Goal: Task Accomplishment & Management: Use online tool/utility

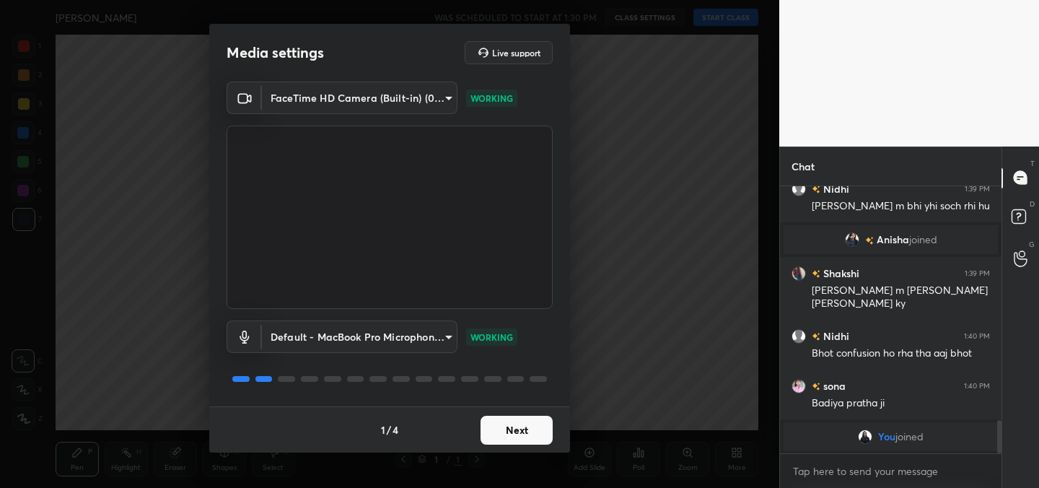
click at [514, 425] on button "Next" at bounding box center [516, 429] width 72 height 29
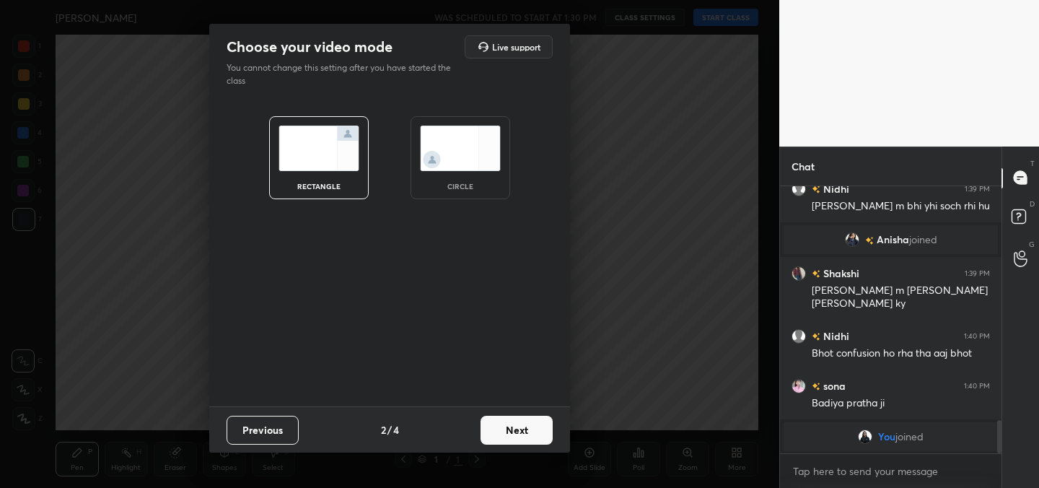
click at [514, 425] on button "Next" at bounding box center [516, 429] width 72 height 29
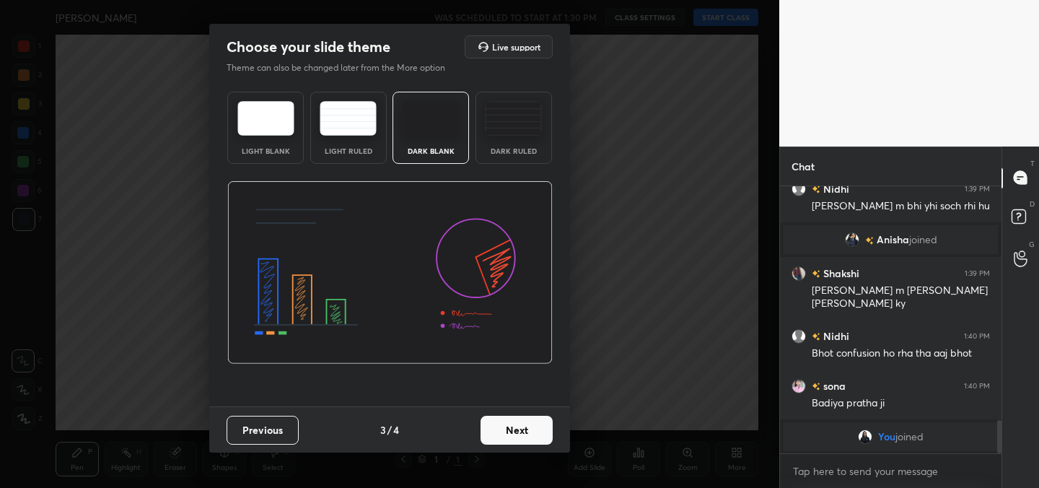
click at [514, 425] on button "Next" at bounding box center [516, 429] width 72 height 29
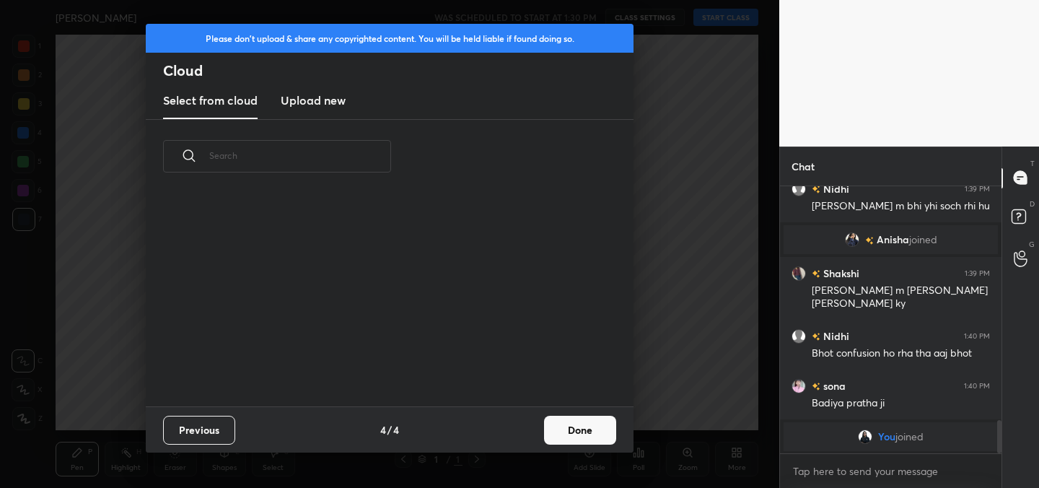
click at [571, 427] on button "Done" at bounding box center [580, 429] width 72 height 29
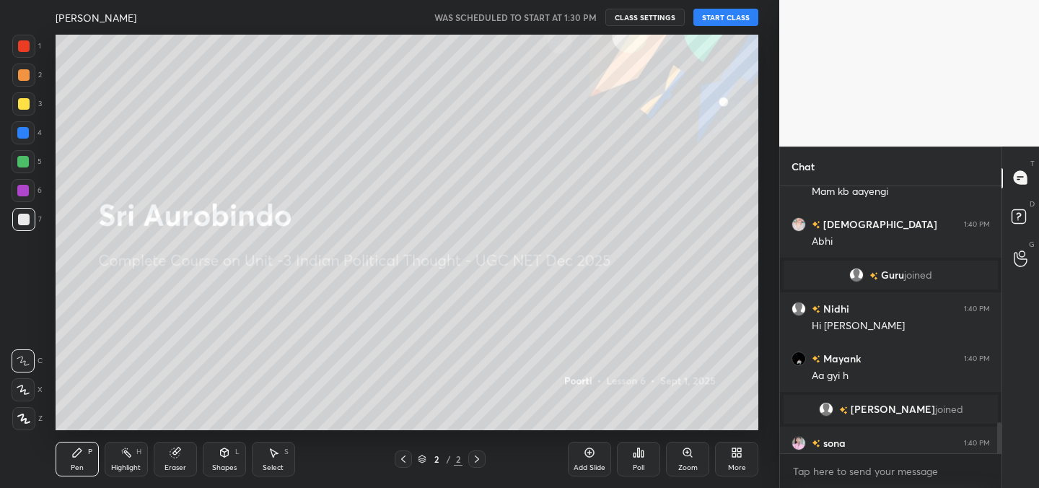
scroll to position [2048, 0]
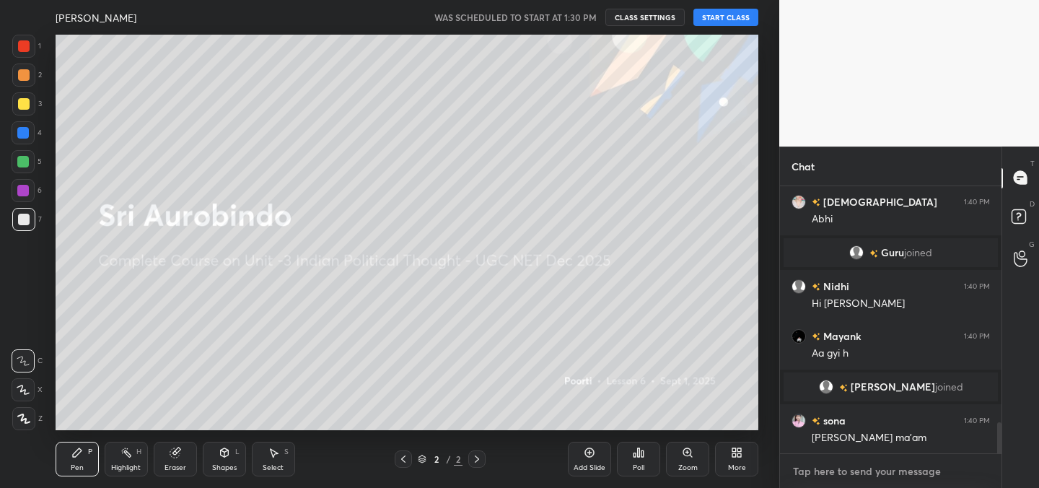
click at [833, 470] on textarea at bounding box center [890, 470] width 198 height 23
type textarea "x"
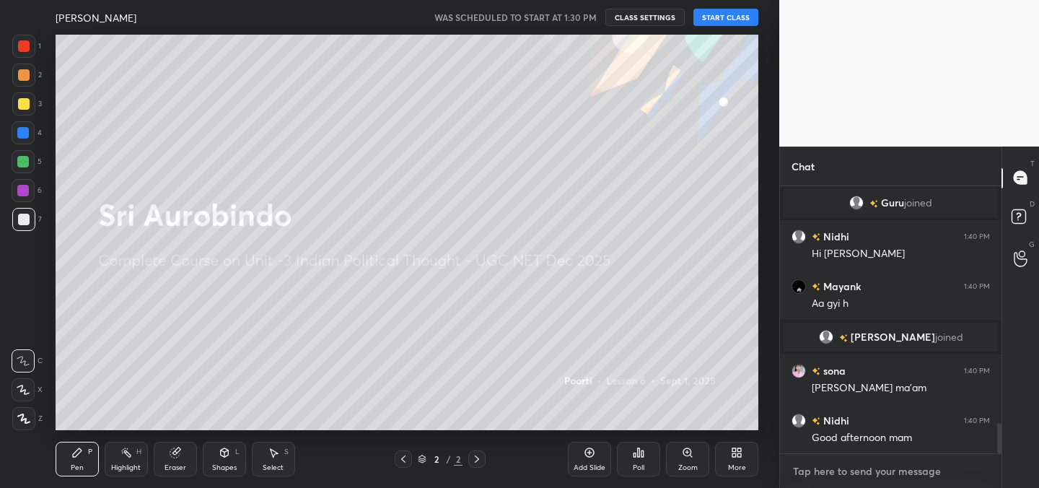
type textarea "w"
type textarea "x"
type textarea "wa"
type textarea "x"
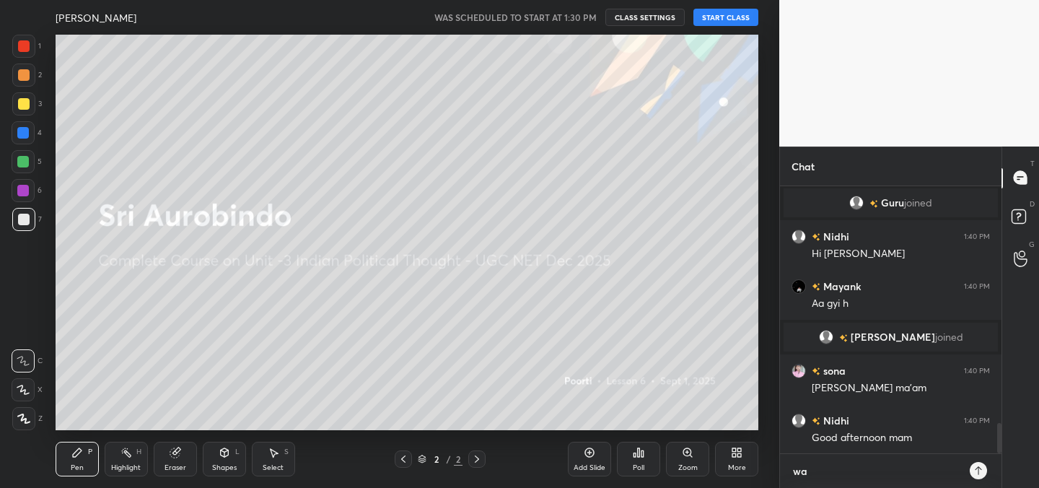
type textarea "wai"
type textarea "x"
type textarea "wait"
type textarea "x"
type textarea "wait"
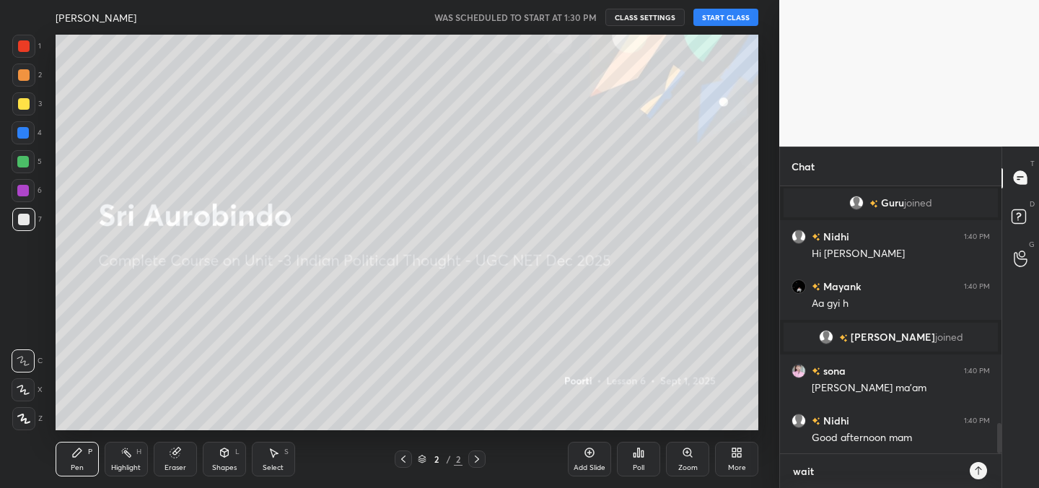
type textarea "x"
type textarea "wait s"
type textarea "x"
type textarea "wait st"
type textarea "x"
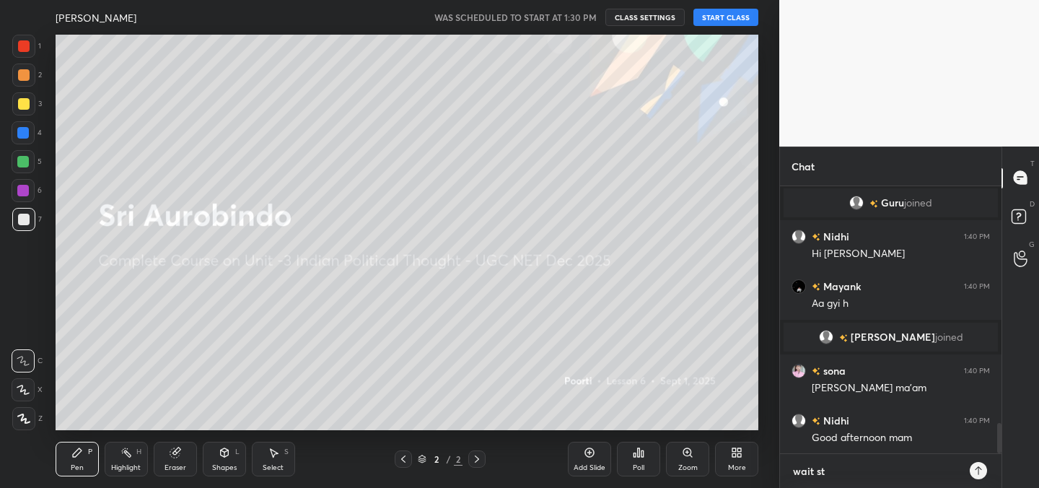
type textarea "wait stu"
type textarea "x"
type textarea "wait stud"
type textarea "x"
type textarea "wait stude"
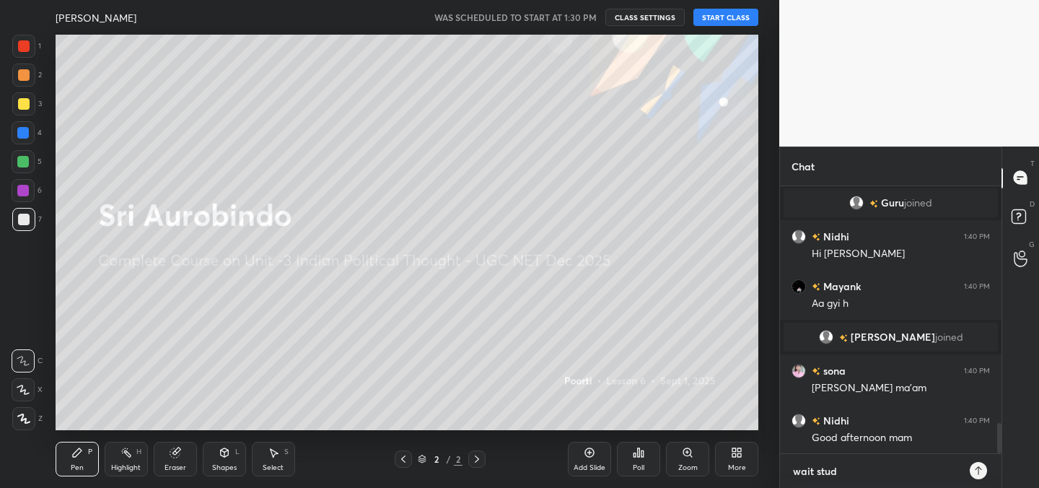
type textarea "x"
type textarea "wait studen"
type textarea "x"
type textarea "wait student"
type textarea "x"
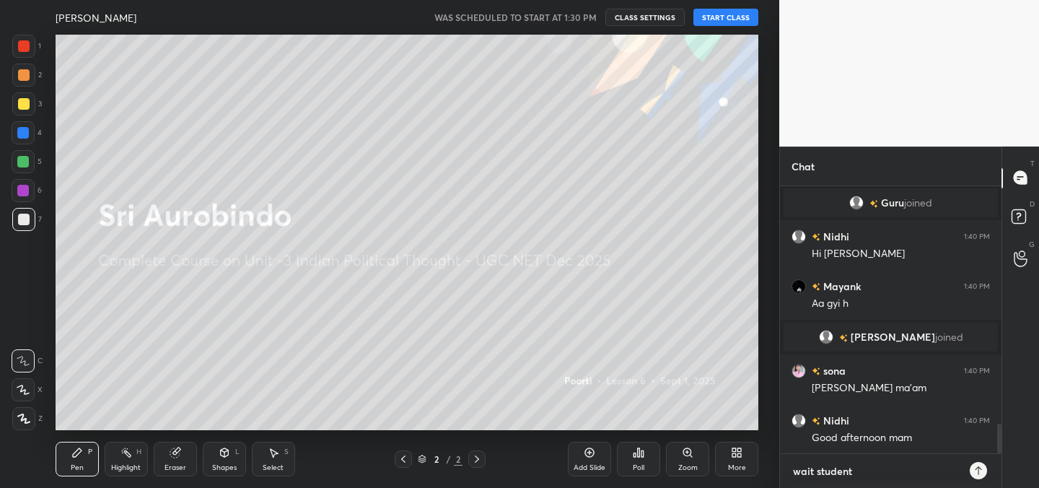
type textarea "wait students"
type textarea "x"
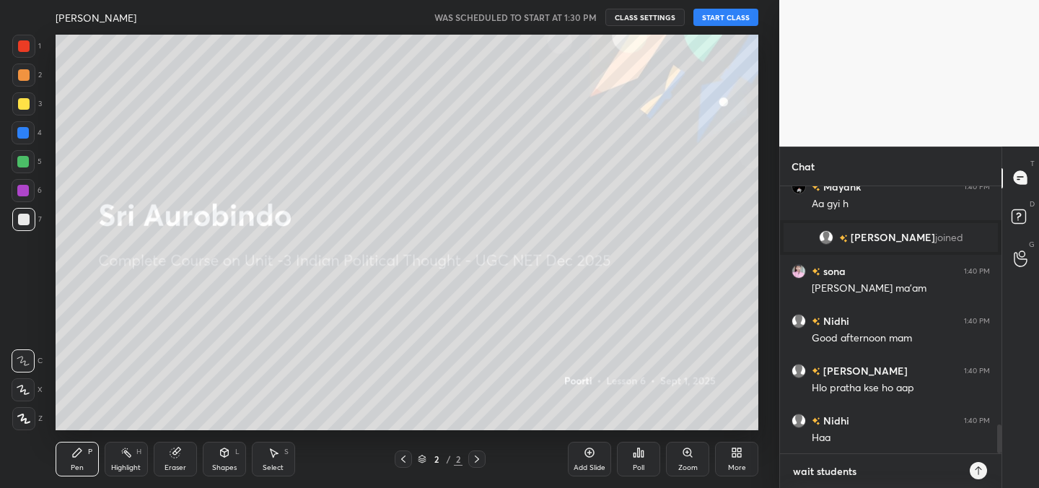
type textarea "wait students,"
type textarea "x"
type textarea "wait students,"
type textarea "x"
type textarea "wait students, g"
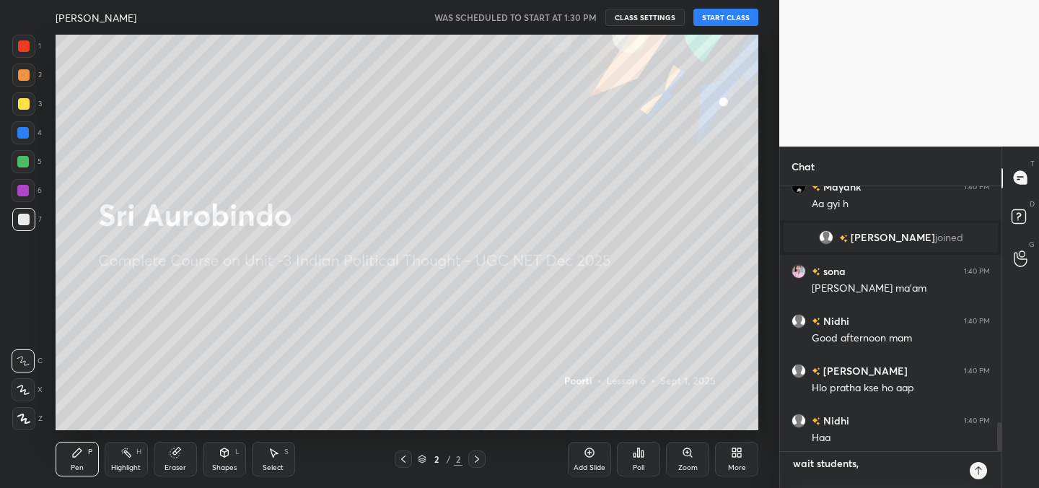
type textarea "x"
type textarea "wait students, gi"
type textarea "x"
type textarea "wait students, giv"
type textarea "x"
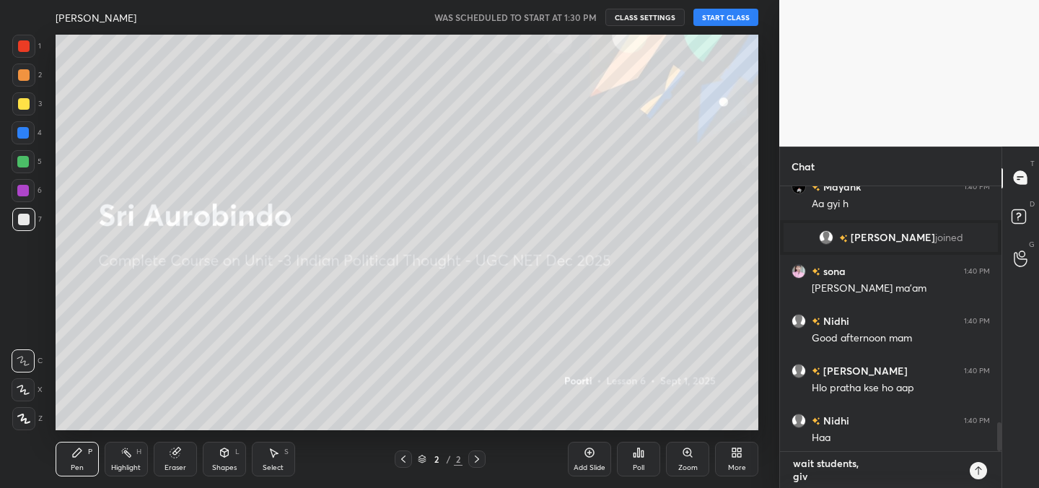
type textarea "wait students, give"
type textarea "x"
type textarea "wait students, give"
type textarea "x"
type textarea "wait students, give m"
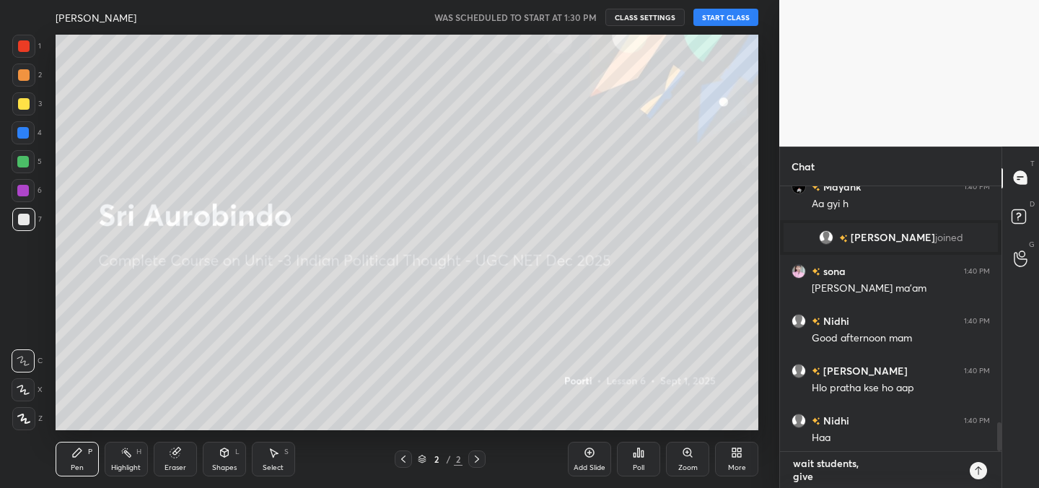
type textarea "x"
type textarea "wait students, give me"
type textarea "x"
type textarea "wait students, give me"
type textarea "x"
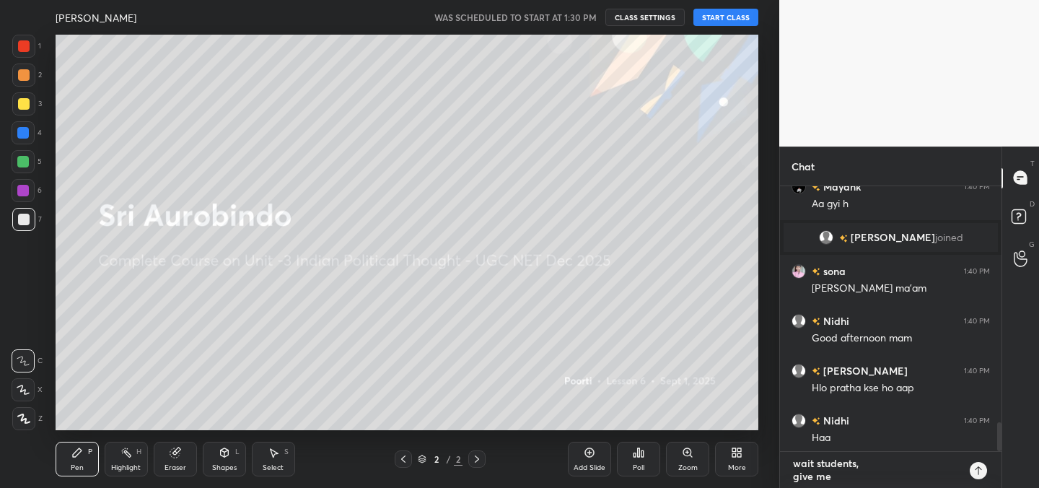
type textarea "wait students, give me s"
type textarea "x"
type textarea "wait students, give me so"
type textarea "x"
type textarea "wait students, give me som"
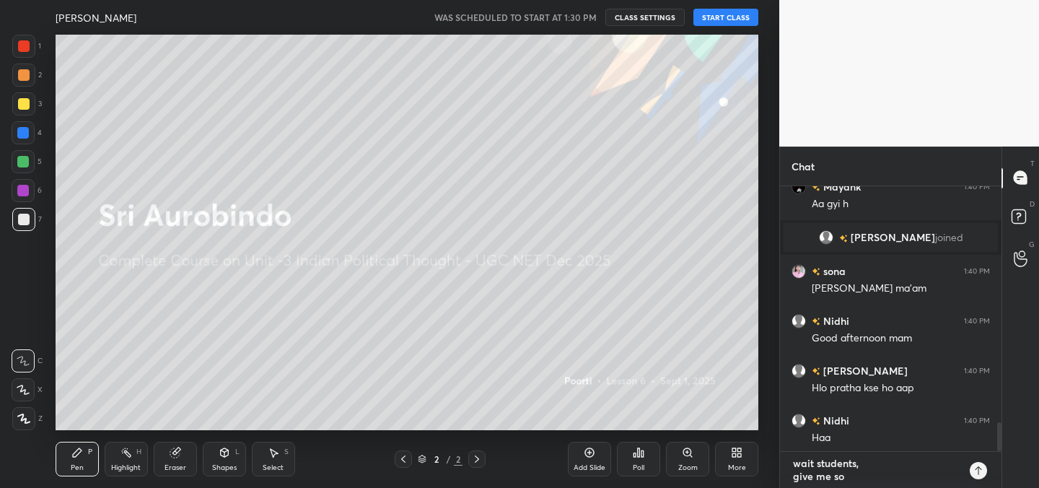
type textarea "x"
type textarea "wait students, give me some"
type textarea "x"
type textarea "wait students, give me some"
type textarea "x"
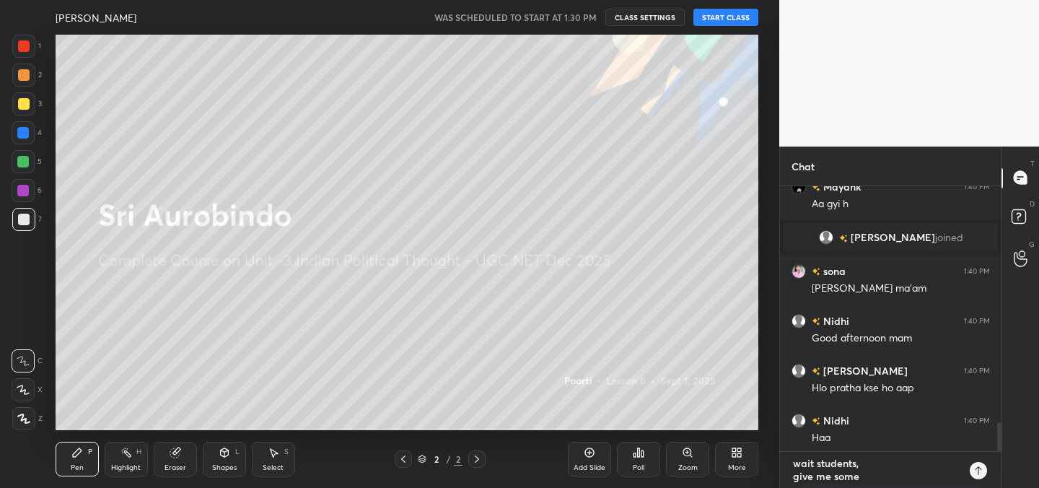
type textarea "wait students, give me some t"
type textarea "x"
type textarea "wait students, give me some ti"
type textarea "x"
type textarea "wait students, give me some [PERSON_NAME]"
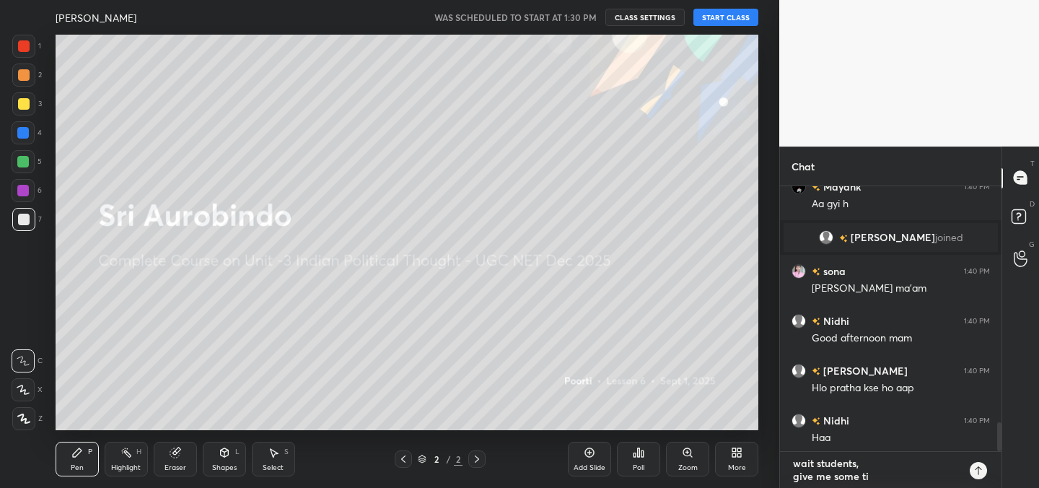
type textarea "x"
type textarea "wait students, give me some time"
type textarea "x"
type textarea "wait students, give me some time"
type textarea "x"
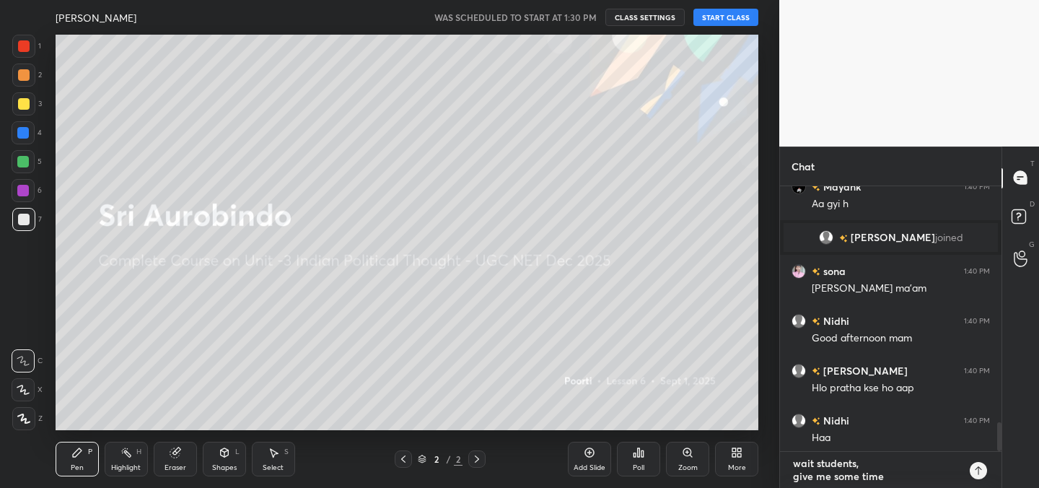
type textarea "wait students, give me some time h"
type textarea "x"
type textarea "wait students, give me some time he"
type textarea "x"
type textarea "wait students, give me some time her"
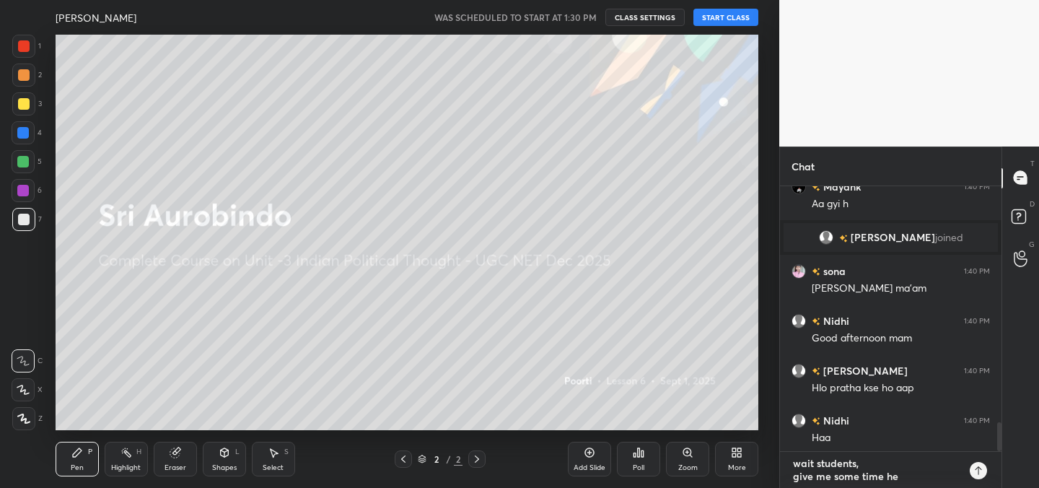
type textarea "x"
type textarea "wait students, give me some time here"
type textarea "x"
type textarea "wait students, give me some time here"
type textarea "x"
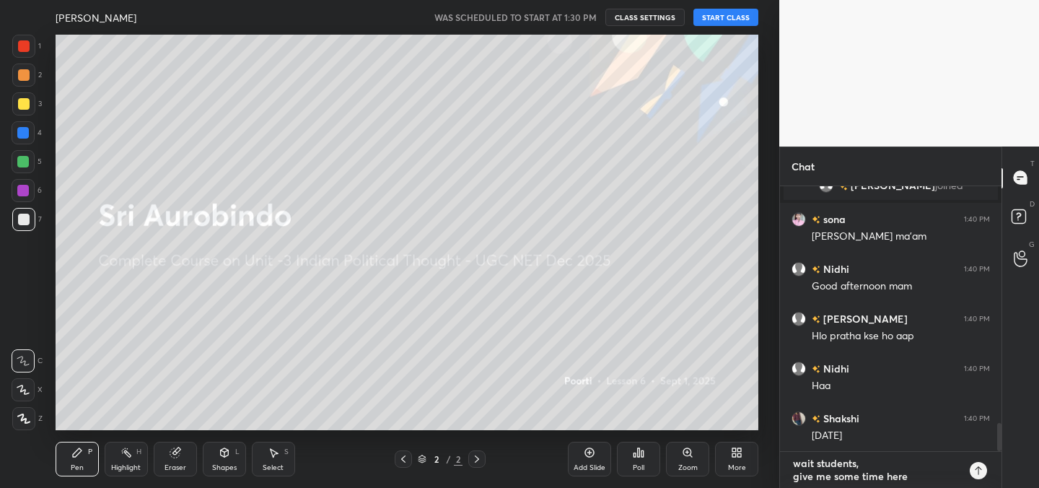
type textarea "wait students, give me some time here i"
type textarea "x"
type textarea "wait students, give me some time here is"
type textarea "x"
type textarea "wait students, give me some time here is"
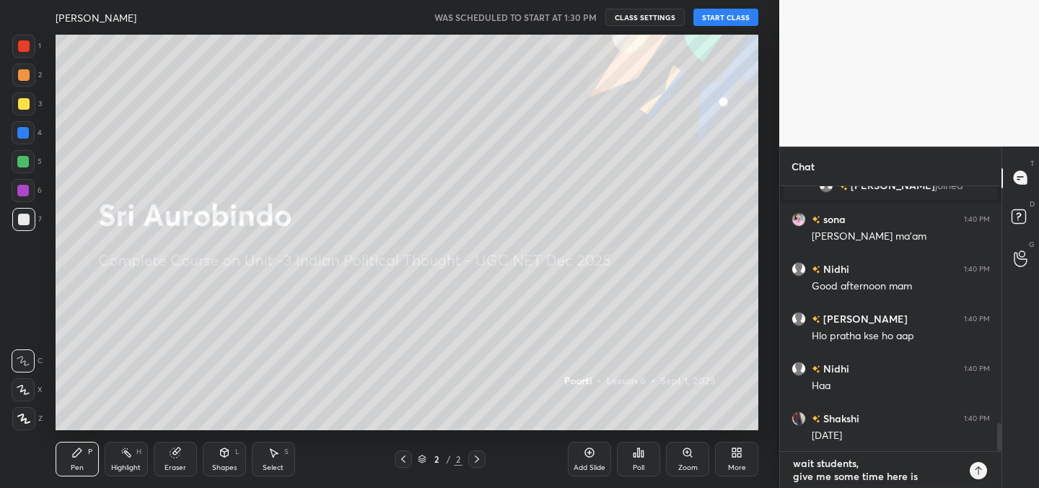
type textarea "x"
type textarea "wait students, give me some time here is s"
type textarea "x"
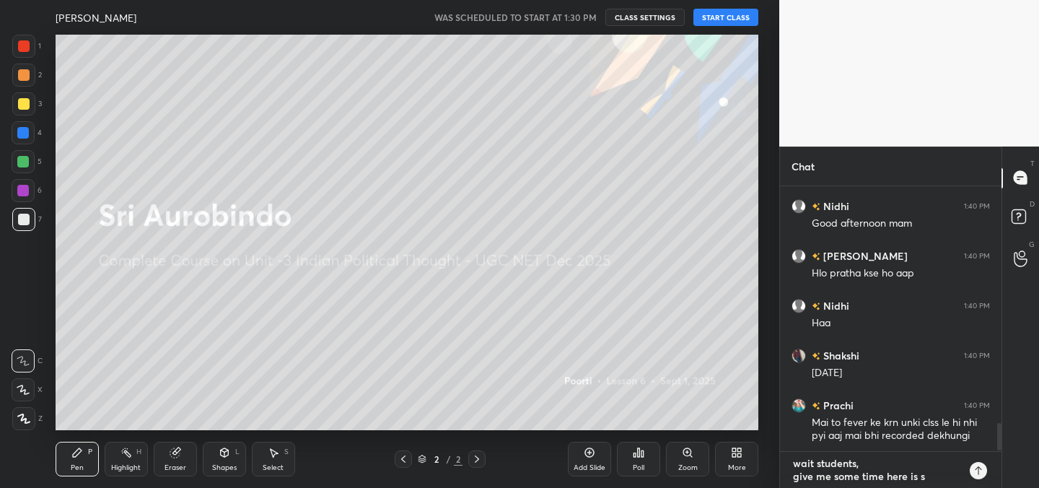
type textarea "wait students, give me some time here is so"
type textarea "x"
type textarea "wait students, give me some time here is som"
type textarea "x"
type textarea "wait students, give me some time here is some"
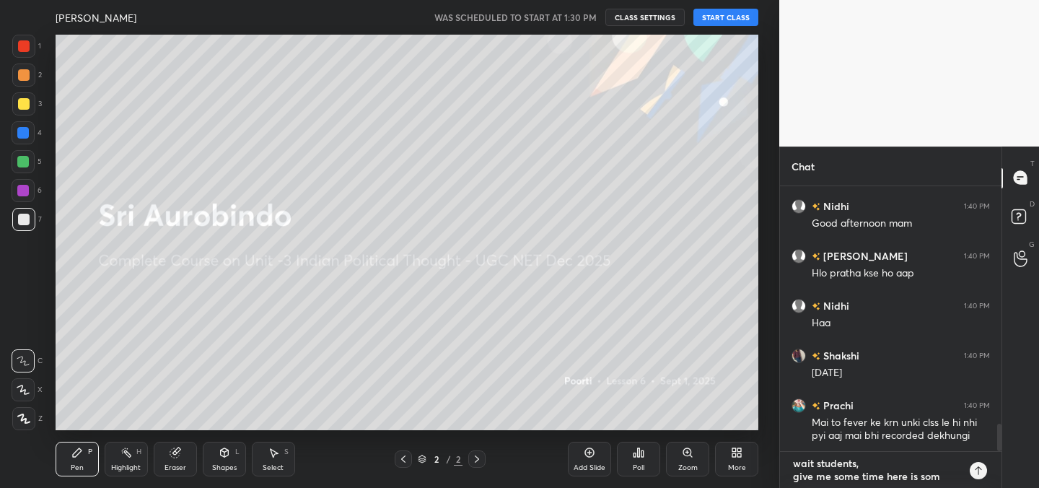
type textarea "x"
type textarea "wait students, give me some time here is some"
type textarea "x"
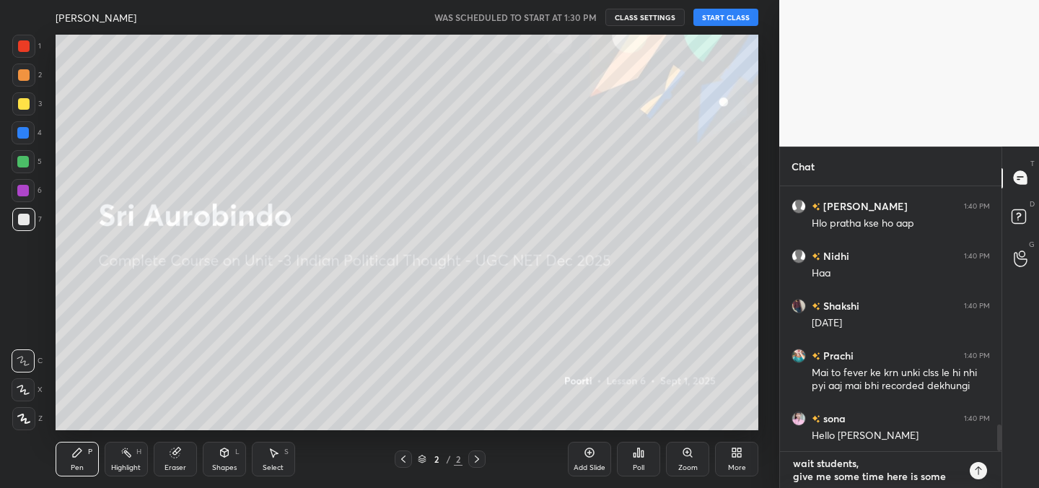
type textarea "wait students, give me some time here is some t"
type textarea "x"
type textarea "wait students, give me some time here is some te"
type textarea "x"
type textarea "wait students, give me some time here is some tec"
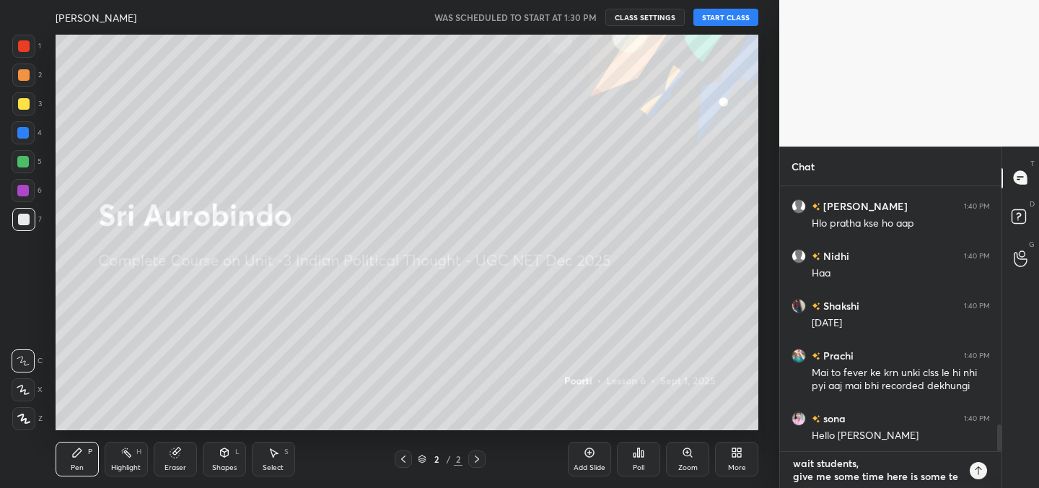
type textarea "x"
type textarea "wait students, give me some time here is some tecn"
type textarea "x"
type textarea "wait students, give me some time here is some tecni"
type textarea "x"
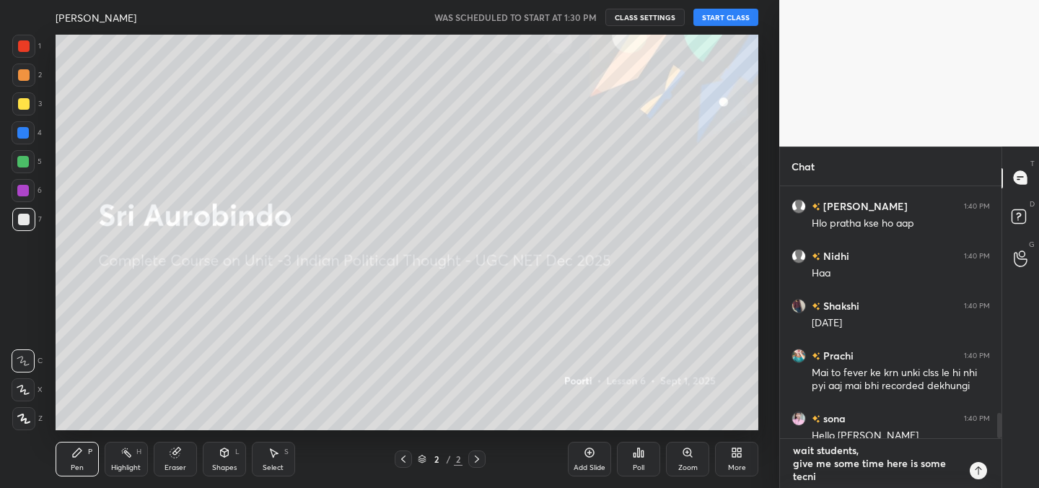
type textarea "wait students, give me some time here is some tecnic"
type textarea "x"
type textarea "wait students, give me some time here is some tecnica"
type textarea "x"
type textarea "wait students, give me some time here is some tecnical"
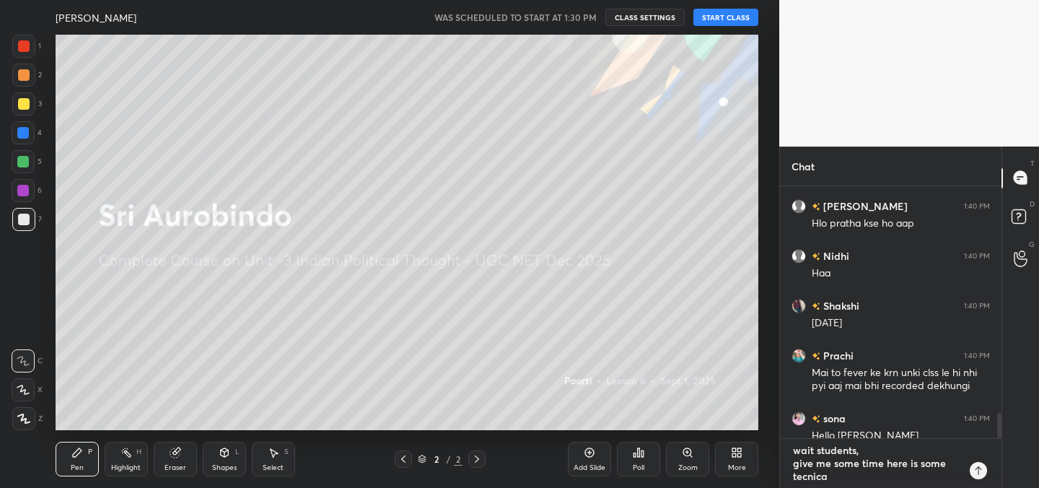
type textarea "x"
type textarea "wait students, give me some time here is some tecnical"
type textarea "x"
type textarea "wait students, give me some time here is some tecnical i"
type textarea "x"
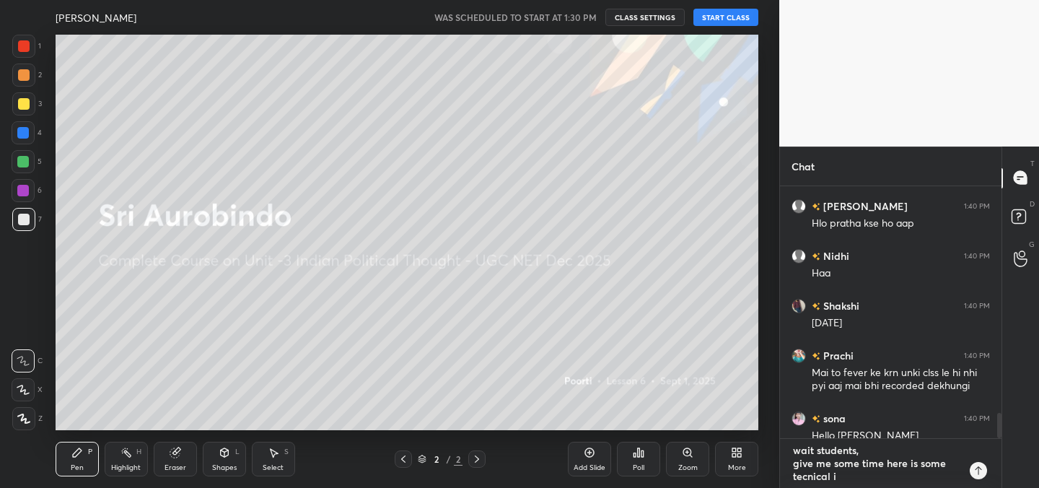
type textarea "wait students, give me some time here is some tecnical is"
type textarea "x"
type textarea "wait students, give me some time here is some tecnical iss"
type textarea "x"
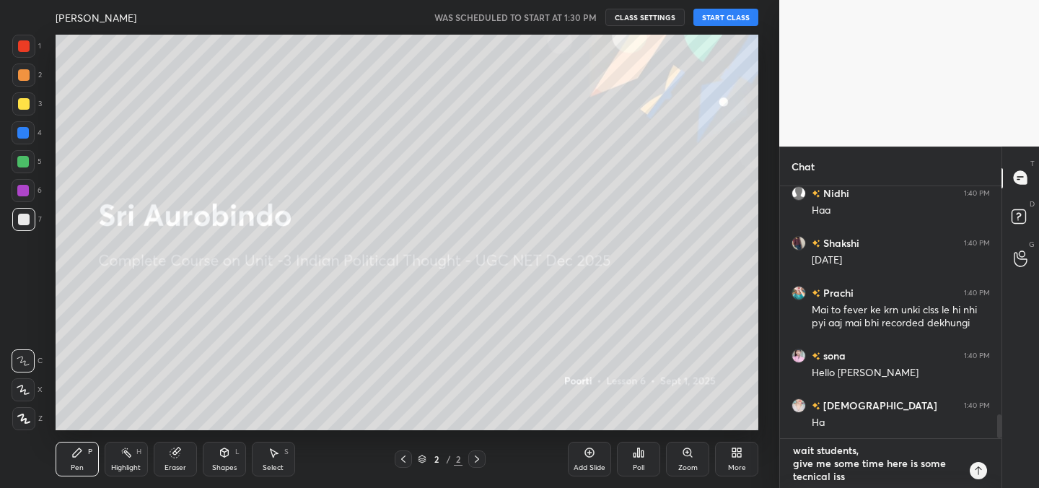
type textarea "wait students, give me some time here is some tecnical issu"
type textarea "x"
type textarea "wait students, give me some time here is some tecnical issue"
type textarea "x"
type textarea "wait students, give me some time here is some tecnical issues"
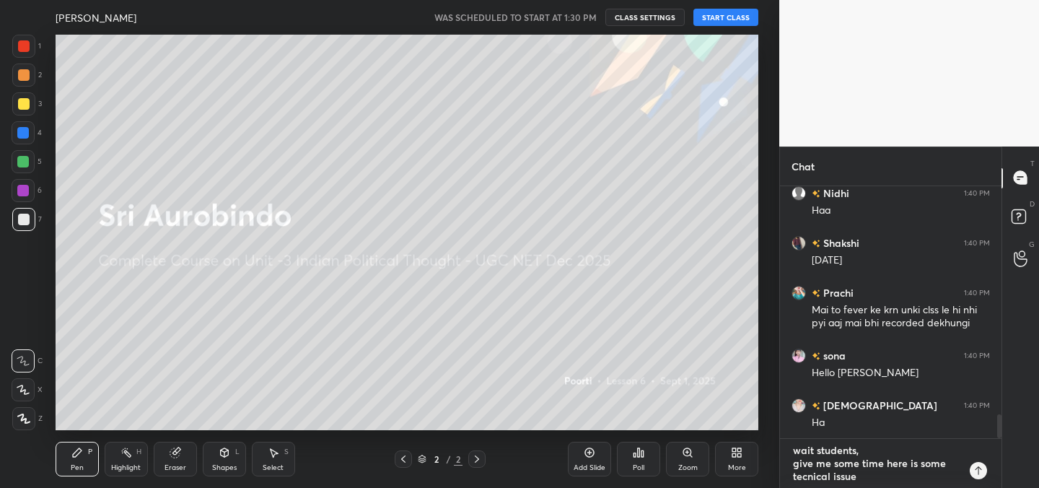
type textarea "x"
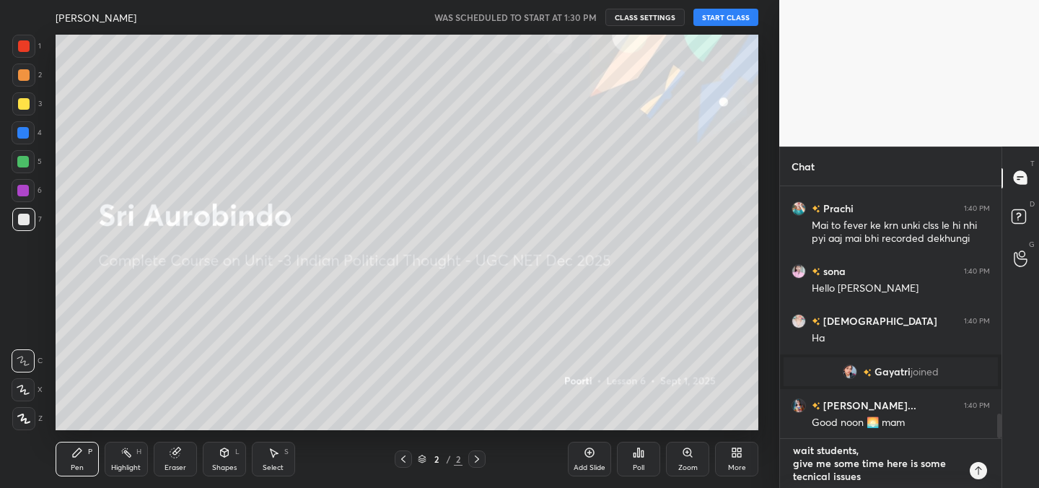
click at [806, 477] on textarea "wait students, give me some time here is some tecnical issues" at bounding box center [875, 463] width 169 height 49
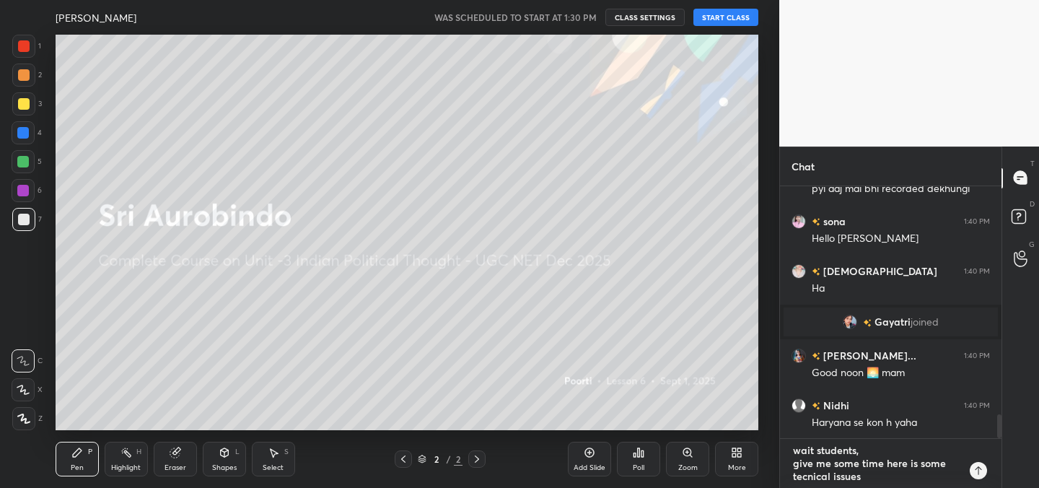
type textarea "wait students, give me some time here is some technical issues"
type textarea "x"
type textarea "wait students, give me some time here is some technical issues"
type textarea "x"
click at [975, 476] on div at bounding box center [977, 470] width 17 height 17
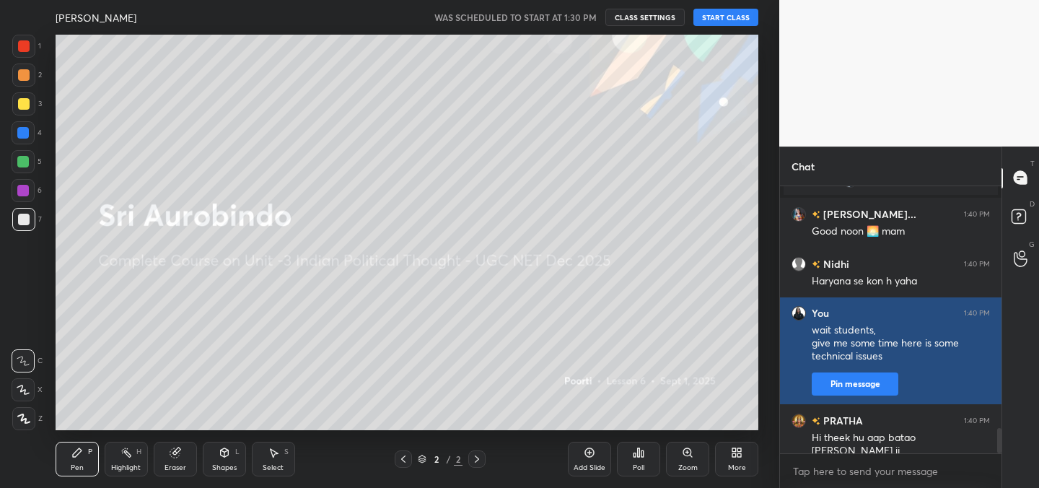
click at [860, 382] on button "Pin message" at bounding box center [854, 383] width 87 height 23
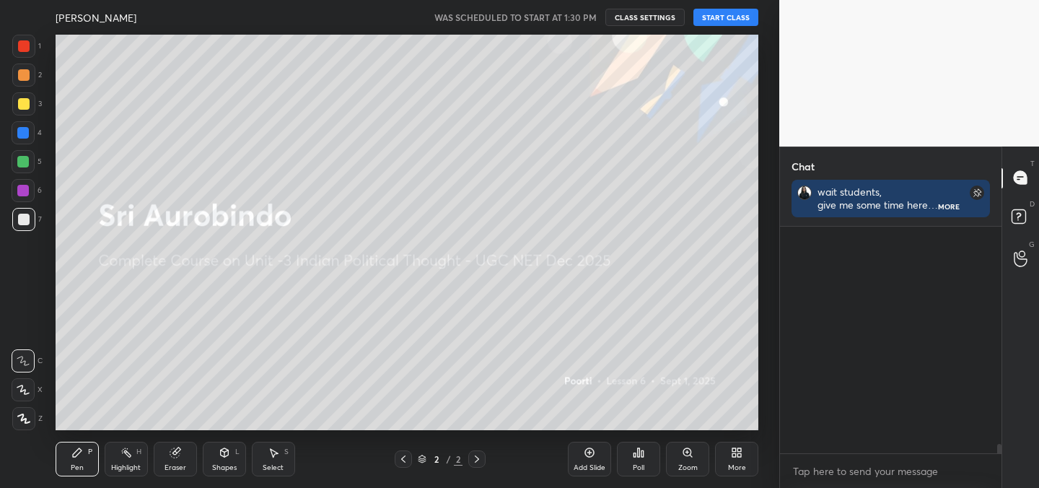
scroll to position [5134, 0]
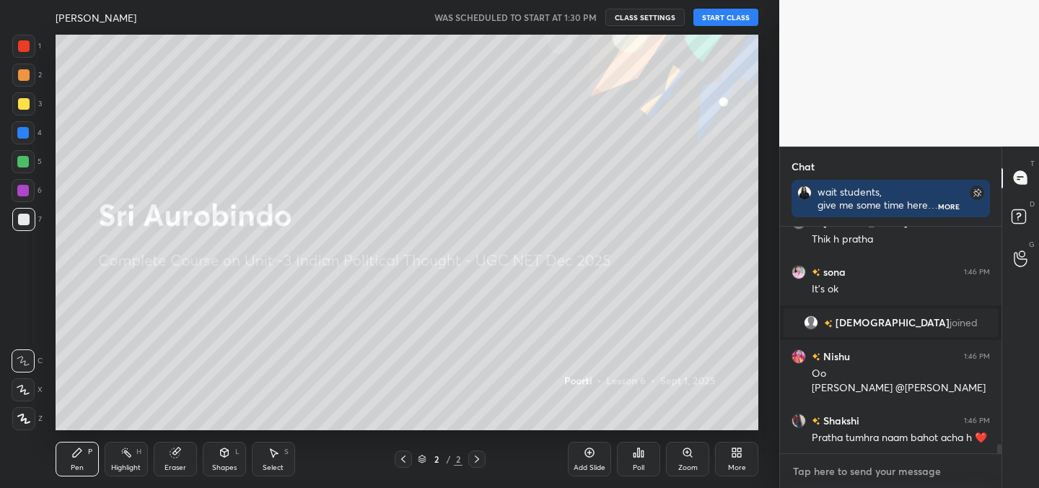
click at [813, 470] on textarea at bounding box center [890, 470] width 198 height 23
type textarea "x"
type textarea "s"
type textarea "x"
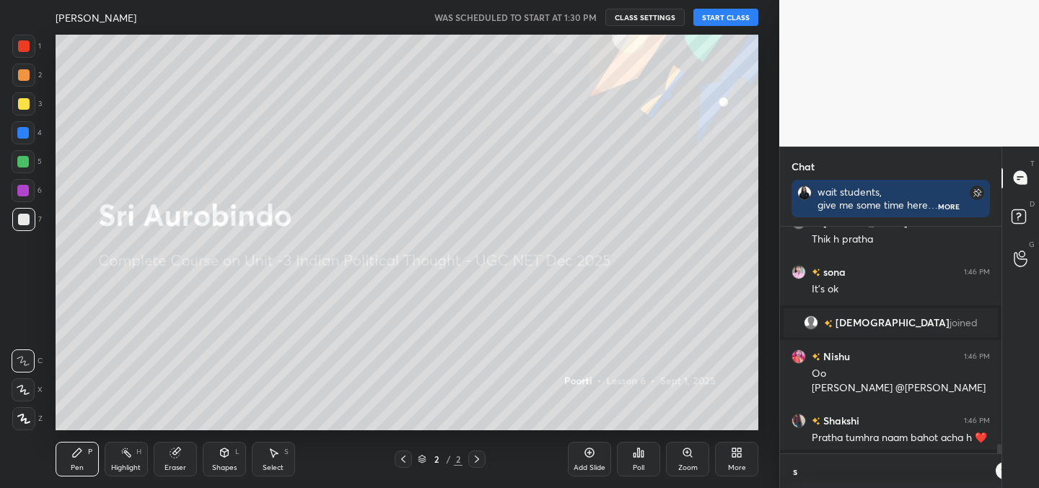
type textarea "st"
type textarea "x"
type textarea "stu"
type textarea "x"
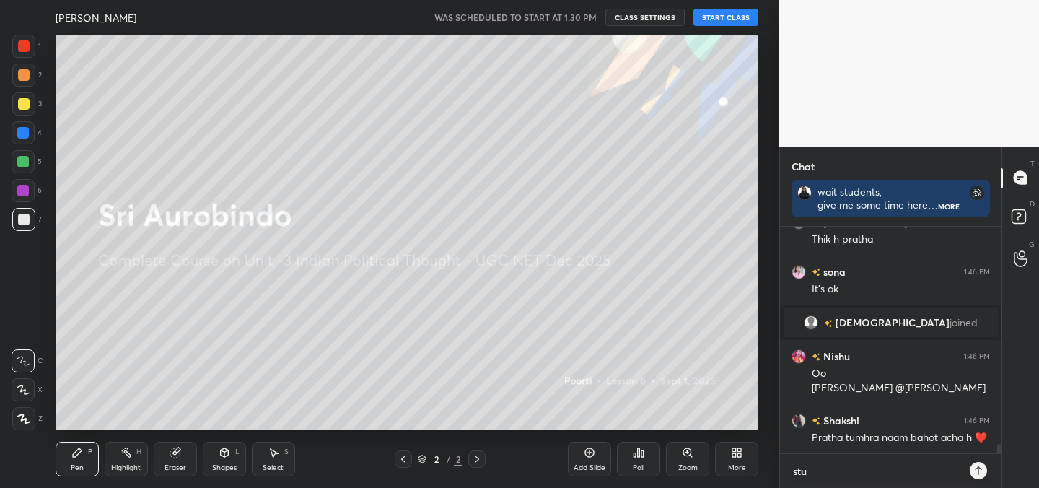
type textarea "stud"
type textarea "x"
type textarea "stude"
type textarea "x"
type textarea "studen"
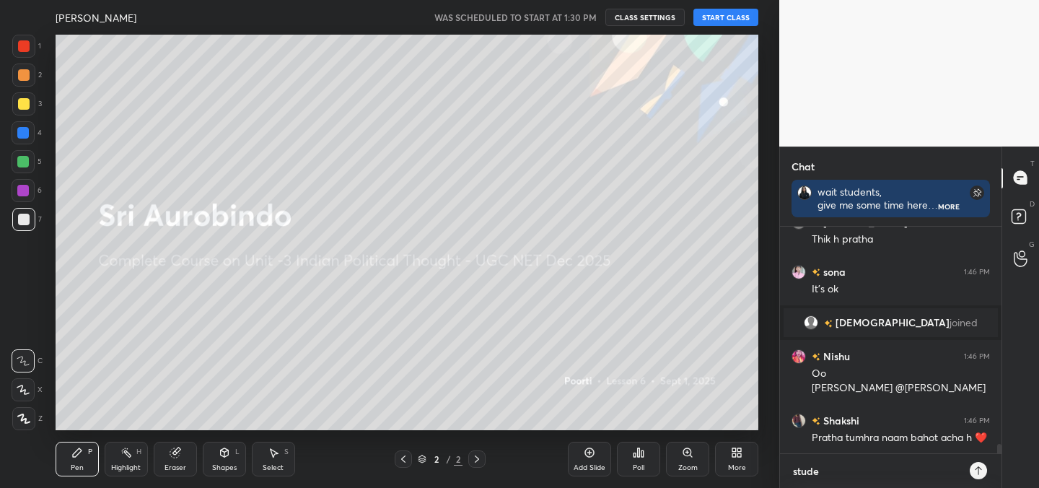
type textarea "x"
type textarea "student"
type textarea "x"
type textarea "students"
type textarea "x"
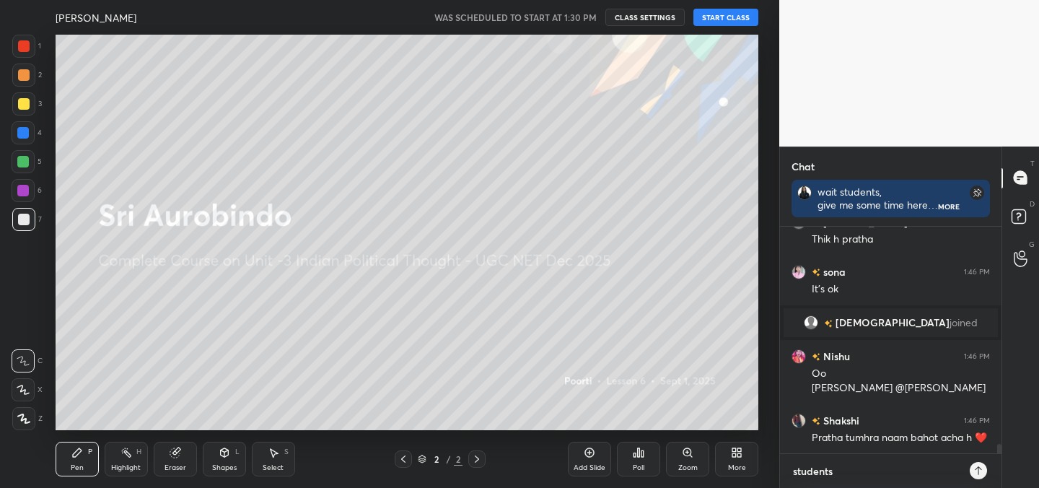
type textarea "students,"
type textarea "x"
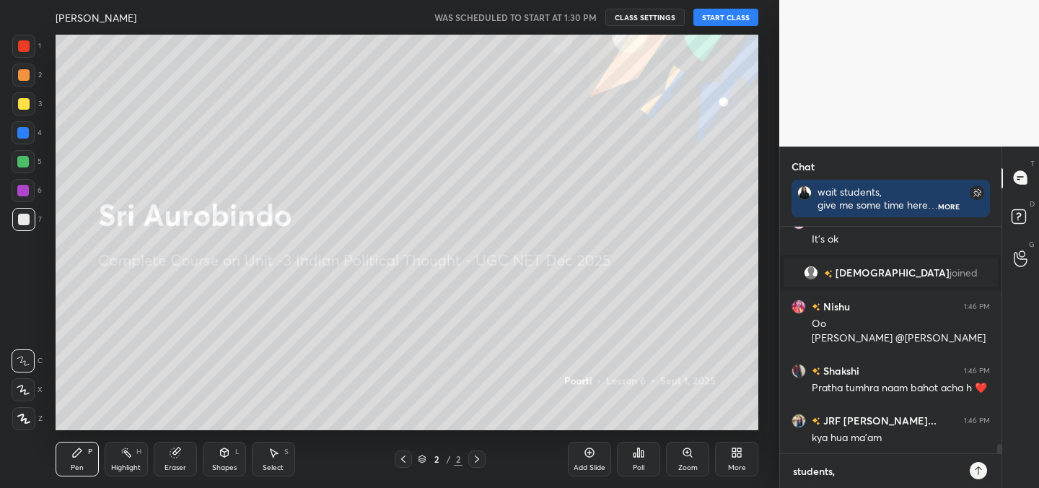
type textarea "students,"
type textarea "x"
type textarea "students, I"
type textarea "x"
type textarea "students, I'"
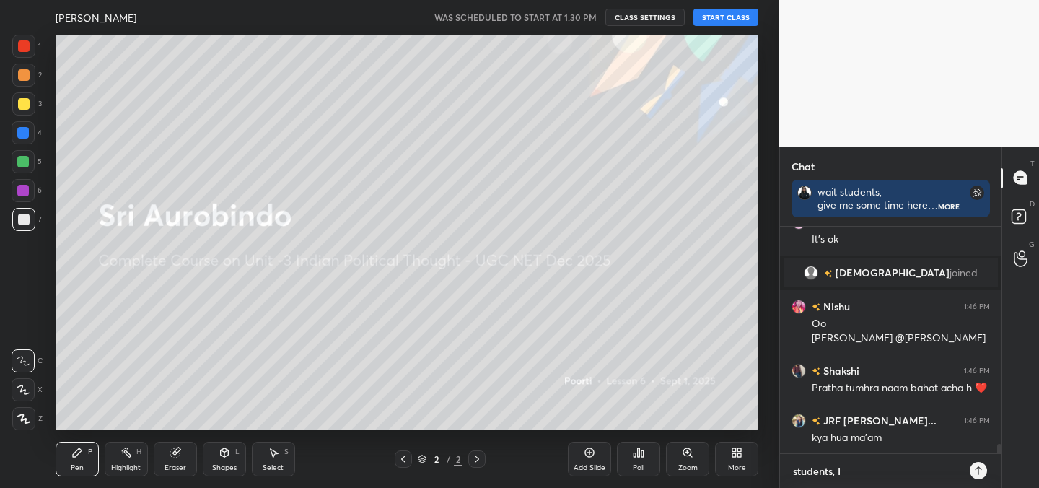
type textarea "x"
type textarea "students, I'm"
type textarea "x"
type textarea "students, I'm"
type textarea "x"
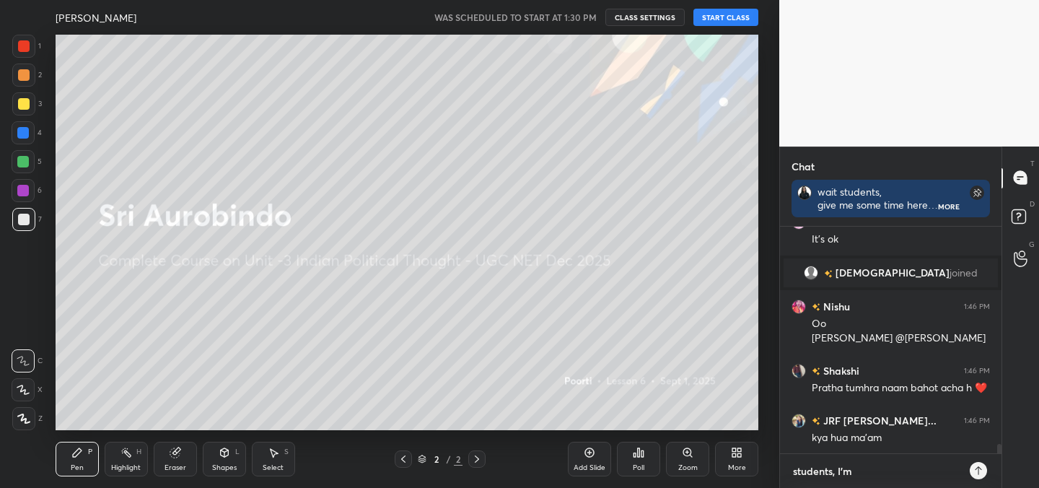
type textarea "students, I'm u"
type textarea "x"
type textarea "students, I'm un"
type textarea "x"
type textarea "students, I'm una"
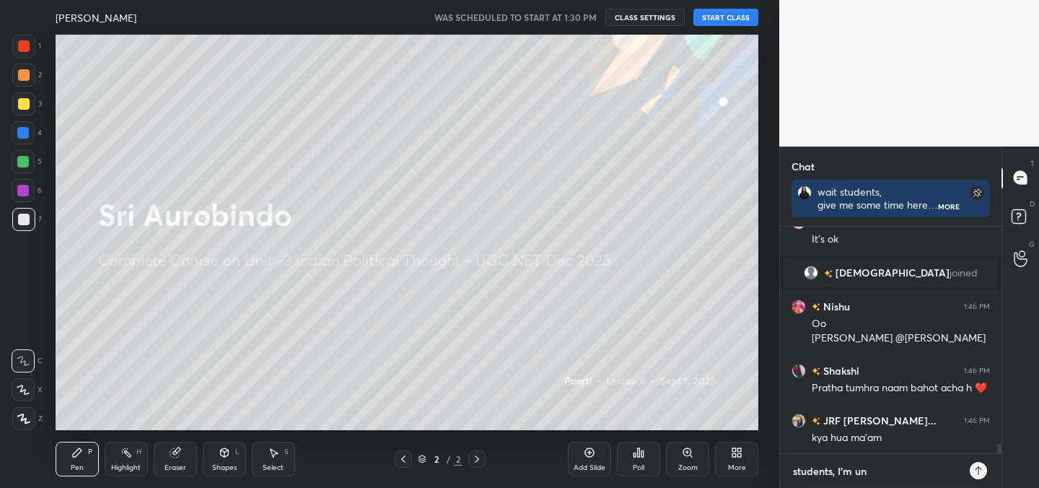
type textarea "x"
type textarea "students, I'm unac"
type textarea "x"
type textarea "students, I'm unaca"
type textarea "x"
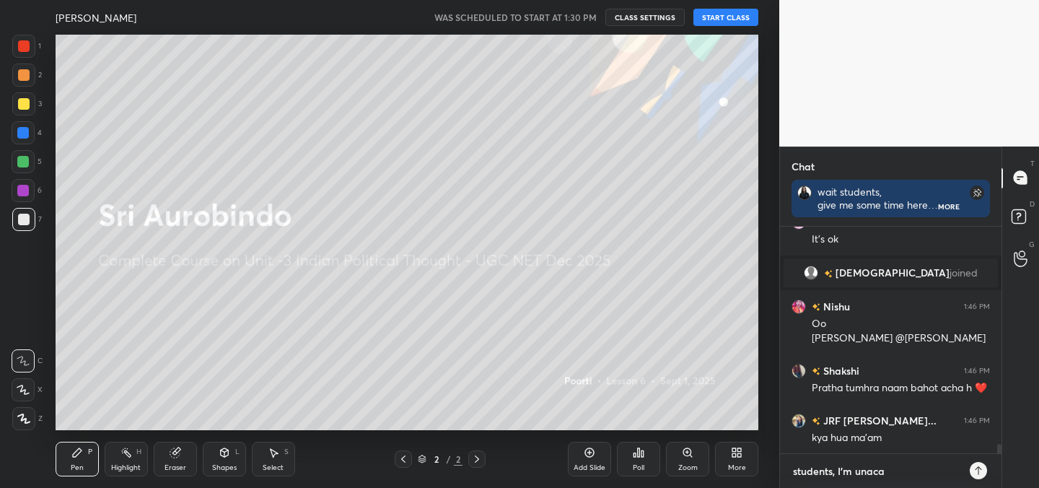
type textarea "students, I'm unac"
type textarea "x"
type textarea "students, I'm una"
type textarea "x"
type textarea "students, I'm unab"
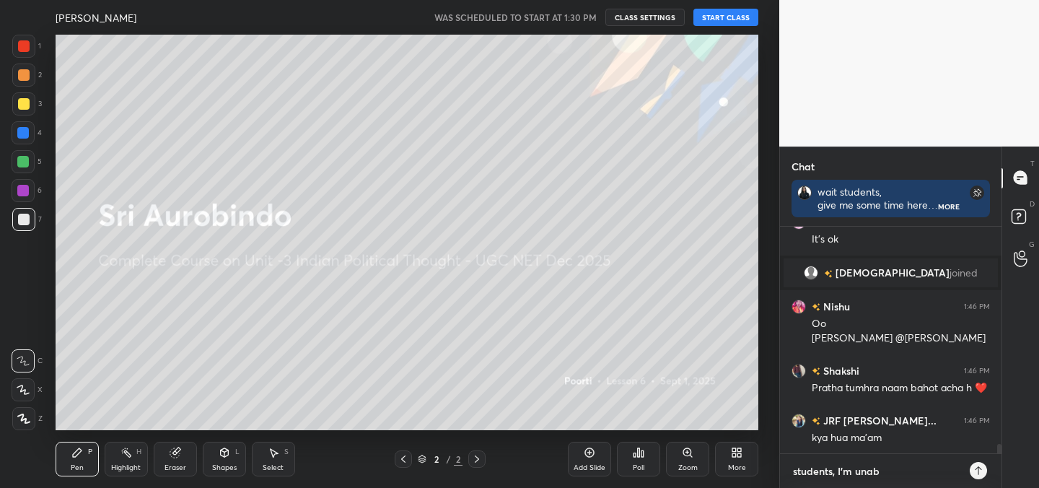
type textarea "x"
type textarea "students, I'm unabl"
type textarea "x"
type textarea "students, I'm unable"
type textarea "x"
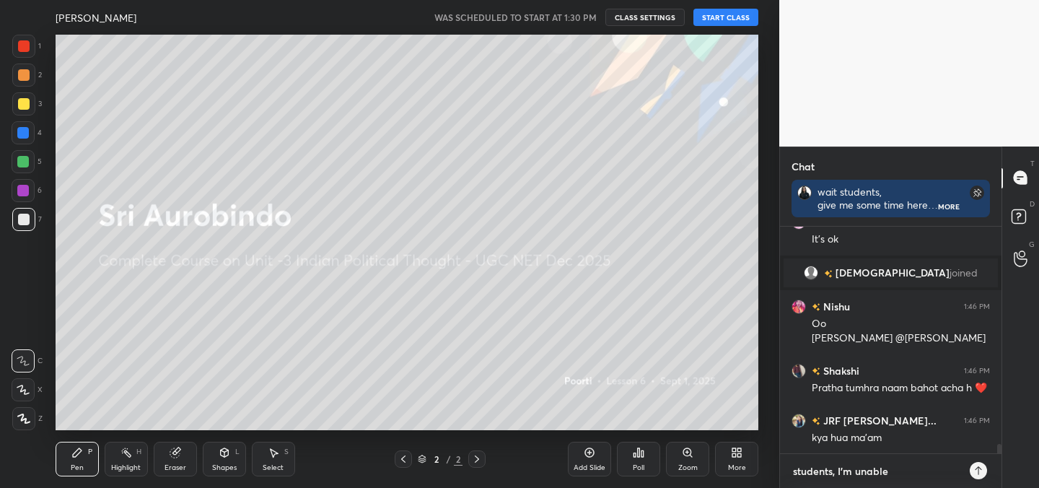
type textarea "students, I'm unable"
type textarea "x"
type textarea "students, I'm unable t"
type textarea "x"
type textarea "students, I'm unable to"
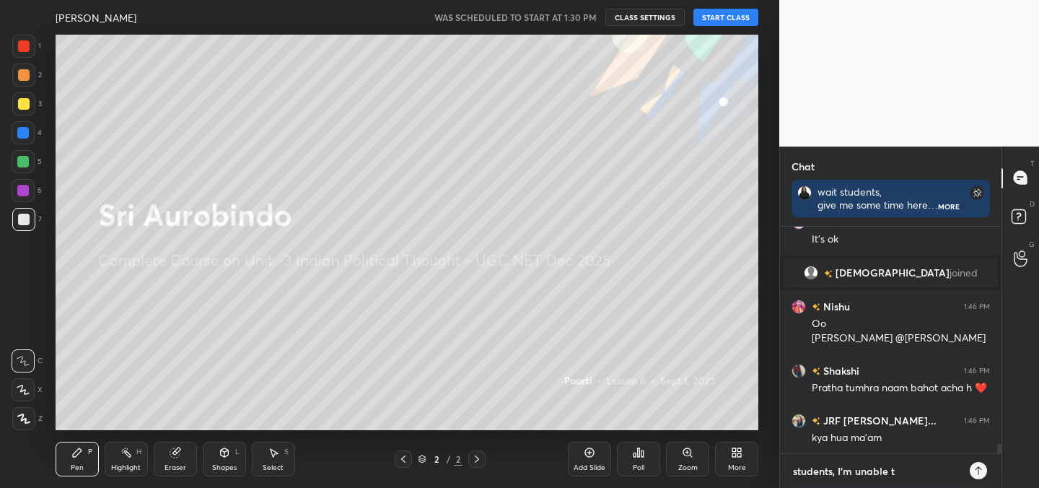
type textarea "x"
type textarea "students, I'm unable to"
type textarea "x"
type textarea "students, I'm unable to s"
type textarea "x"
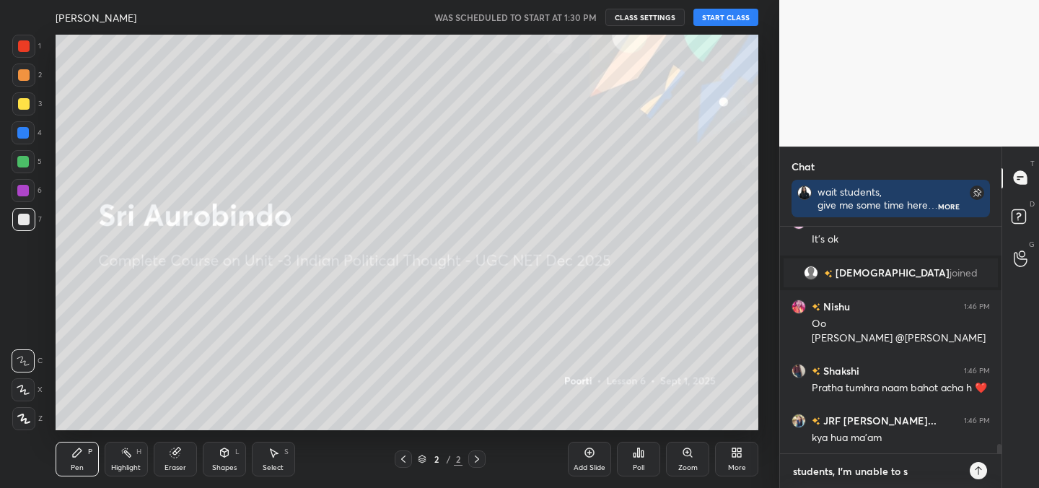
type textarea "students, I'm unable to st"
type textarea "x"
type textarea "students, I'm unable to sta"
type textarea "x"
type textarea "students, I'm unable to star"
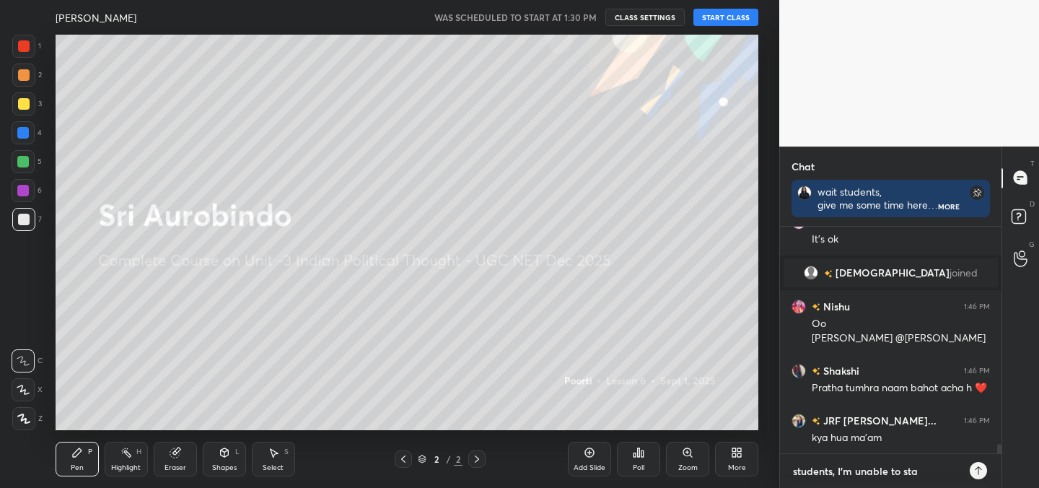
type textarea "x"
type textarea "students, I'm unable to start"
type textarea "x"
type textarea "students, I'm unable to start"
type textarea "x"
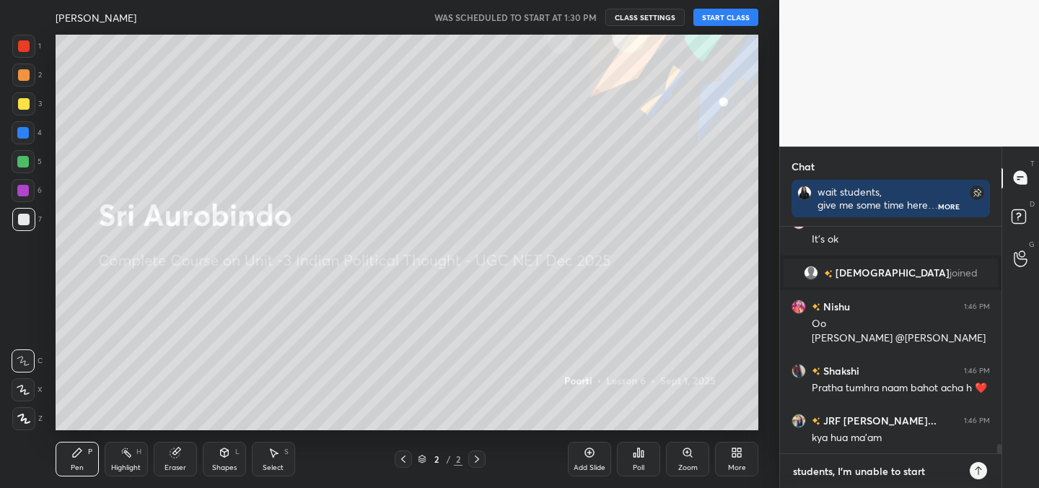
type textarea "students, I'm unable to start t"
type textarea "x"
type textarea "students, I'm unable to start th"
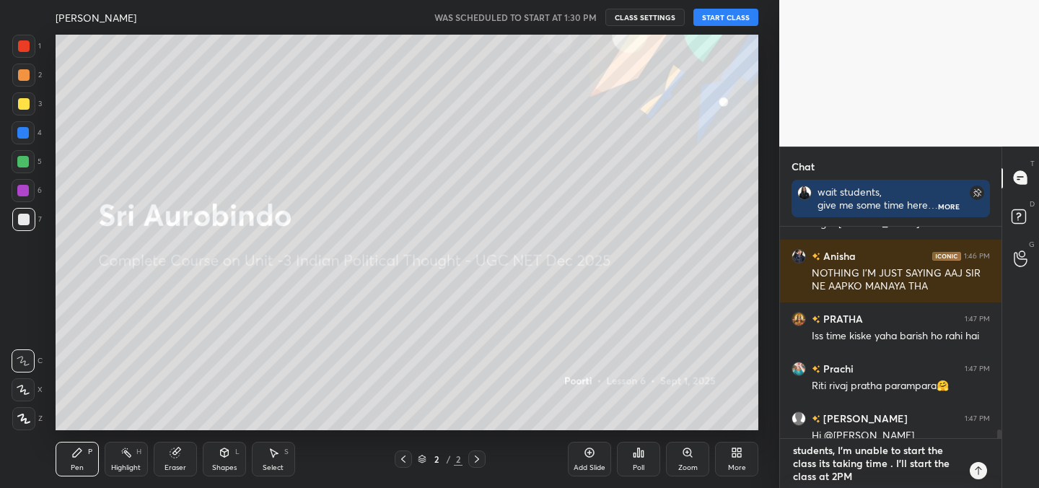
scroll to position [5538, 0]
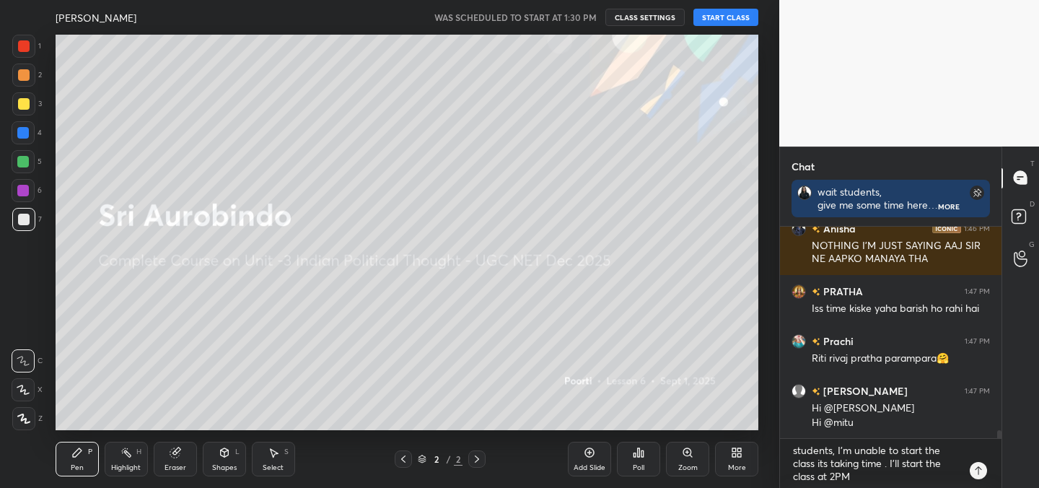
click at [974, 470] on icon at bounding box center [978, 471] width 12 height 12
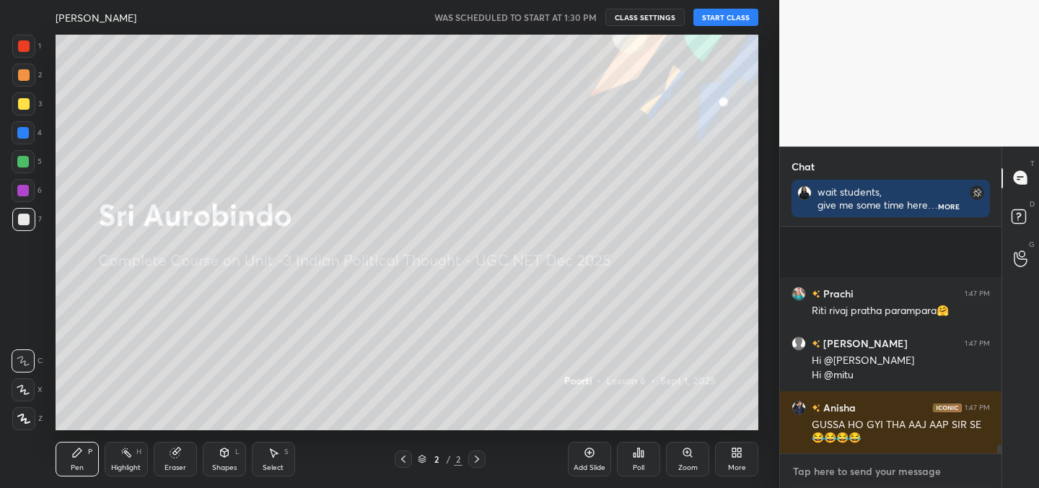
scroll to position [5742, 0]
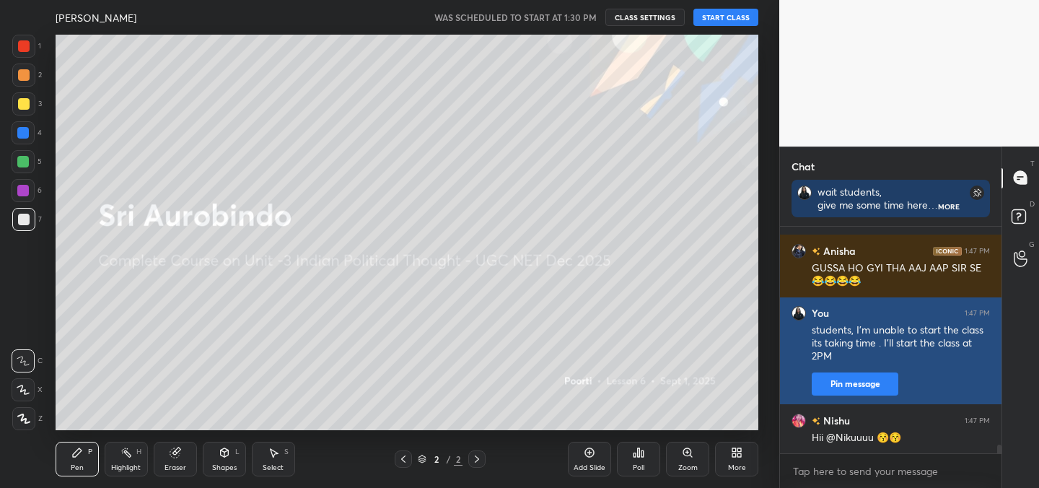
click at [885, 431] on div "Hii @Nikuuuu 😚😚" at bounding box center [900, 438] width 178 height 14
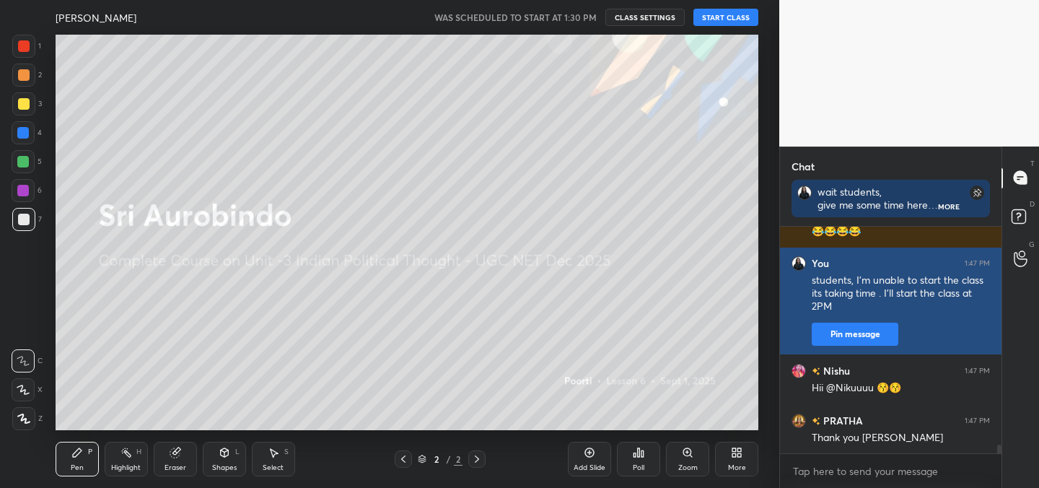
click at [835, 327] on button "Pin message" at bounding box center [854, 333] width 87 height 23
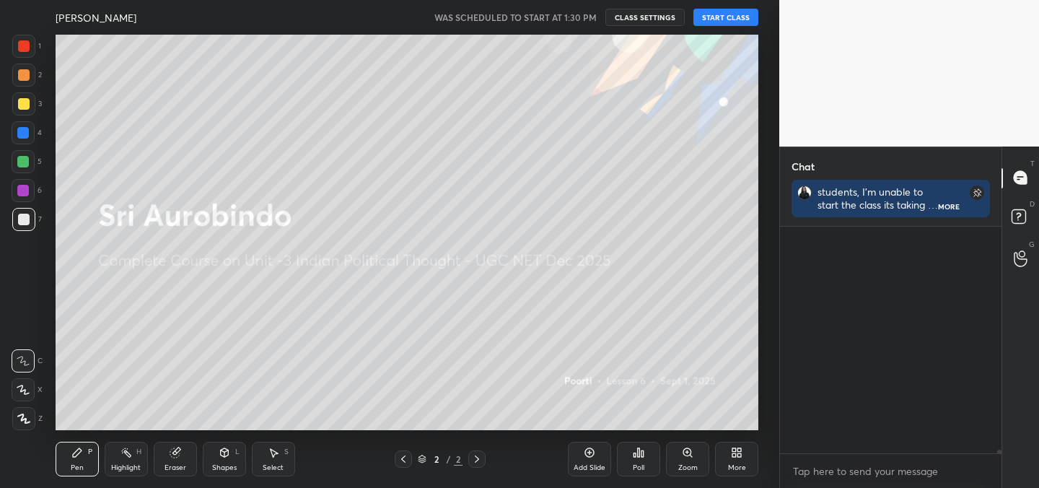
scroll to position [14222, 0]
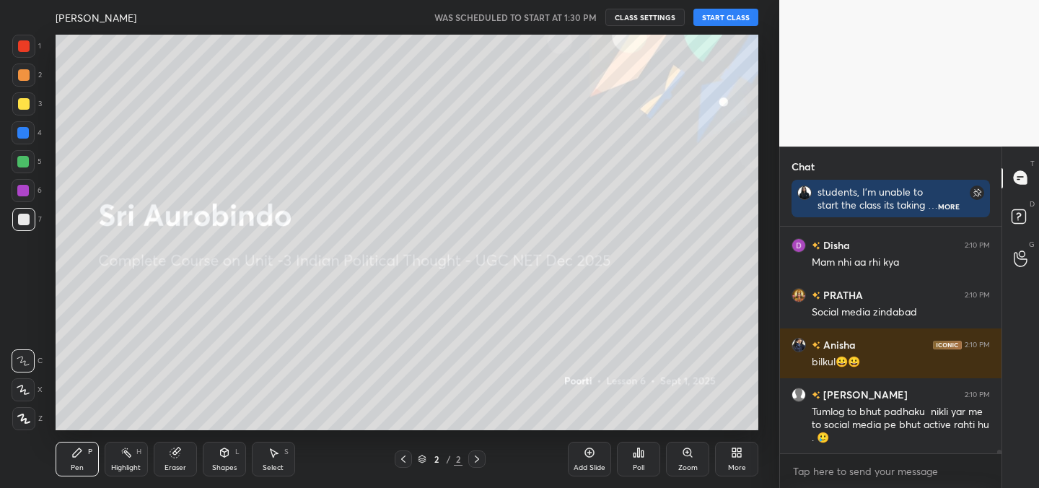
click at [716, 19] on button "START CLASS" at bounding box center [725, 17] width 65 height 17
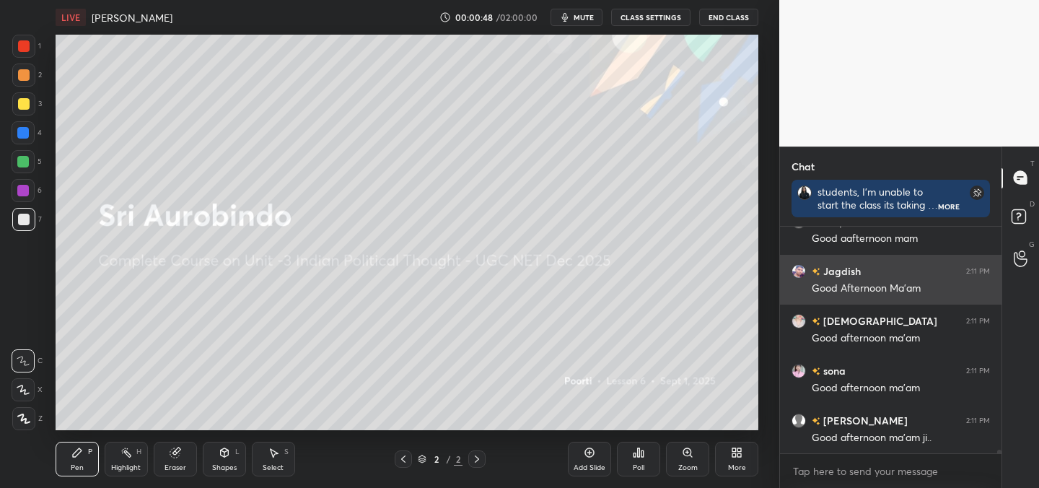
scroll to position [15484, 0]
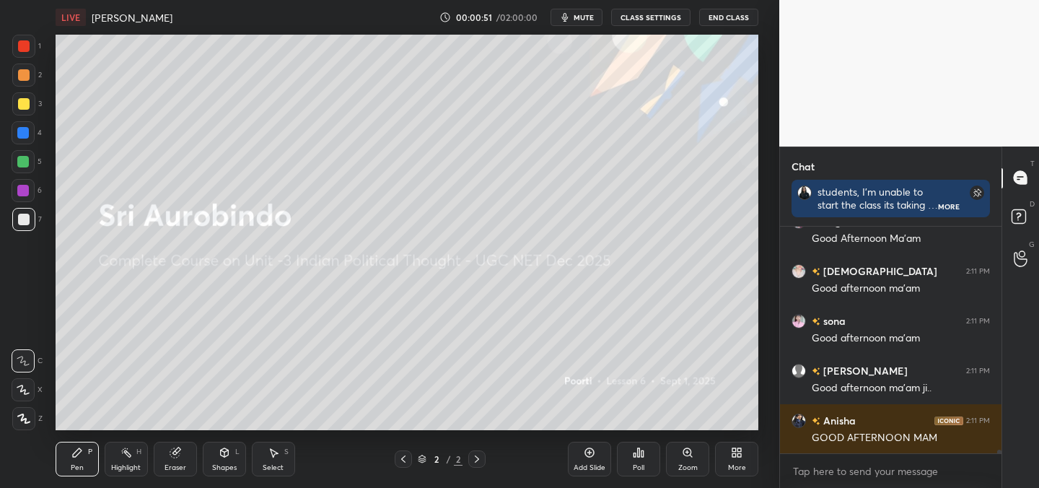
click at [640, 454] on icon at bounding box center [639, 452] width 12 height 12
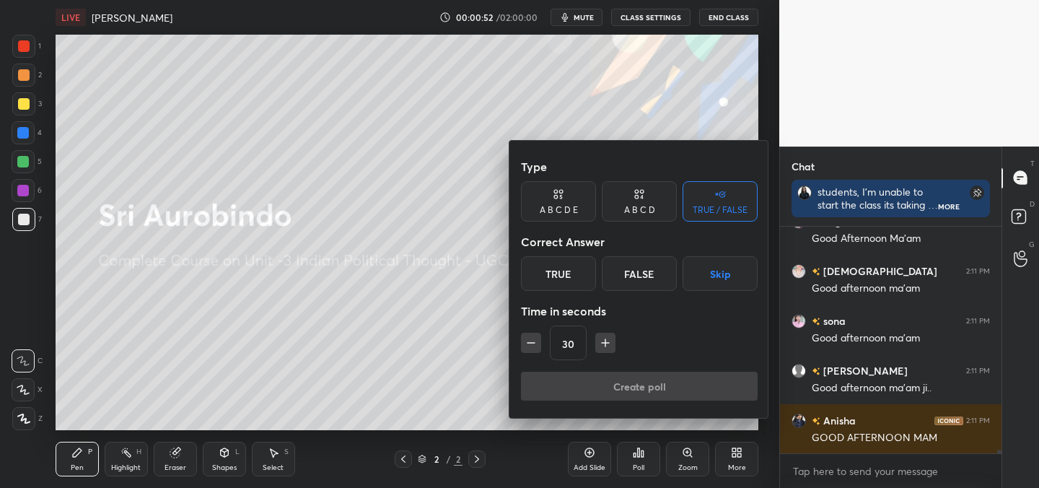
click at [544, 268] on div "True" at bounding box center [558, 273] width 75 height 35
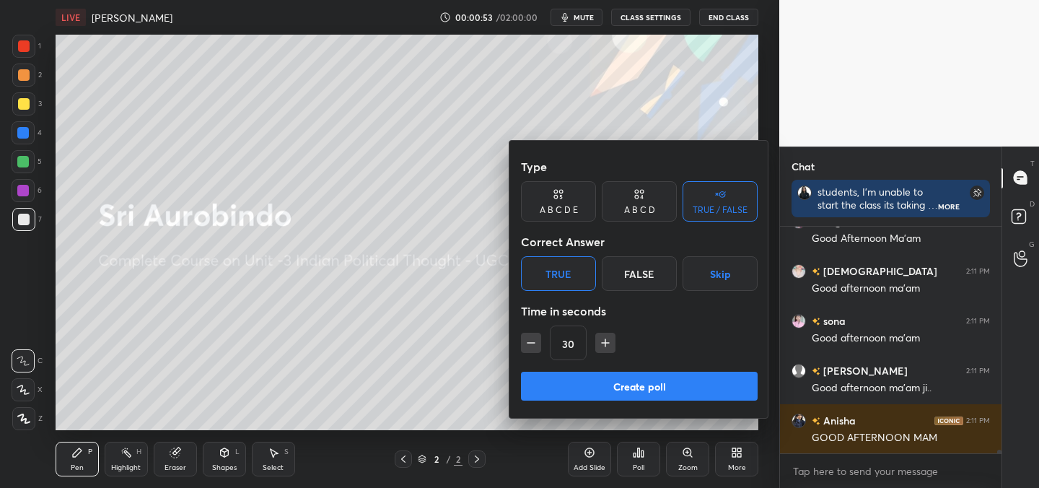
scroll to position [15533, 0]
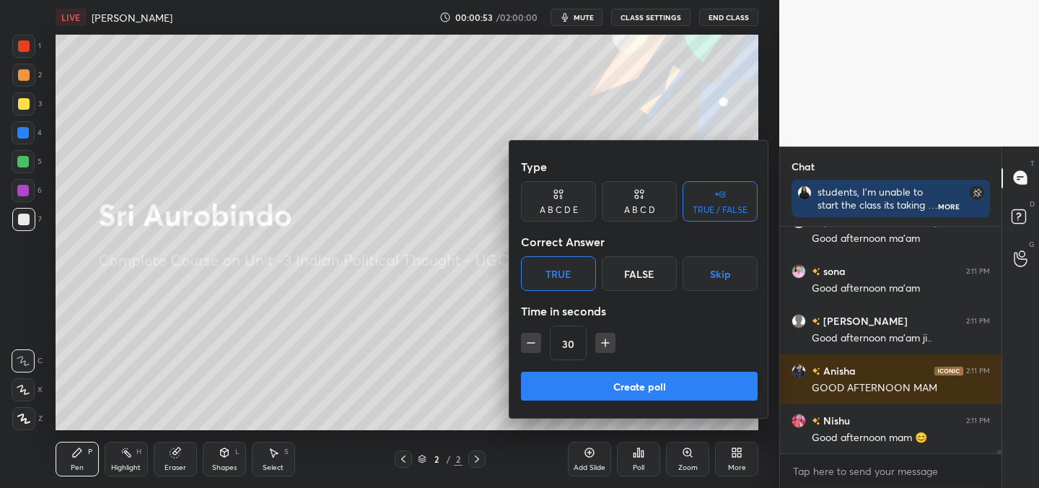
click at [604, 396] on button "Create poll" at bounding box center [639, 385] width 237 height 29
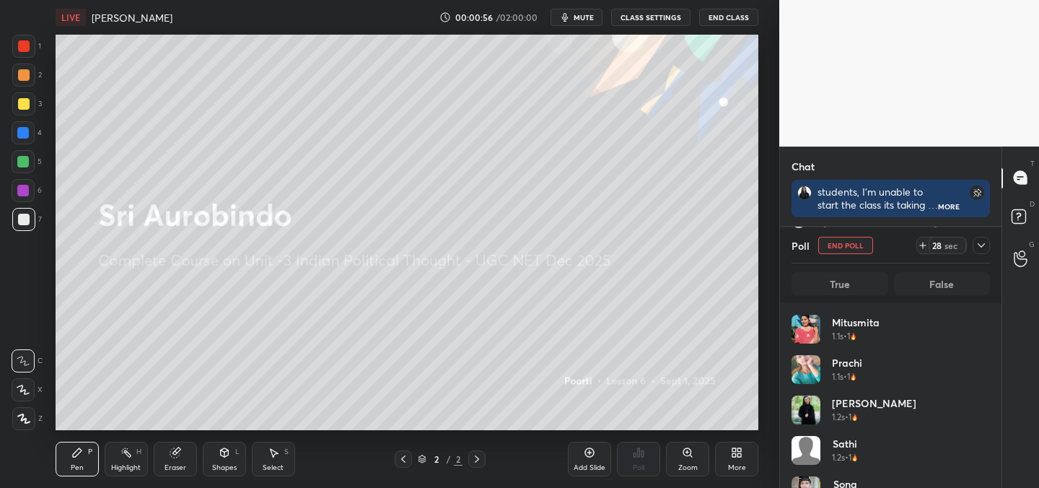
scroll to position [169, 194]
click at [586, 19] on span "mute" at bounding box center [583, 17] width 20 height 10
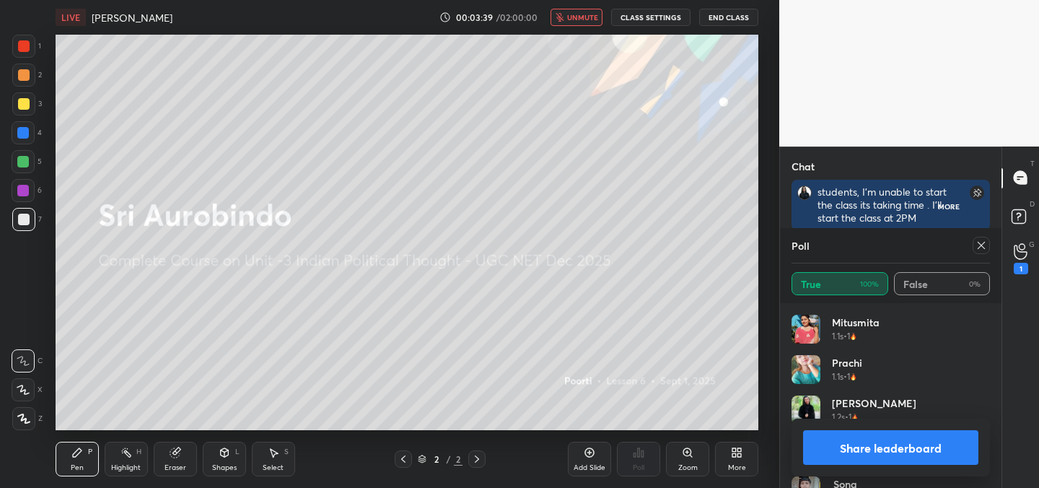
scroll to position [27, 217]
click at [595, 14] on span "unmute" at bounding box center [582, 17] width 31 height 10
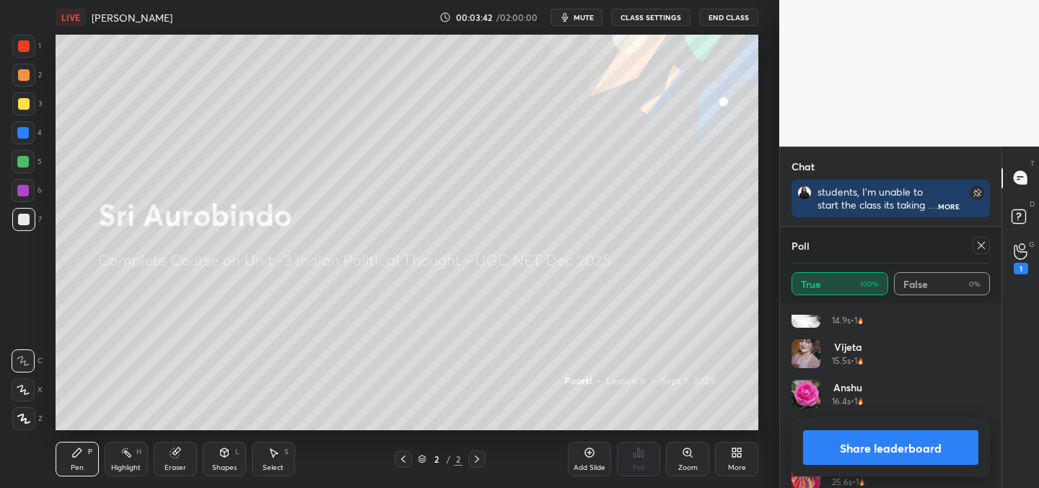
scroll to position [1241, 0]
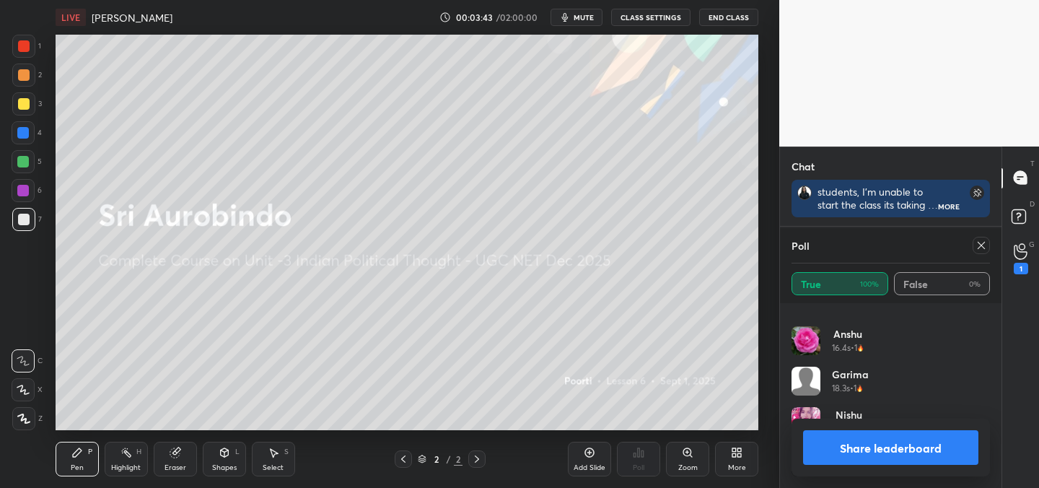
click at [979, 253] on div at bounding box center [980, 245] width 17 height 17
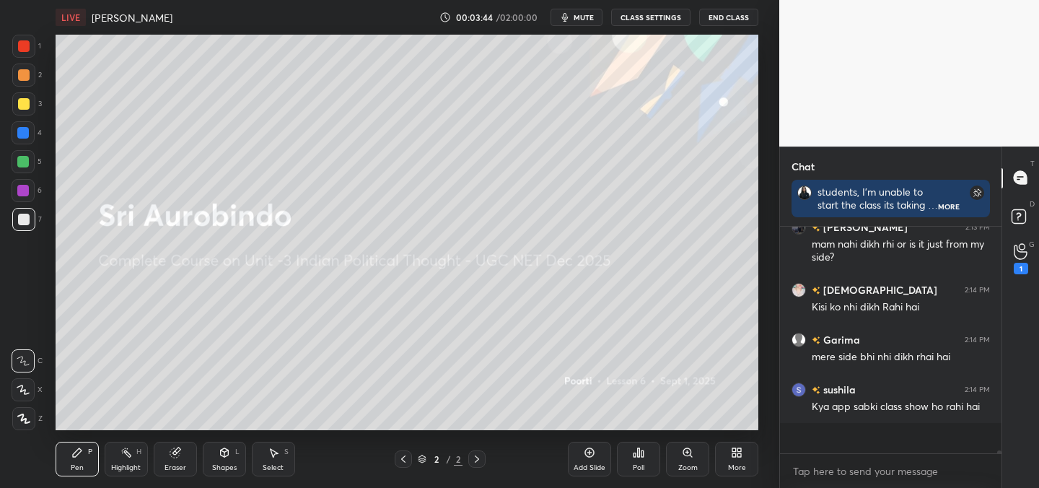
scroll to position [90, 217]
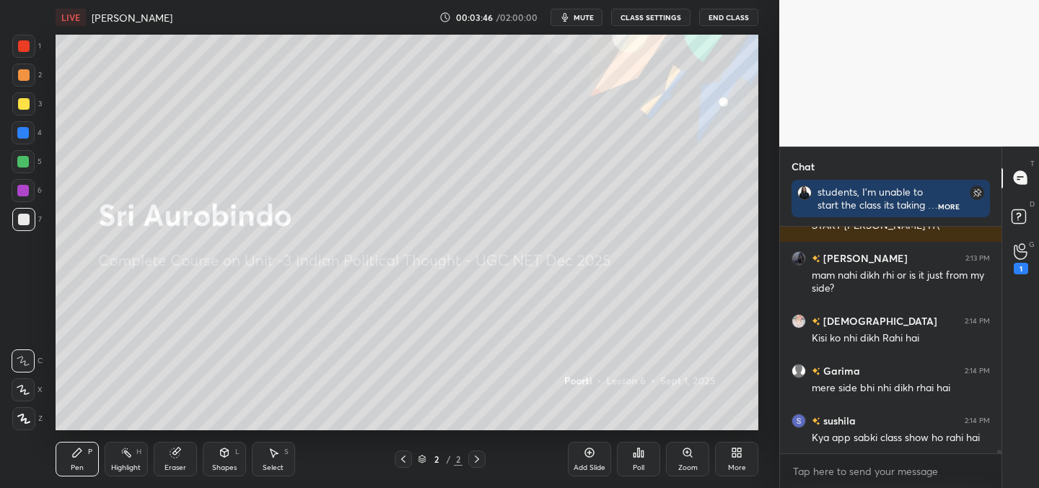
click at [730, 458] on div "More" at bounding box center [736, 458] width 43 height 35
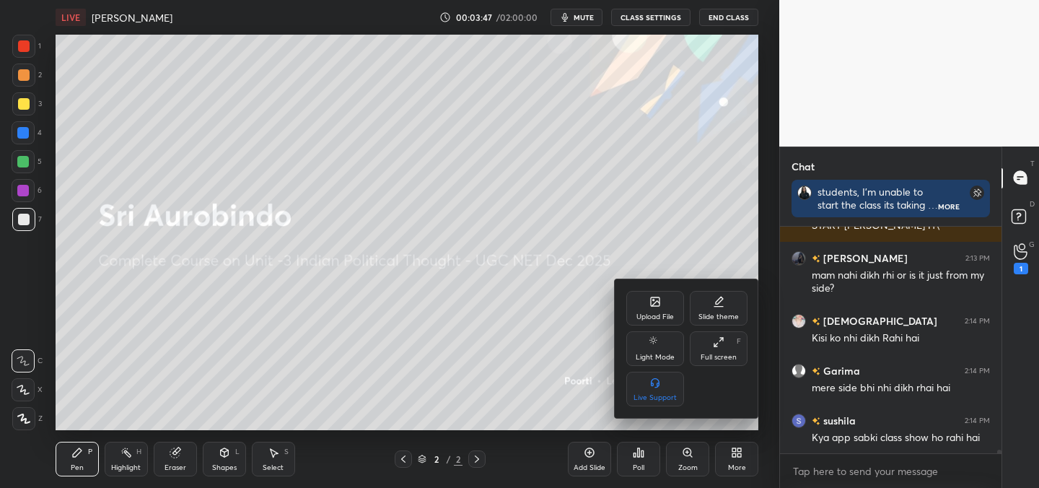
click at [638, 298] on div "Upload File" at bounding box center [655, 308] width 58 height 35
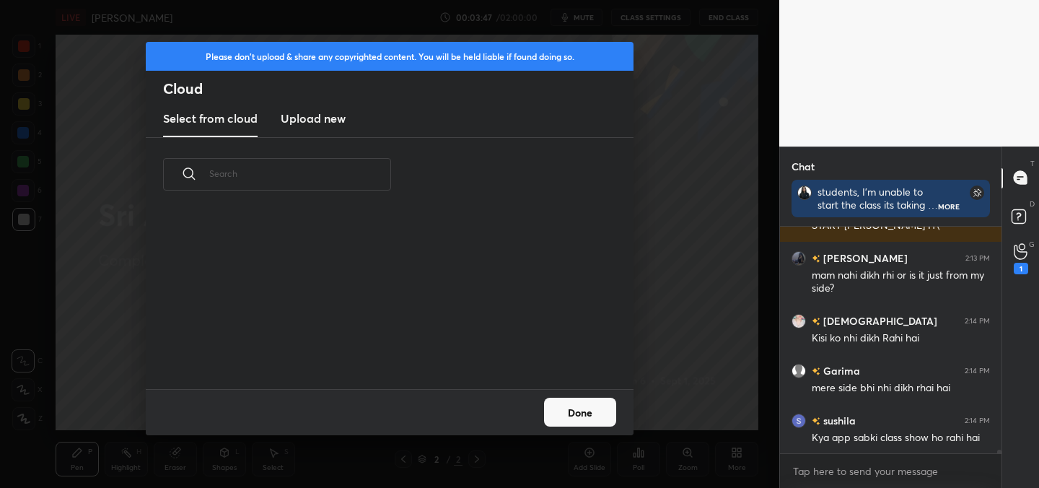
scroll to position [5, 8]
click at [323, 110] on h3 "Upload new" at bounding box center [313, 118] width 65 height 17
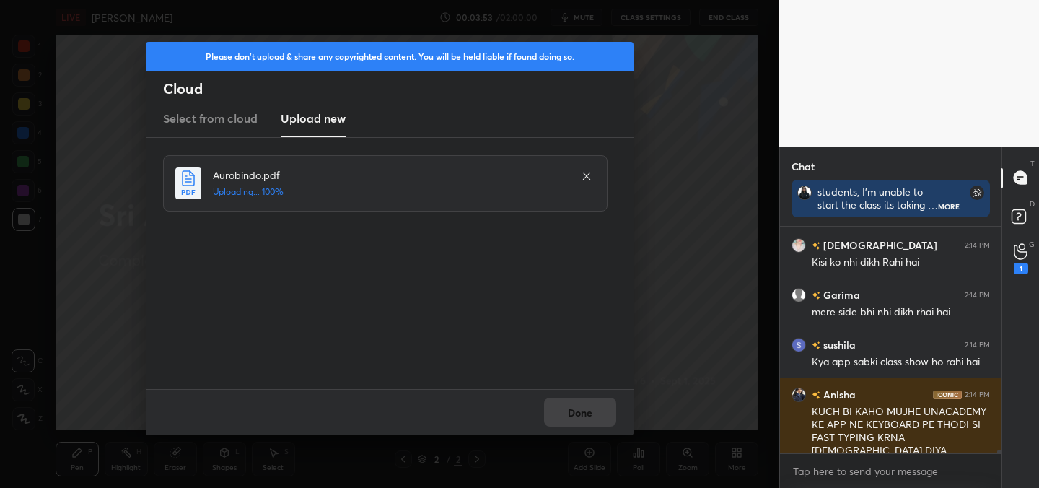
click at [573, 413] on div "Done" at bounding box center [390, 412] width 488 height 46
click at [573, 413] on button "Done" at bounding box center [580, 411] width 72 height 29
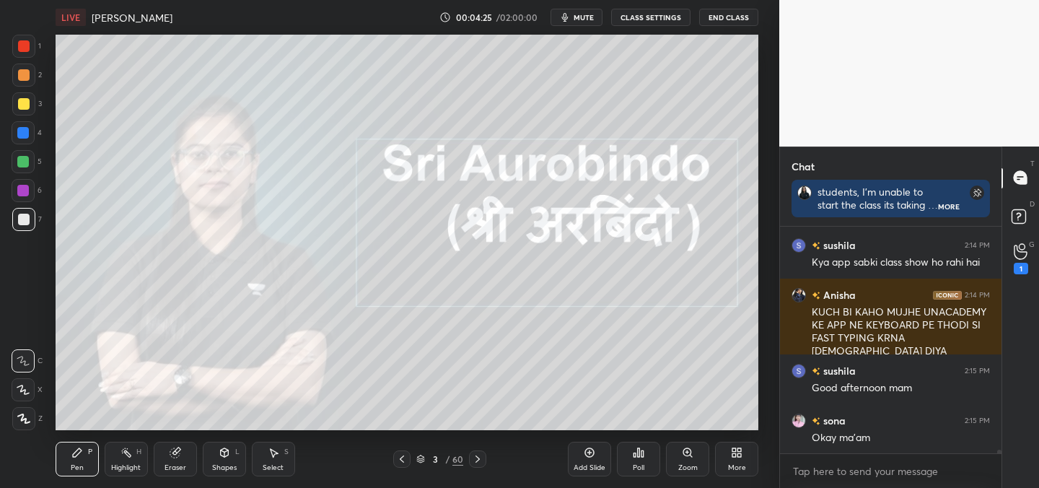
drag, startPoint x: 22, startPoint y: 420, endPoint x: 19, endPoint y: 410, distance: 10.3
click at [22, 421] on icon at bounding box center [23, 418] width 13 height 10
click at [31, 46] on div at bounding box center [23, 46] width 23 height 23
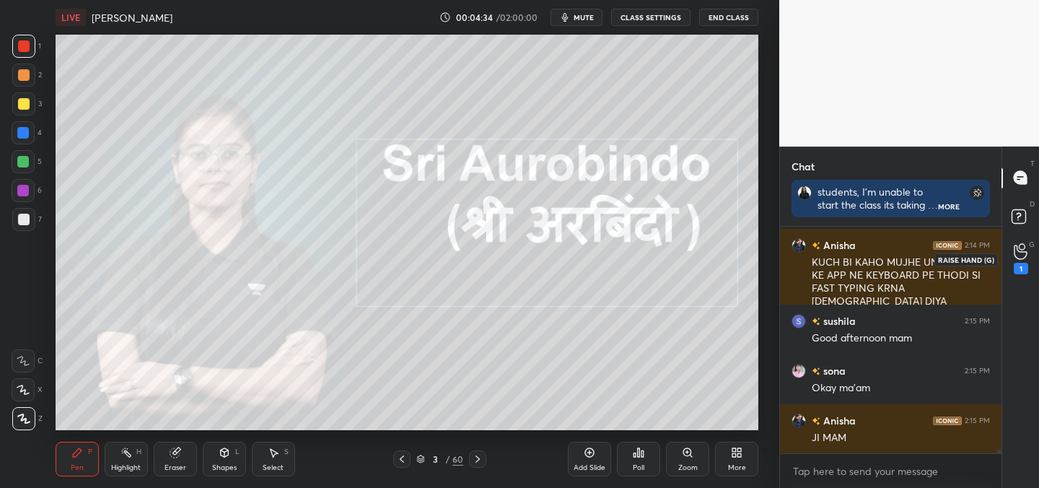
click at [1013, 252] on icon at bounding box center [1020, 251] width 14 height 17
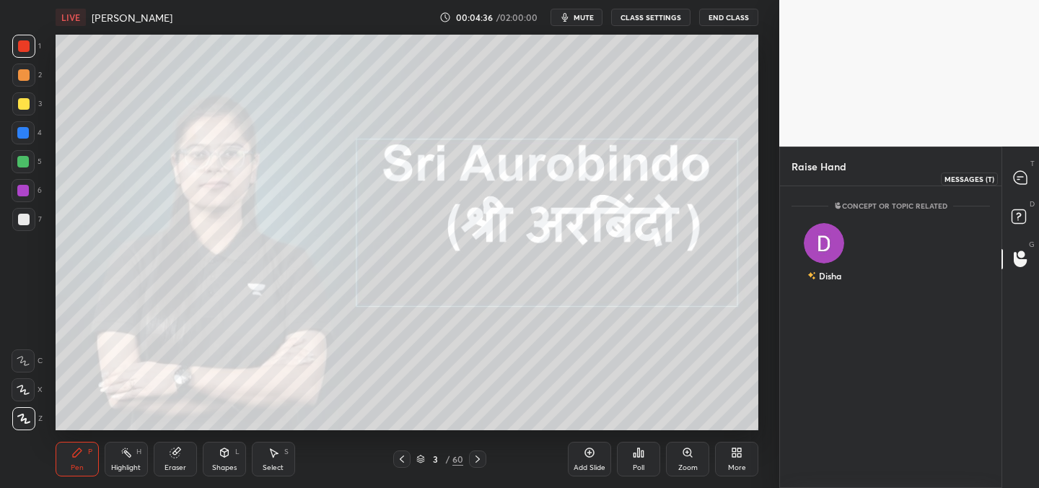
click at [1021, 183] on icon at bounding box center [1019, 177] width 13 height 13
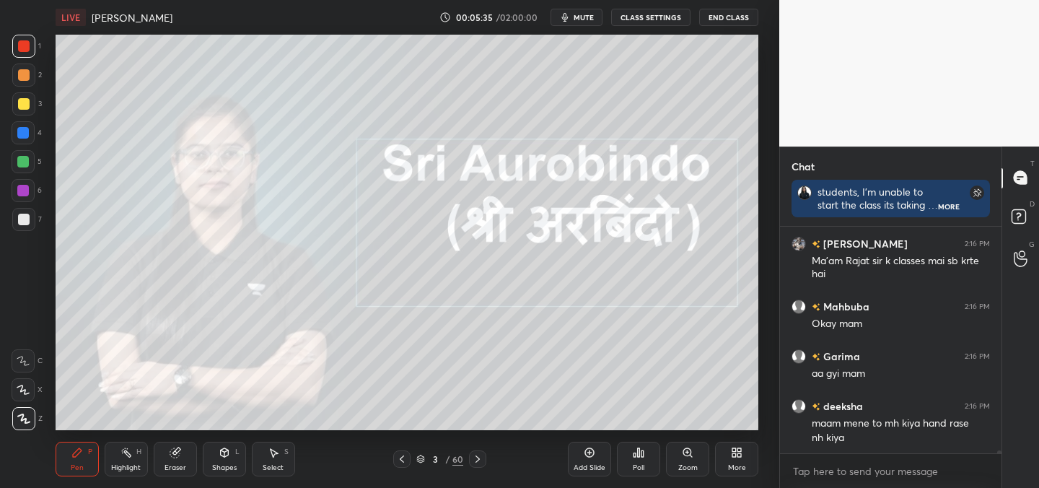
scroll to position [15924, 0]
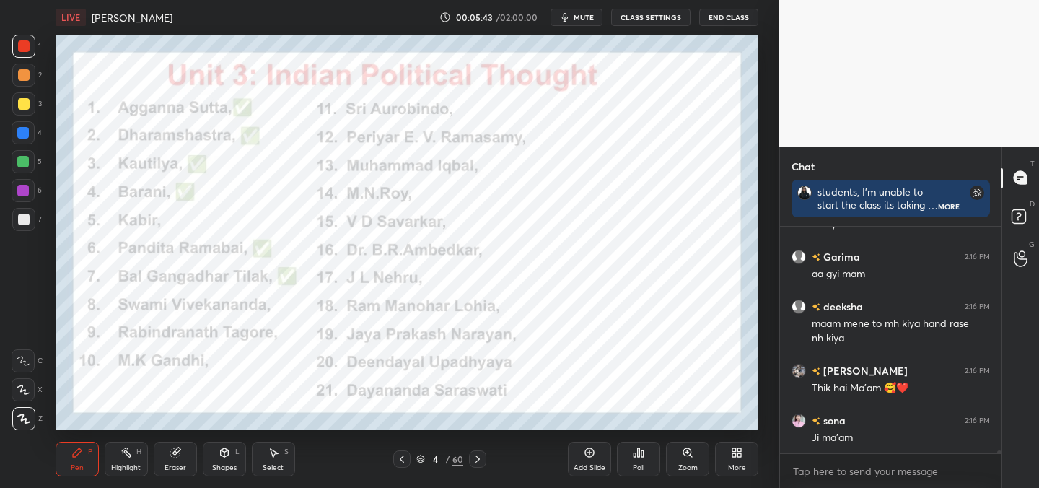
click at [28, 418] on icon at bounding box center [23, 418] width 13 height 10
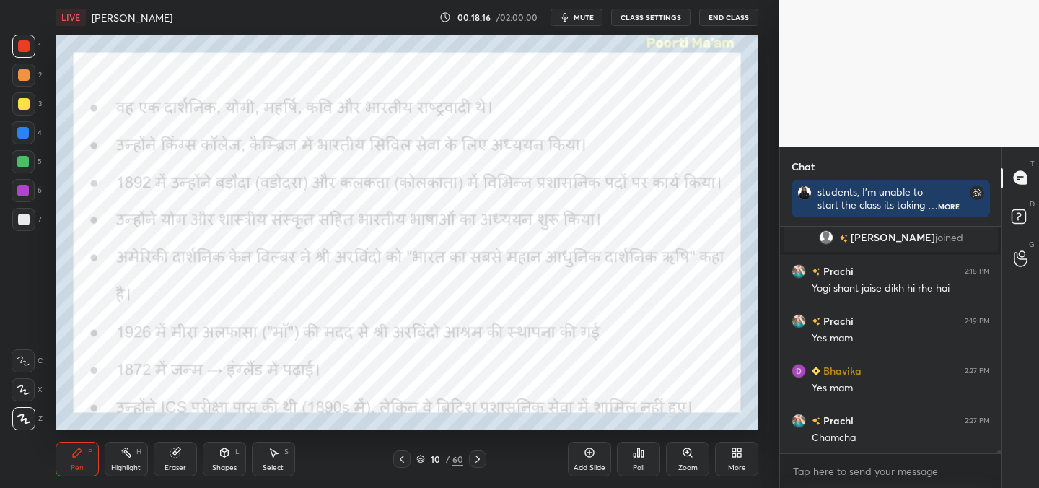
scroll to position [16188, 0]
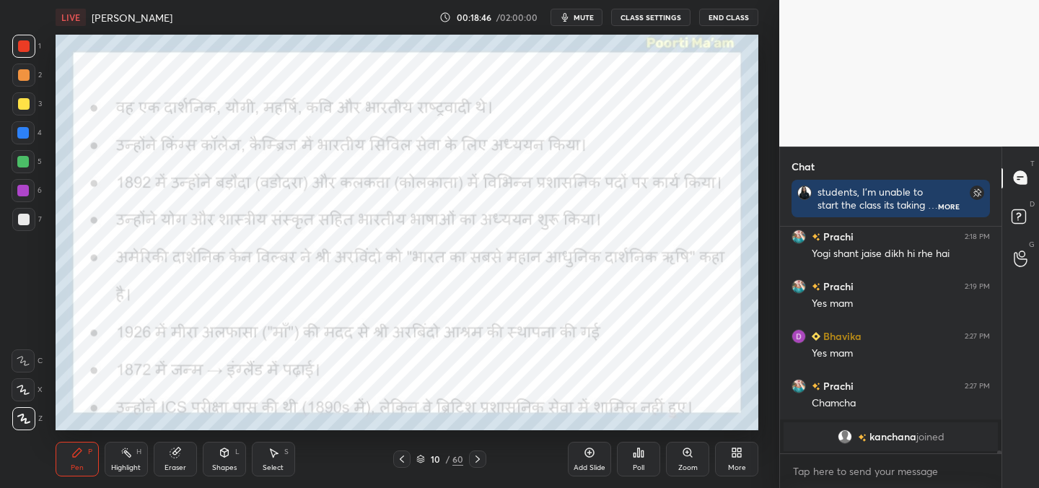
click at [593, 421] on div "LIVE [PERSON_NAME] 00:18:46 / 02:00:00 mute CLASS SETTINGS End Class Setting up…" at bounding box center [406, 244] width 721 height 488
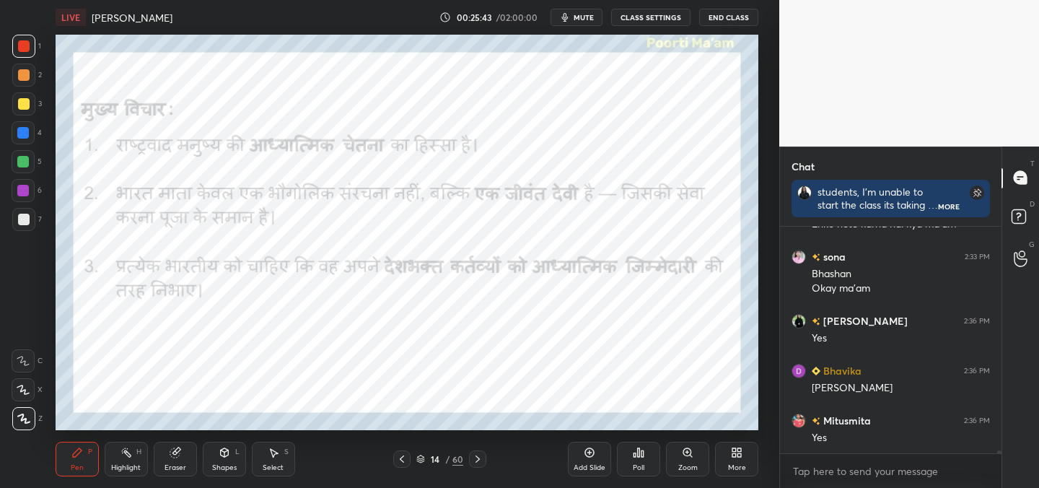
scroll to position [16468, 0]
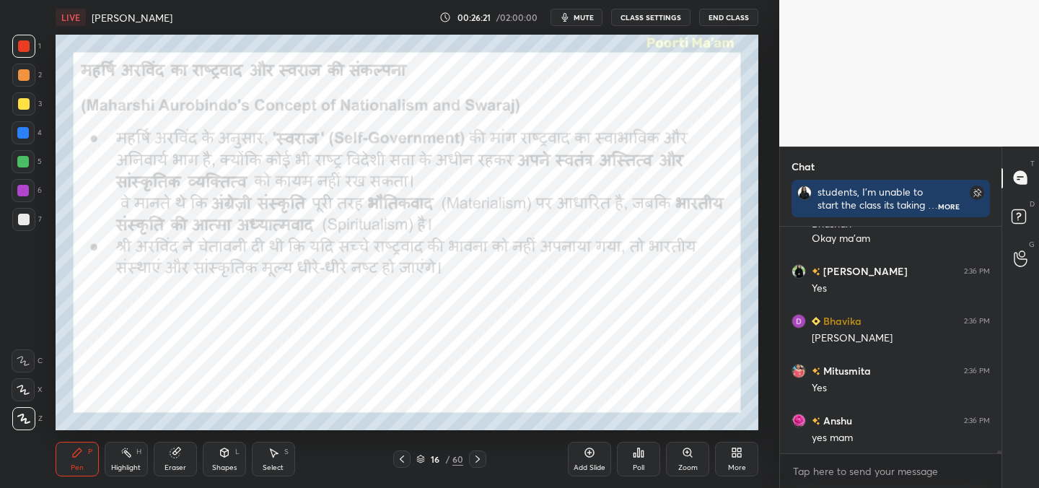
click at [629, 452] on div "Poll" at bounding box center [638, 458] width 43 height 35
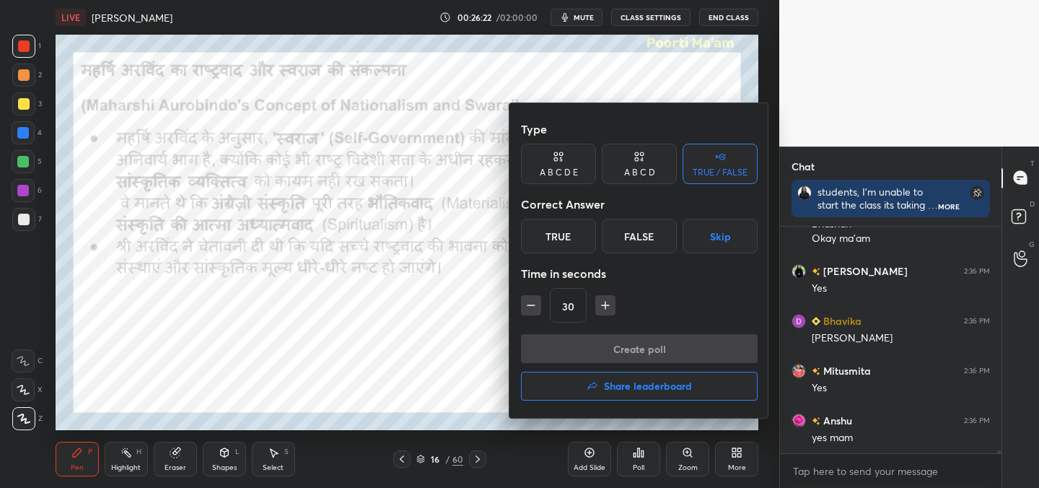
click at [550, 247] on div "True" at bounding box center [558, 236] width 75 height 35
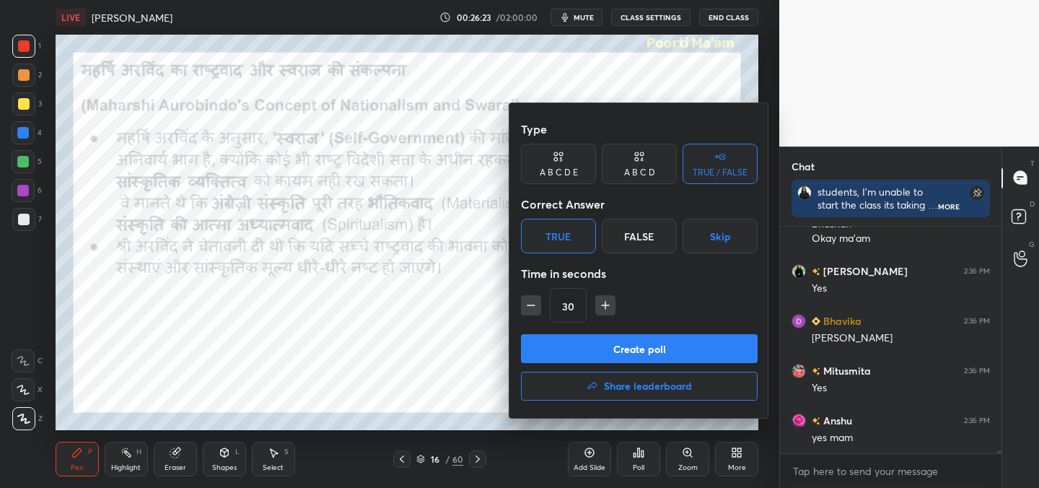
click at [610, 344] on button "Create poll" at bounding box center [639, 348] width 237 height 29
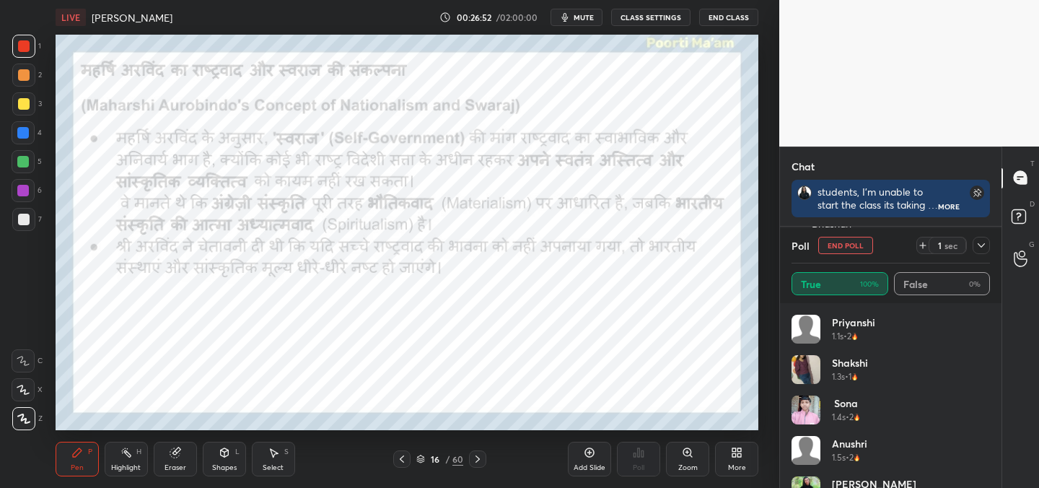
scroll to position [5, 5]
click at [840, 245] on div "Poll" at bounding box center [890, 245] width 198 height 35
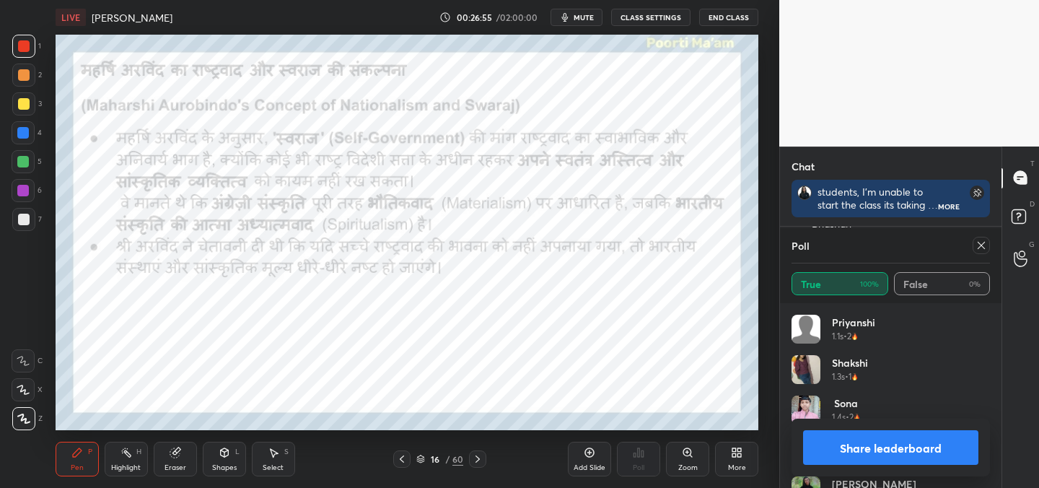
click at [979, 245] on icon at bounding box center [981, 245] width 12 height 12
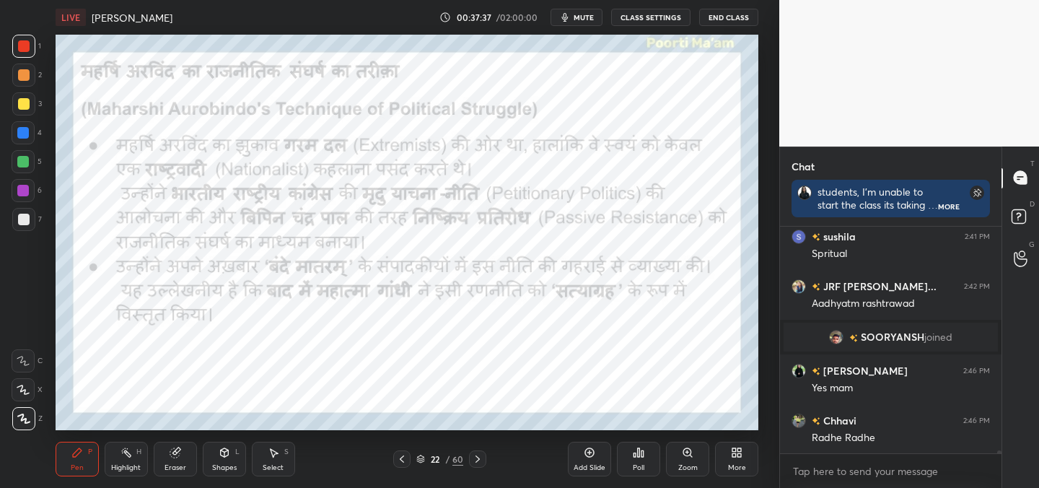
scroll to position [16874, 0]
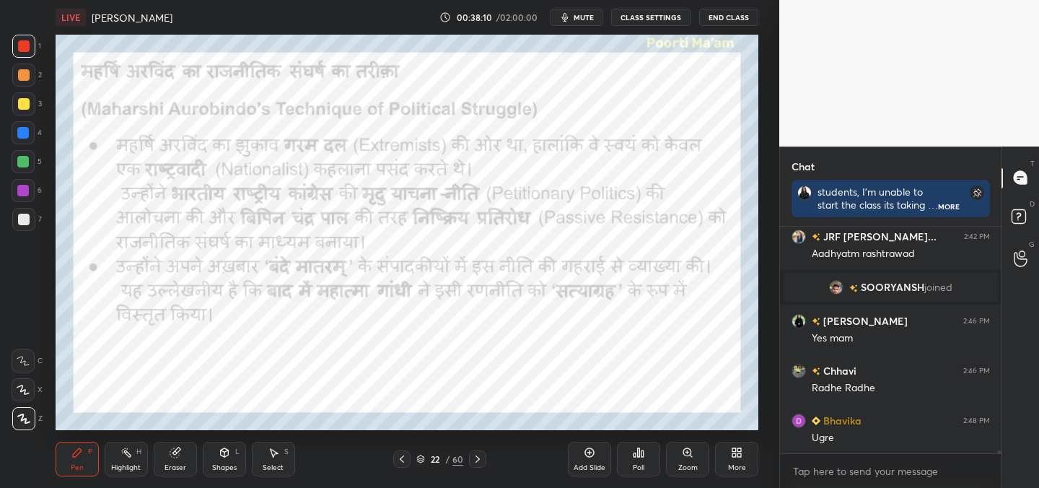
drag, startPoint x: 177, startPoint y: 459, endPoint x: 205, endPoint y: 439, distance: 34.5
click at [183, 459] on div "Eraser" at bounding box center [175, 458] width 43 height 35
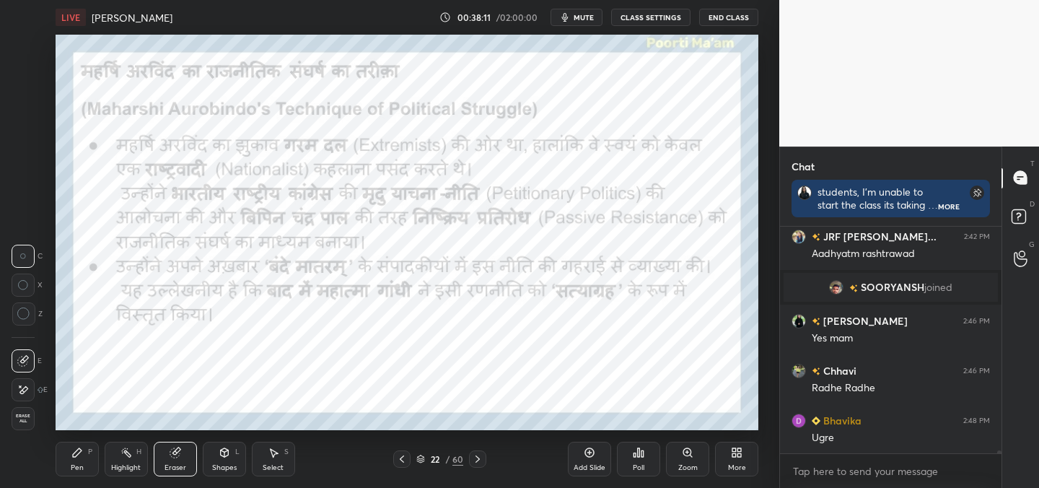
click at [25, 420] on span "Erase all" at bounding box center [23, 418] width 22 height 10
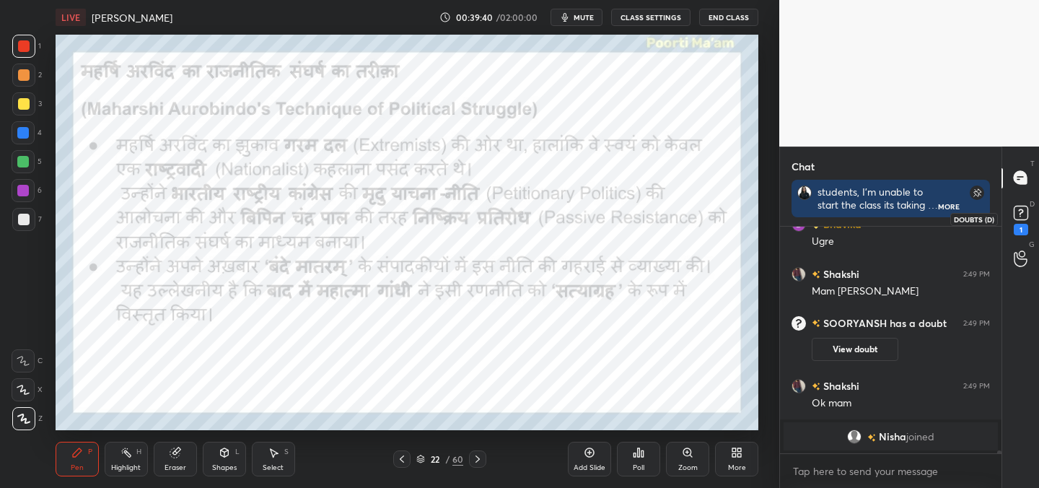
scroll to position [222, 217]
drag, startPoint x: 1016, startPoint y: 227, endPoint x: 1024, endPoint y: 236, distance: 12.2
click at [1016, 229] on div "1" at bounding box center [1020, 230] width 14 height 12
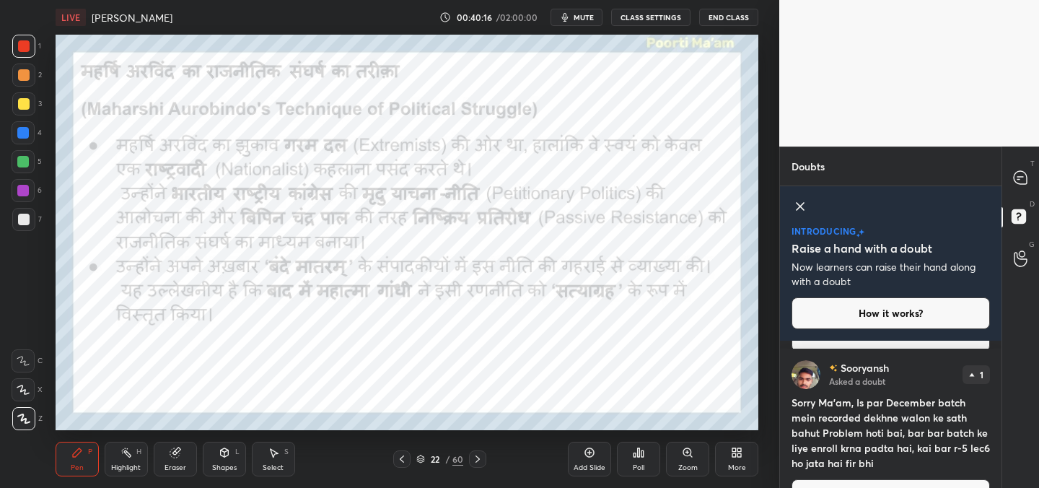
scroll to position [123, 0]
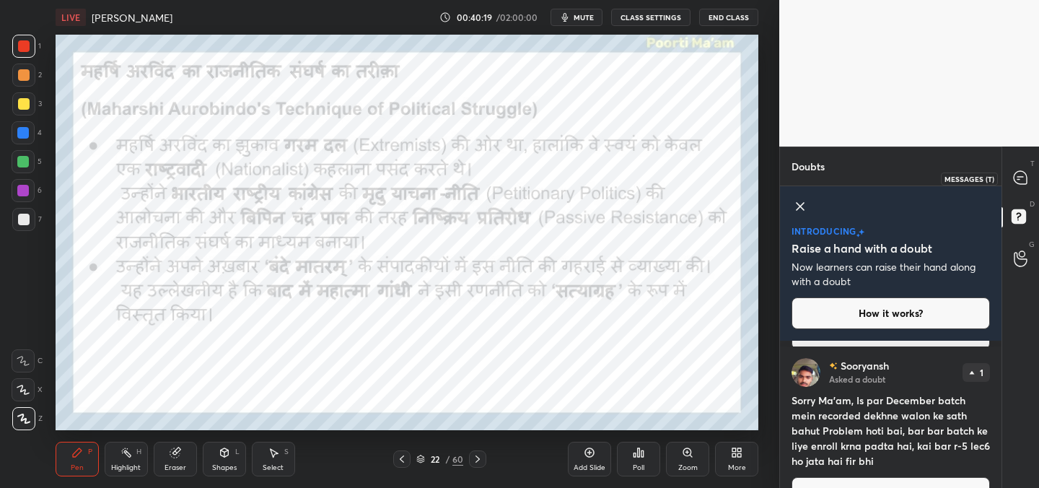
click at [1016, 172] on icon at bounding box center [1019, 177] width 13 height 13
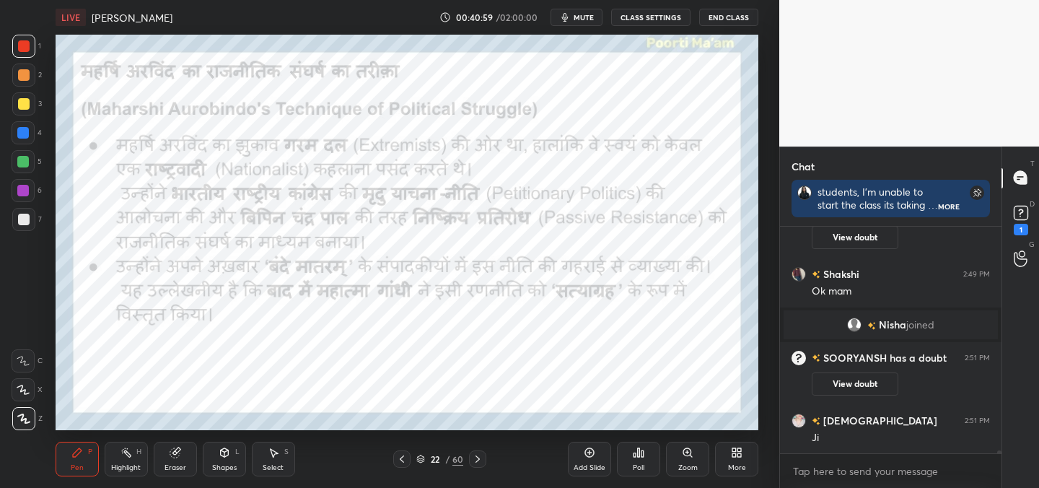
scroll to position [17134, 0]
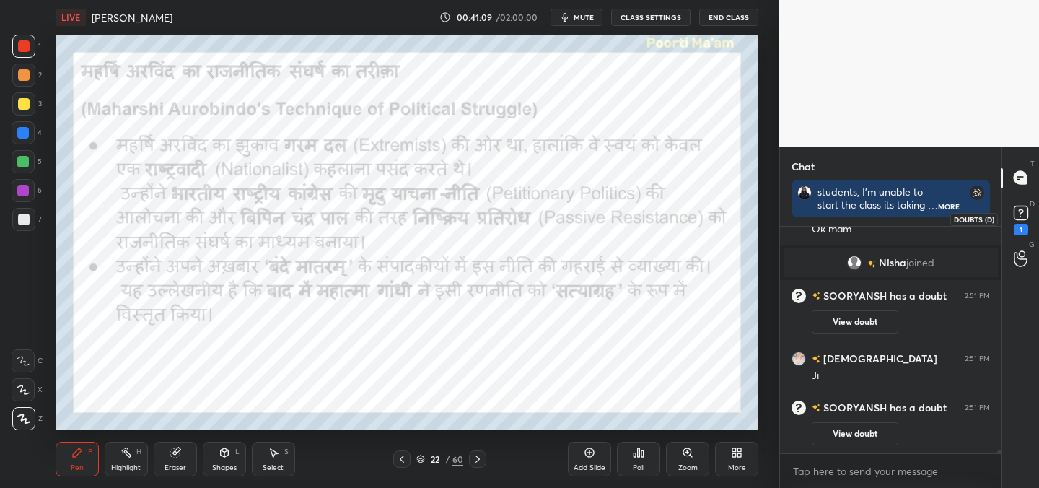
click at [1020, 206] on rect at bounding box center [1020, 213] width 14 height 14
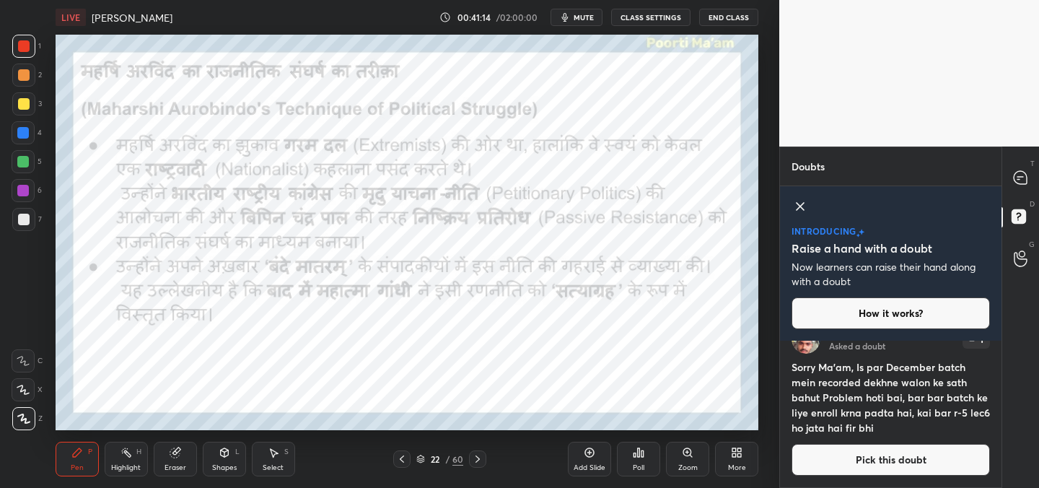
scroll to position [0, 0]
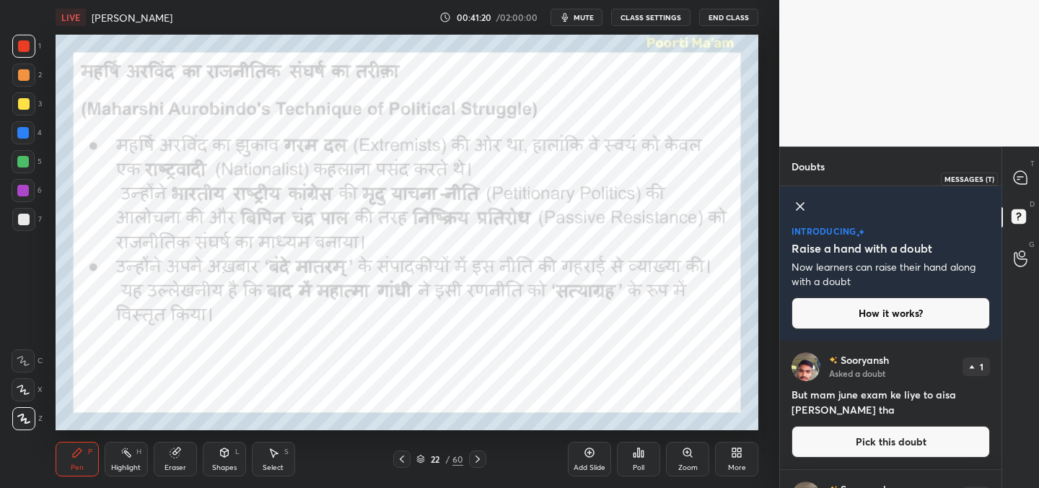
click at [1021, 177] on icon at bounding box center [1019, 177] width 13 height 13
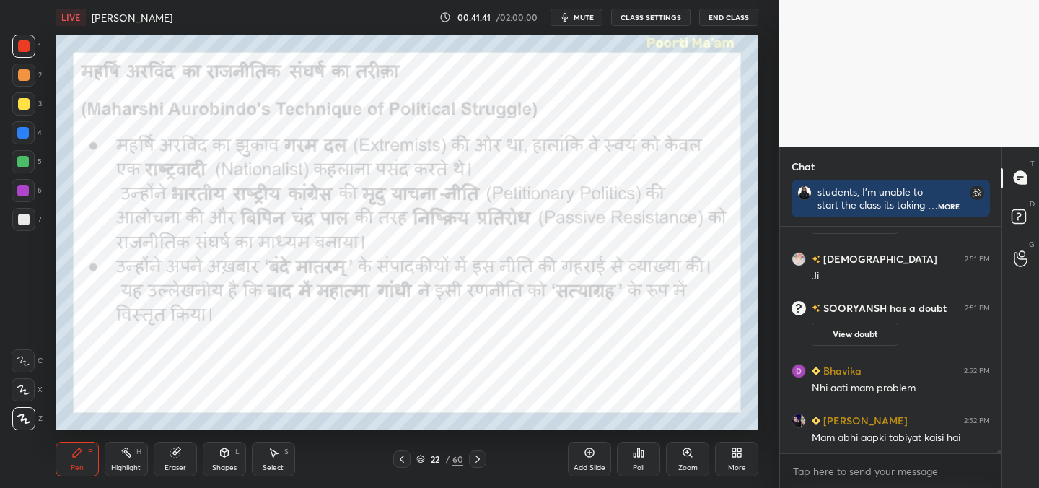
scroll to position [17364, 0]
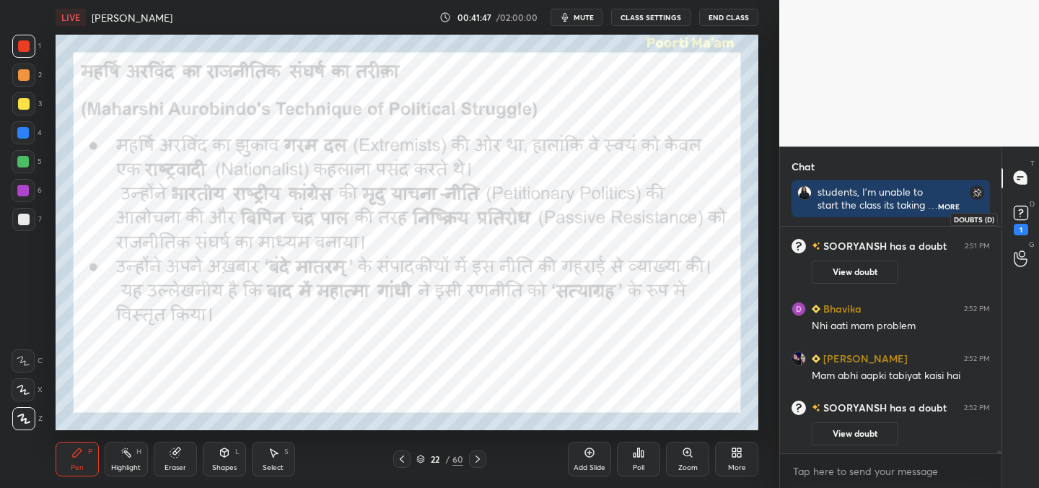
click at [1026, 219] on rect at bounding box center [1020, 213] width 14 height 14
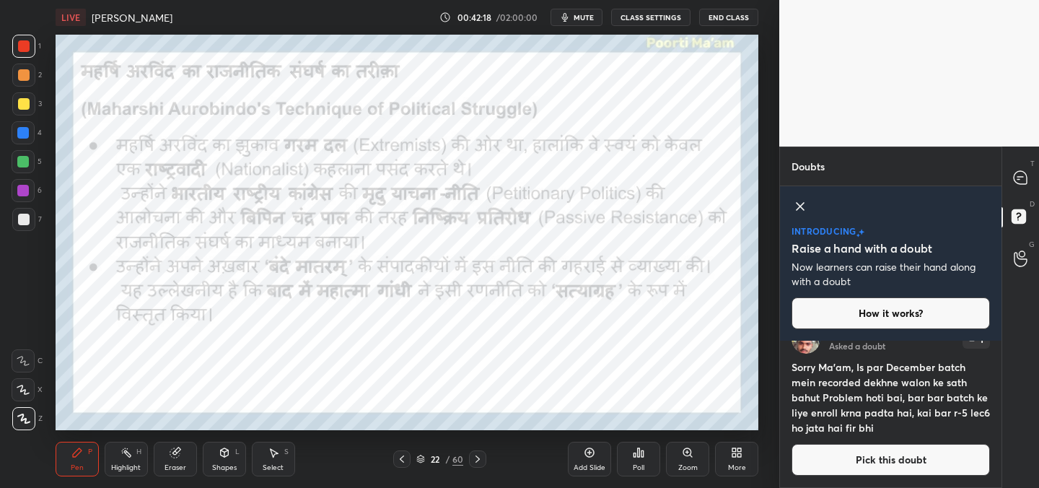
scroll to position [0, 0]
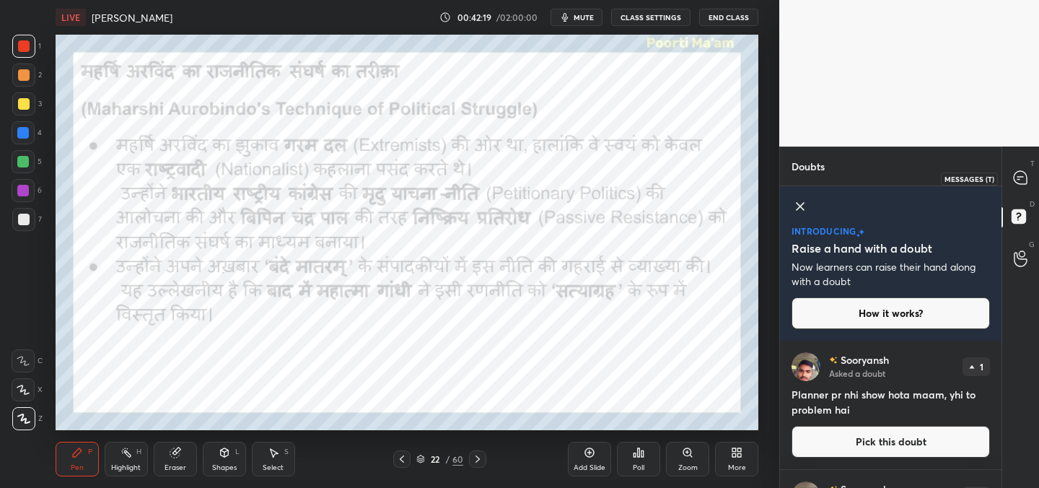
click at [1019, 180] on icon at bounding box center [1019, 177] width 13 height 13
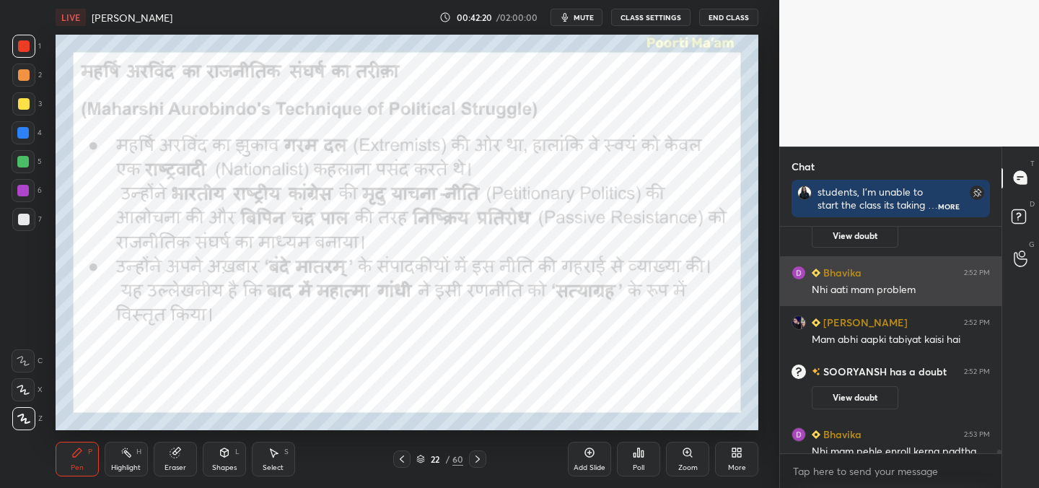
scroll to position [17367, 0]
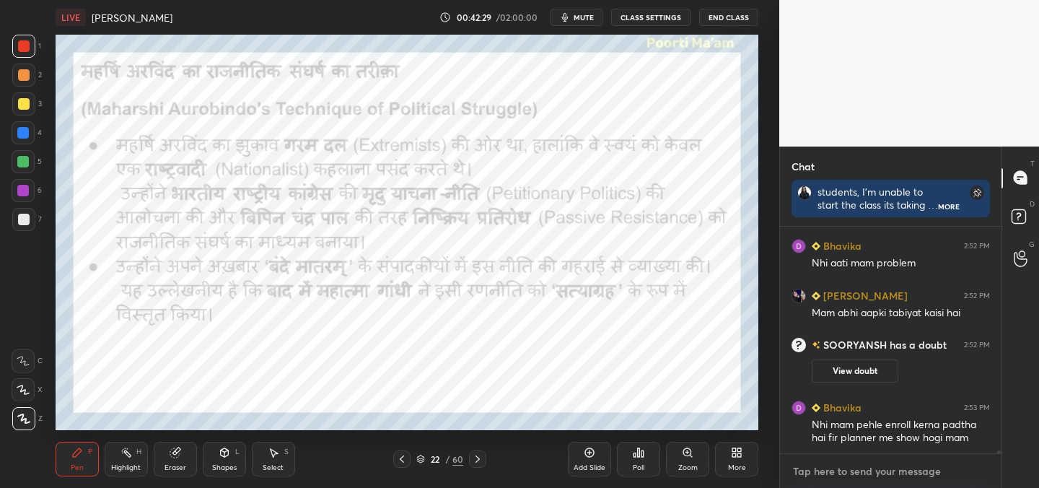
click at [826, 470] on textarea at bounding box center [890, 470] width 198 height 23
paste textarea "[URL][DOMAIN_NAME]"
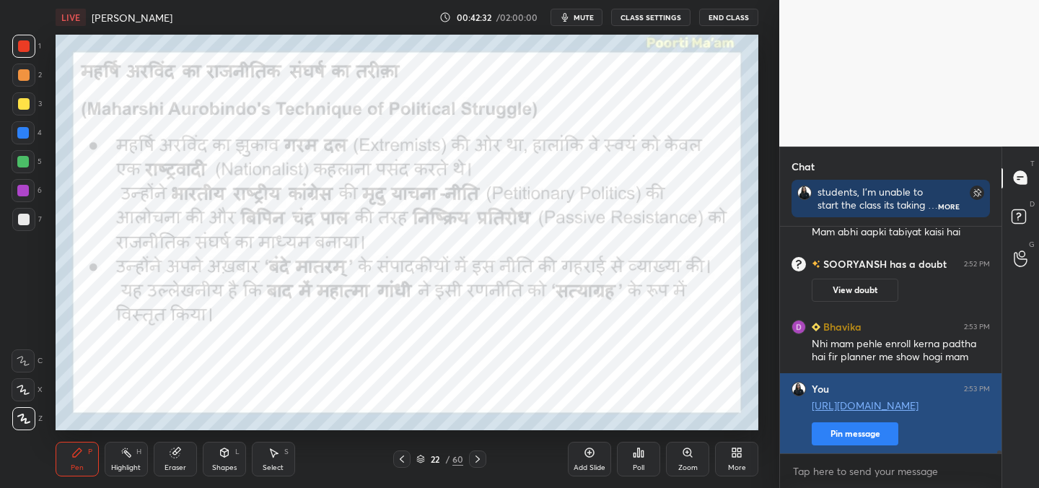
click at [868, 439] on button "Pin message" at bounding box center [854, 433] width 87 height 23
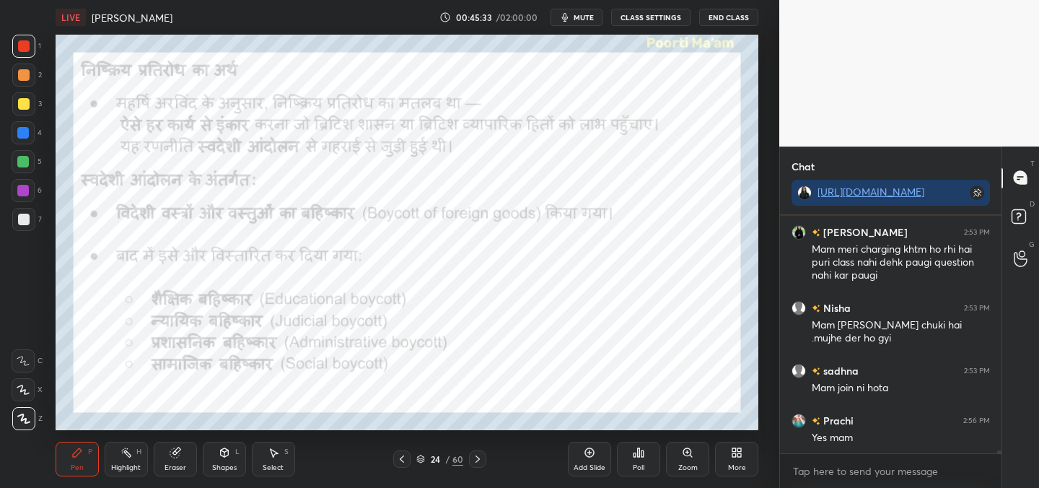
scroll to position [17817, 0]
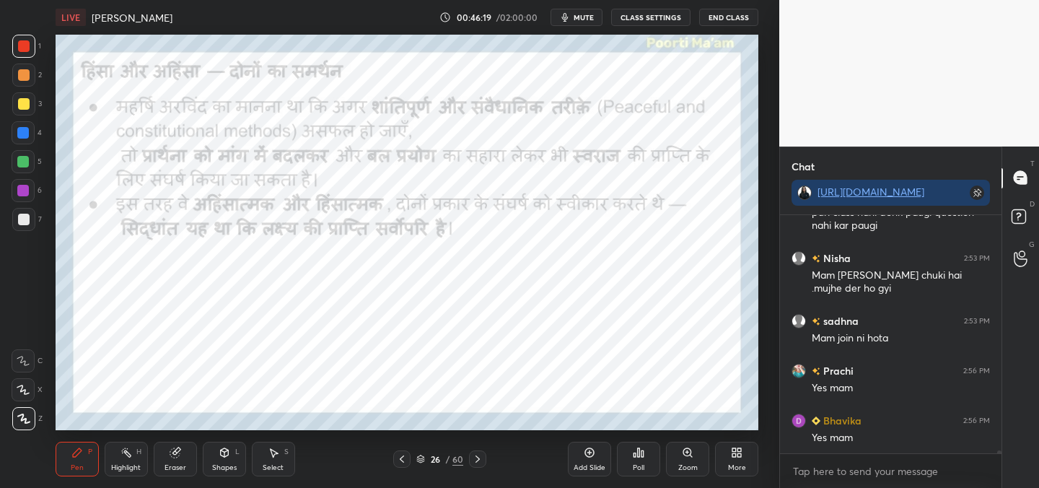
click at [591, 15] on span "mute" at bounding box center [583, 17] width 20 height 10
click at [591, 15] on span "unmute" at bounding box center [582, 17] width 31 height 10
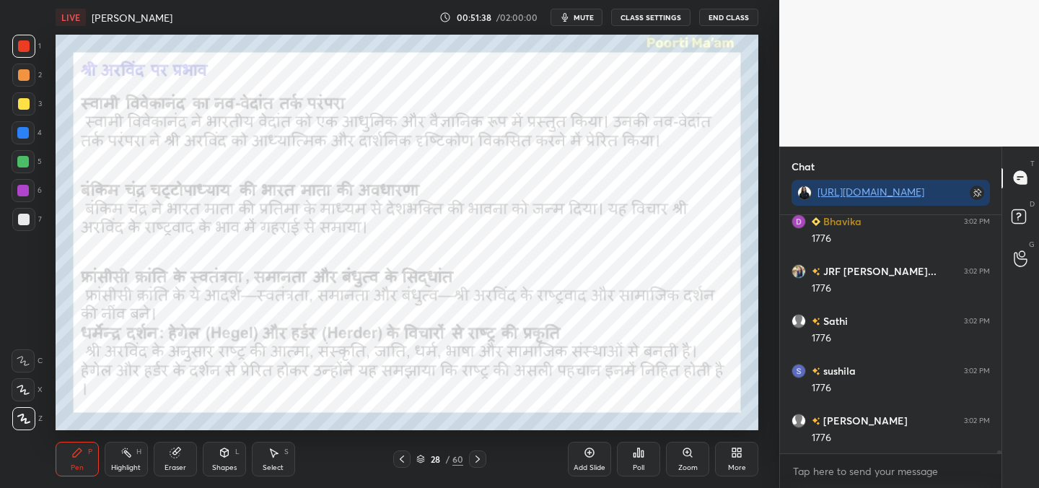
scroll to position [19182, 0]
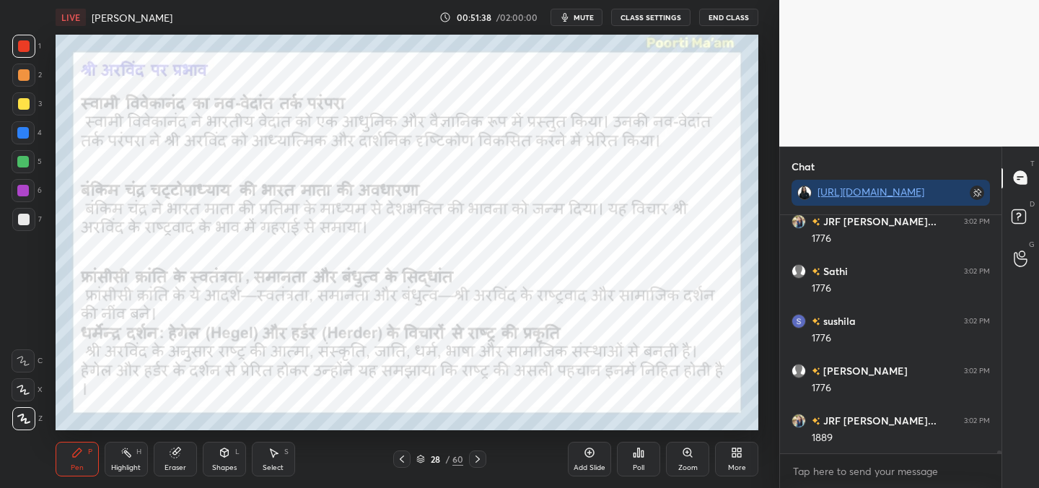
click at [177, 462] on div "Eraser" at bounding box center [175, 458] width 43 height 35
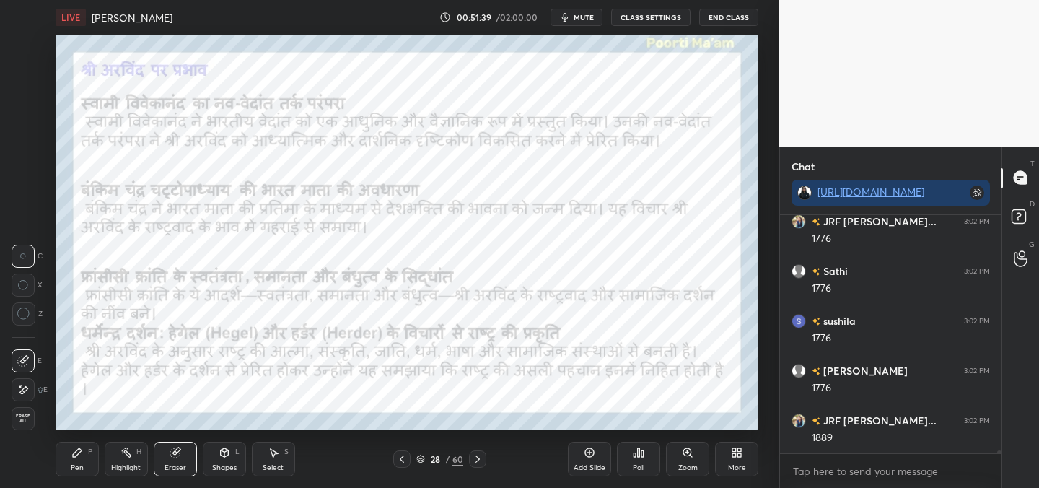
click at [22, 423] on span "Erase all" at bounding box center [23, 418] width 22 height 10
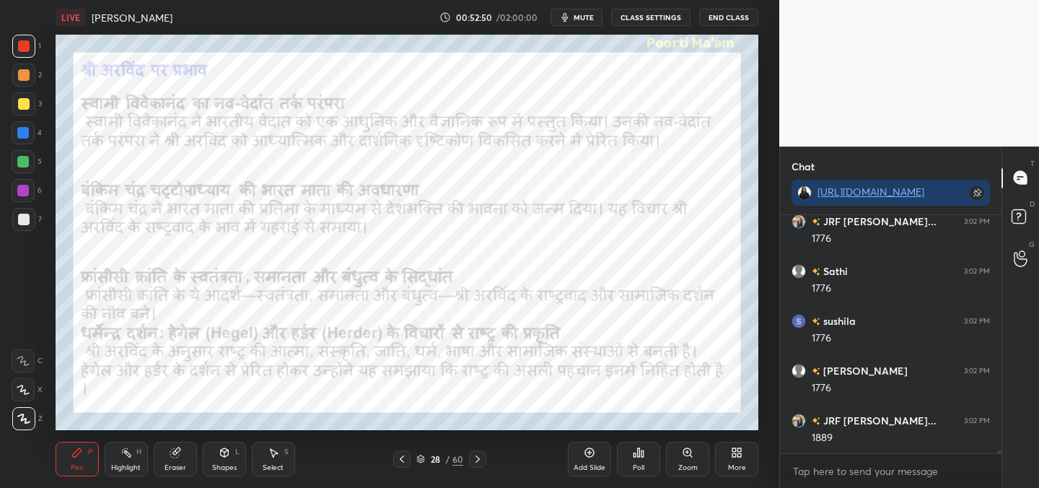
drag, startPoint x: 181, startPoint y: 465, endPoint x: 149, endPoint y: 454, distance: 33.8
click at [181, 468] on div "Eraser" at bounding box center [175, 467] width 22 height 7
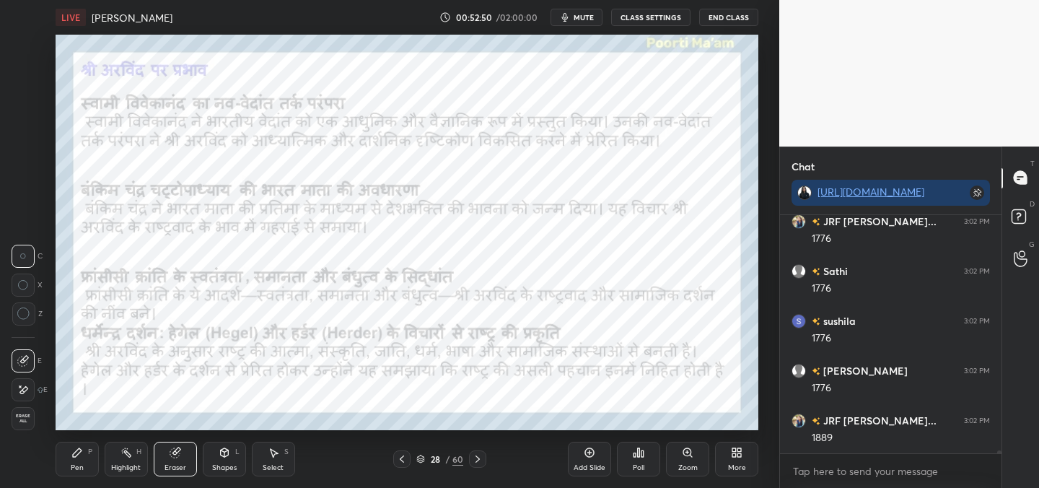
drag, startPoint x: 2, startPoint y: 428, endPoint x: 12, endPoint y: 429, distance: 9.5
click at [4, 429] on div "1 2 3 4 5 6 7 C X Z C X Z E E Erase all H H" at bounding box center [23, 232] width 46 height 395
click at [19, 424] on div "Erase all" at bounding box center [23, 418] width 23 height 23
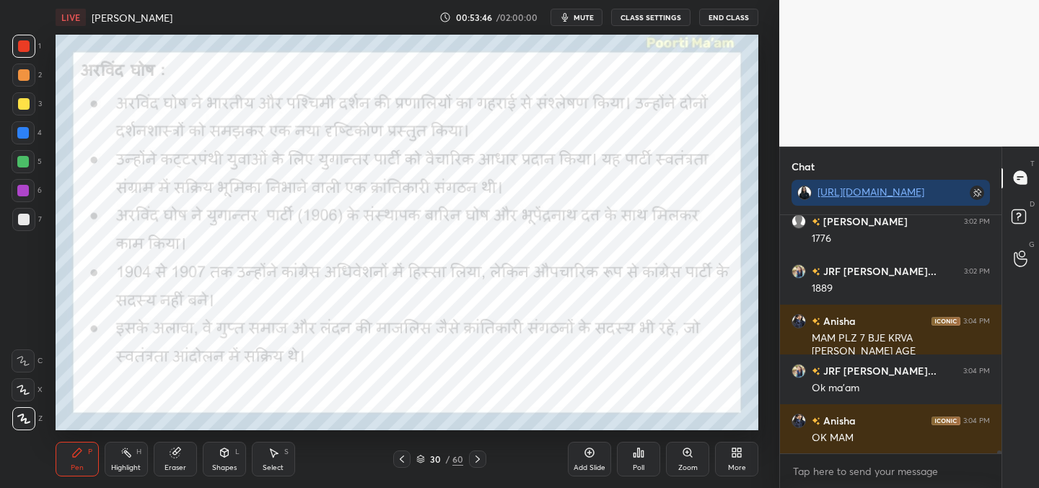
scroll to position [19381, 0]
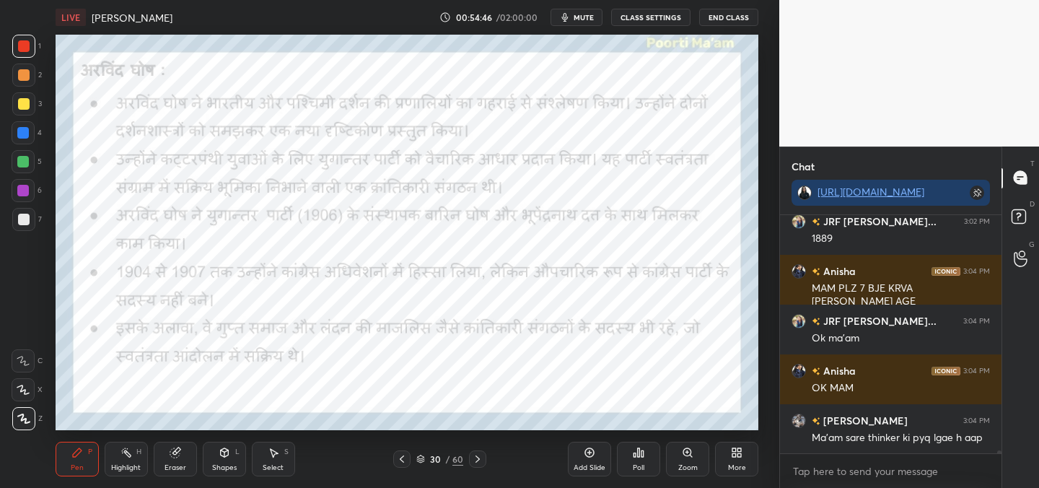
drag, startPoint x: 176, startPoint y: 450, endPoint x: 178, endPoint y: 438, distance: 12.5
click at [177, 446] on icon at bounding box center [175, 452] width 12 height 12
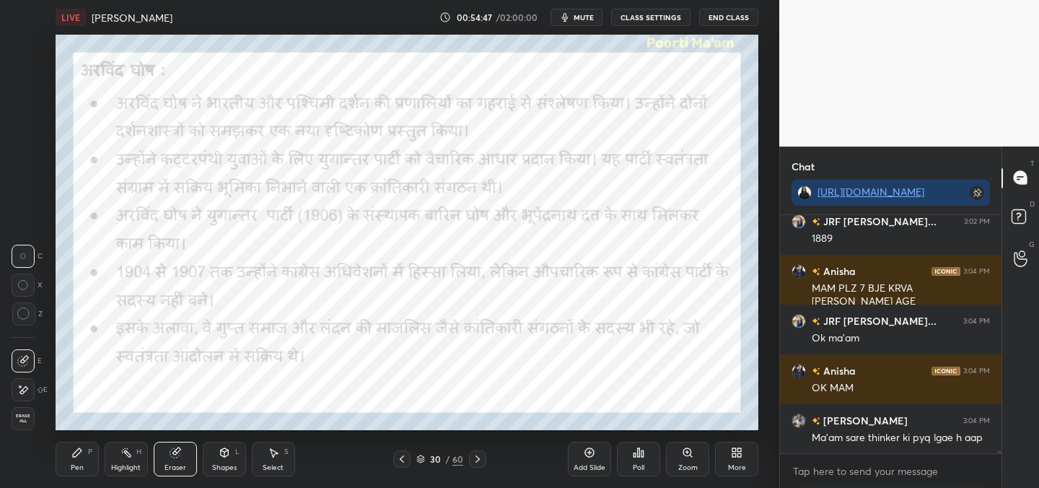
click at [28, 416] on span "Erase all" at bounding box center [23, 418] width 22 height 10
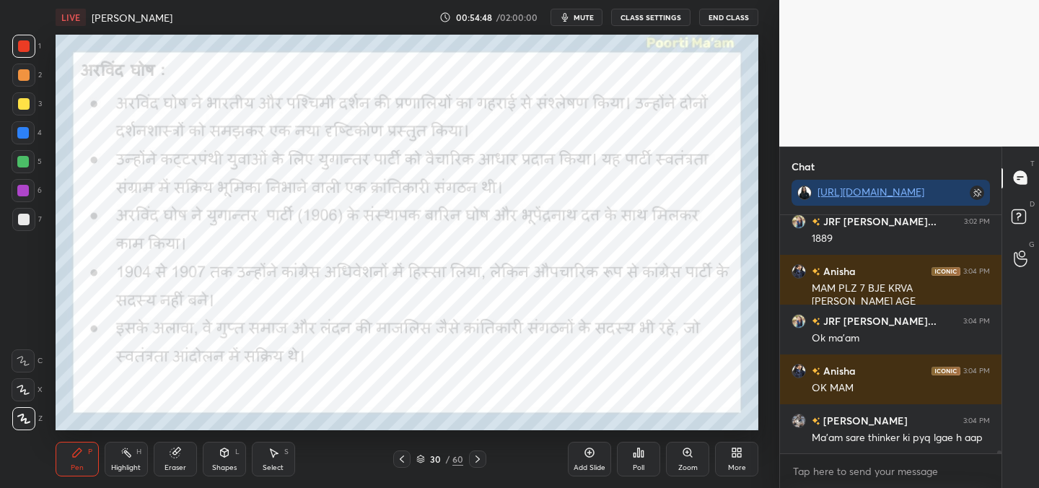
click at [30, 419] on icon at bounding box center [23, 418] width 13 height 10
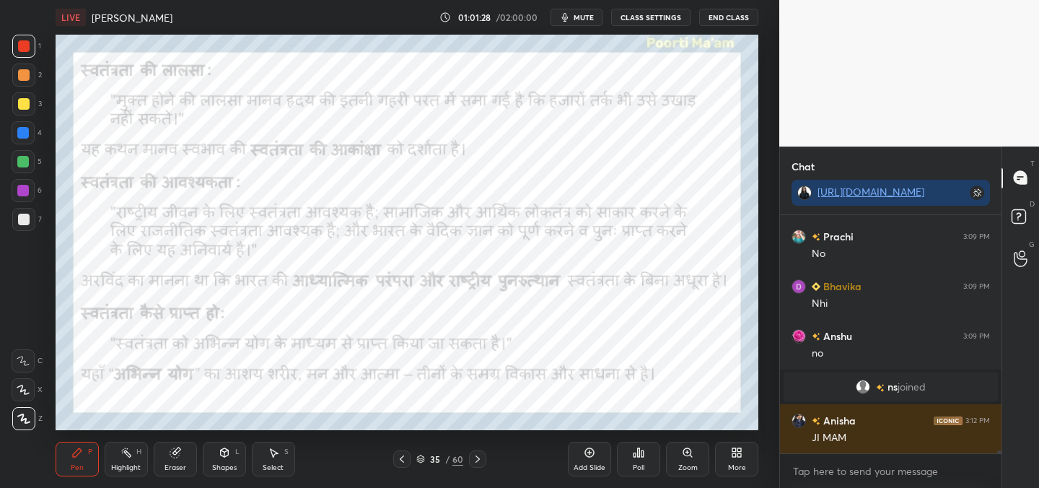
scroll to position [19215, 0]
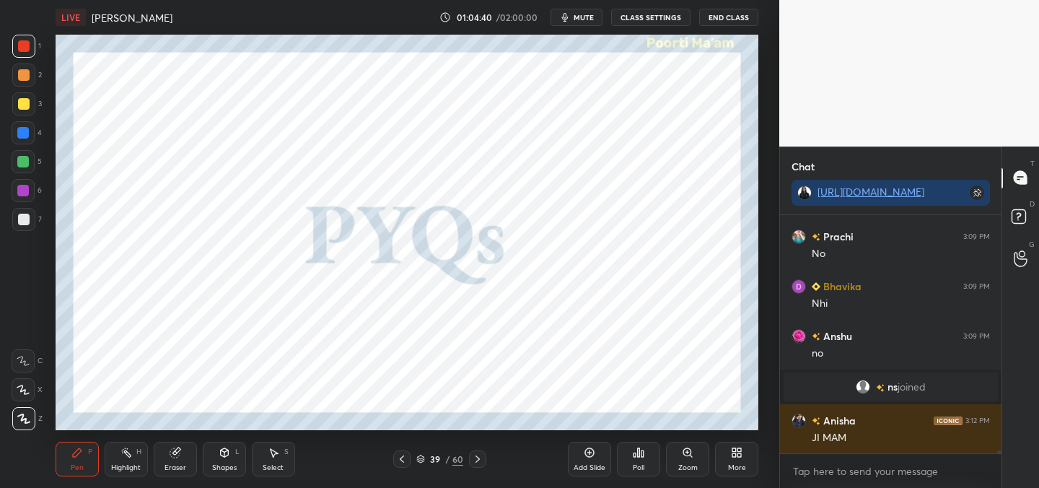
click at [642, 464] on div "Poll" at bounding box center [639, 467] width 12 height 7
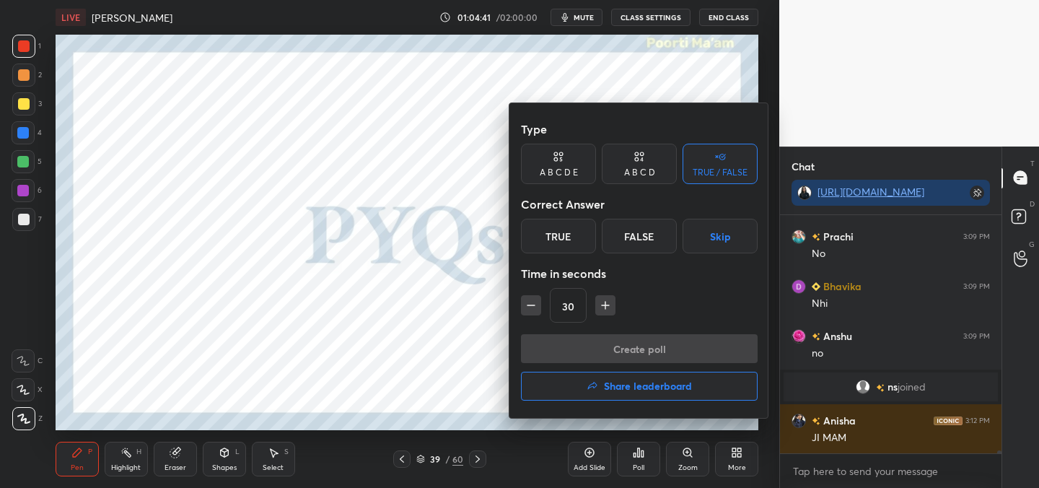
click at [552, 237] on div "True" at bounding box center [558, 236] width 75 height 35
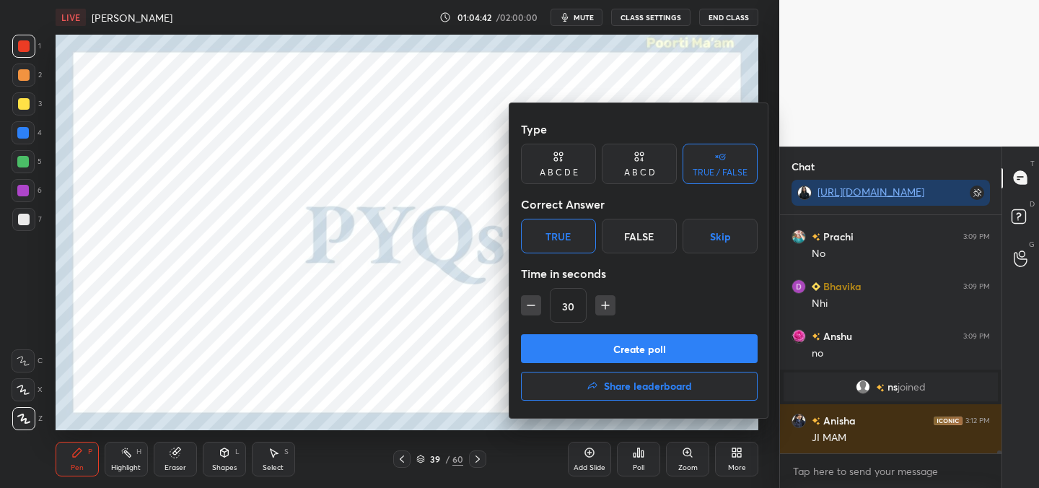
click at [584, 351] on button "Create poll" at bounding box center [639, 348] width 237 height 29
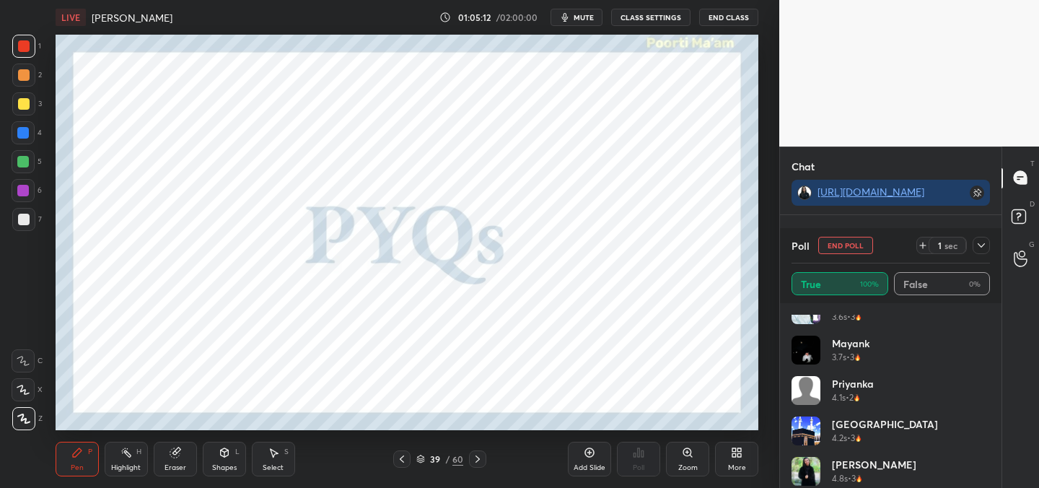
scroll to position [1281, 0]
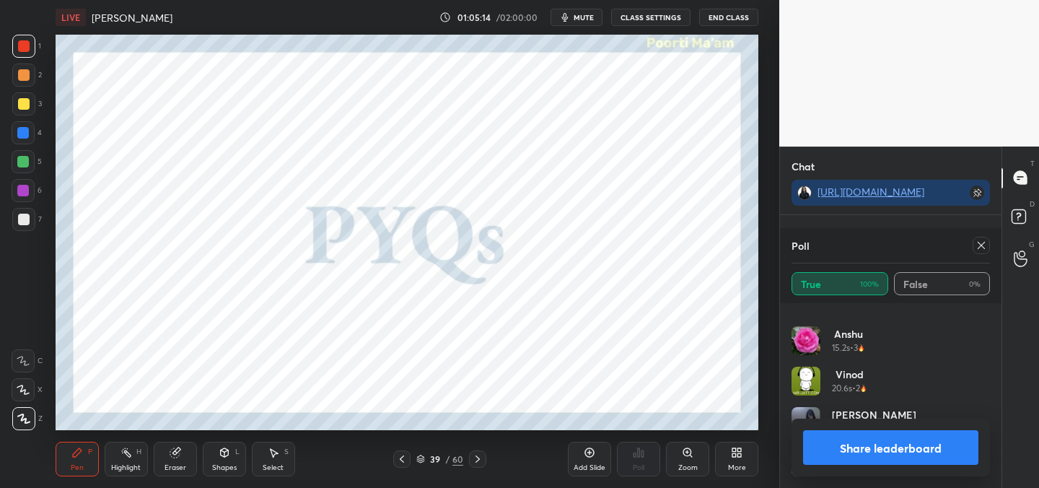
click at [980, 250] on icon at bounding box center [981, 245] width 12 height 12
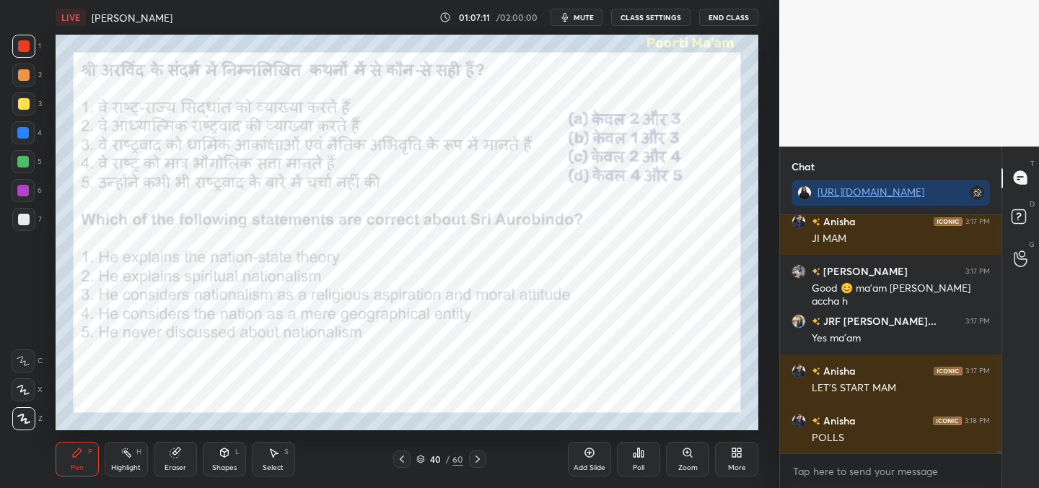
scroll to position [19618, 0]
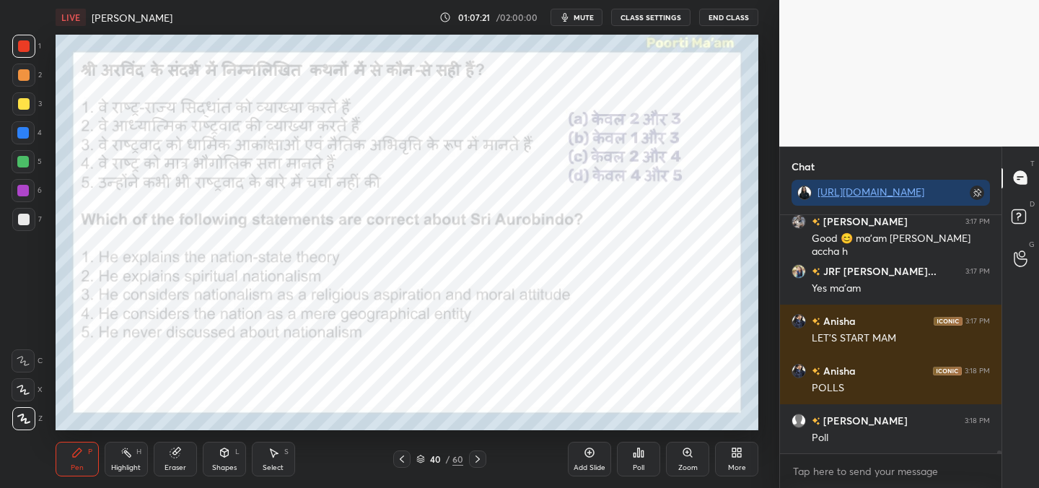
click at [636, 452] on icon at bounding box center [639, 452] width 12 height 12
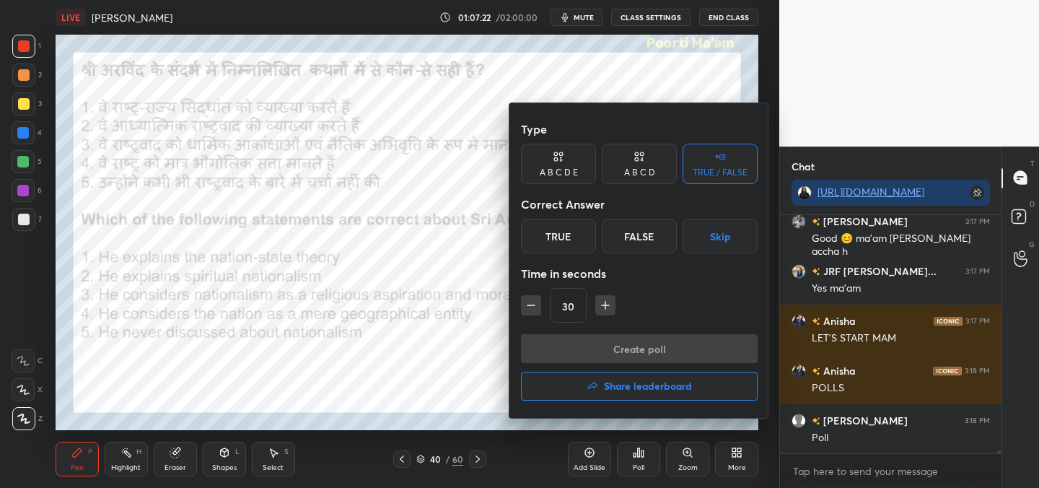
click at [563, 231] on div "True" at bounding box center [558, 236] width 75 height 35
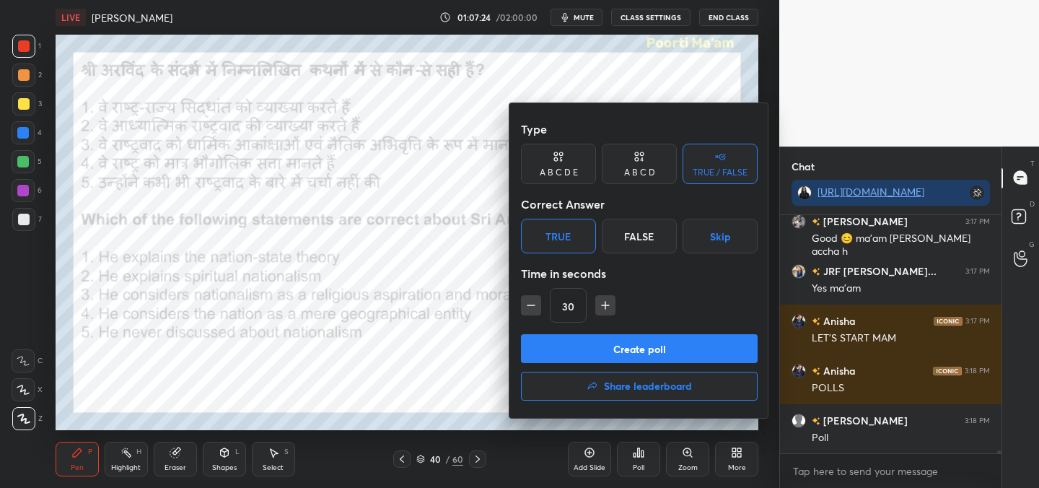
click at [630, 171] on div "A B C D" at bounding box center [639, 172] width 31 height 9
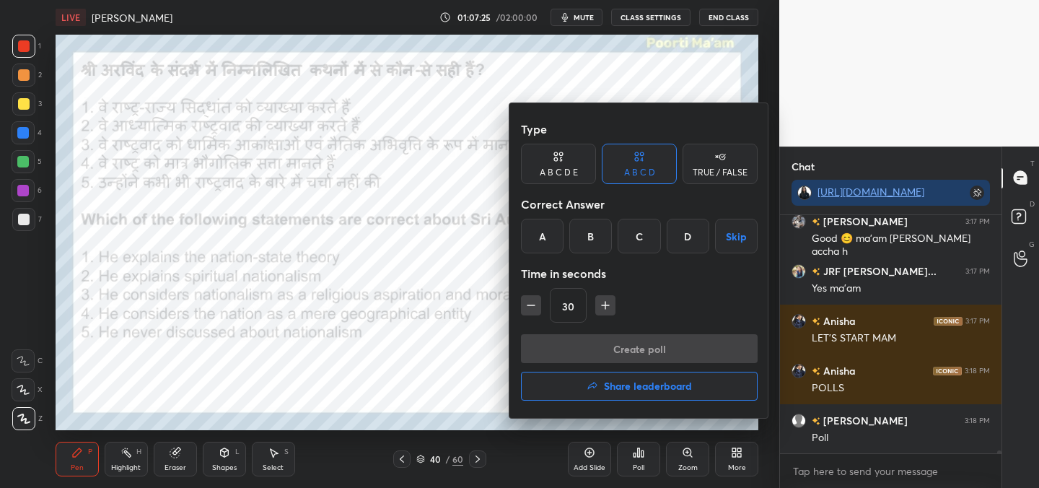
click at [547, 241] on div "A" at bounding box center [542, 236] width 43 height 35
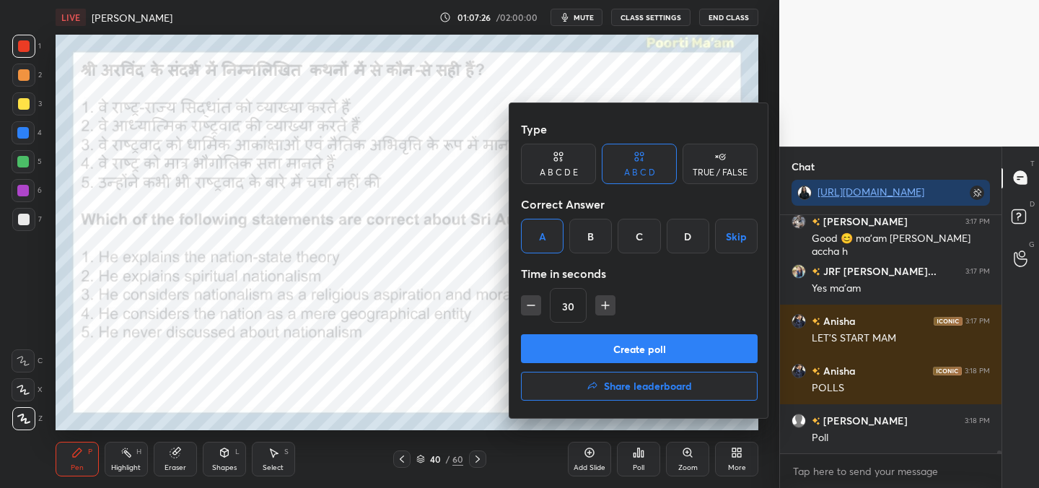
click at [614, 353] on button "Create poll" at bounding box center [639, 348] width 237 height 29
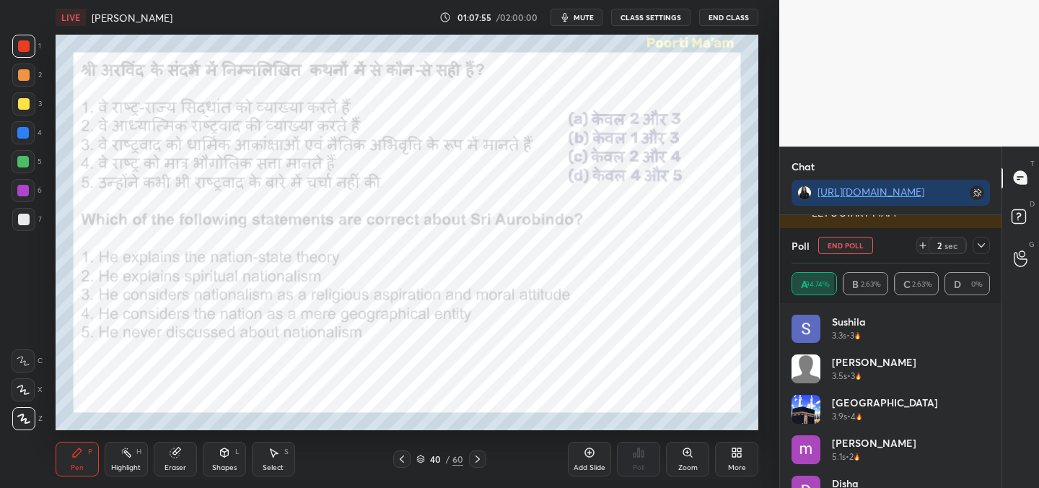
scroll to position [1281, 0]
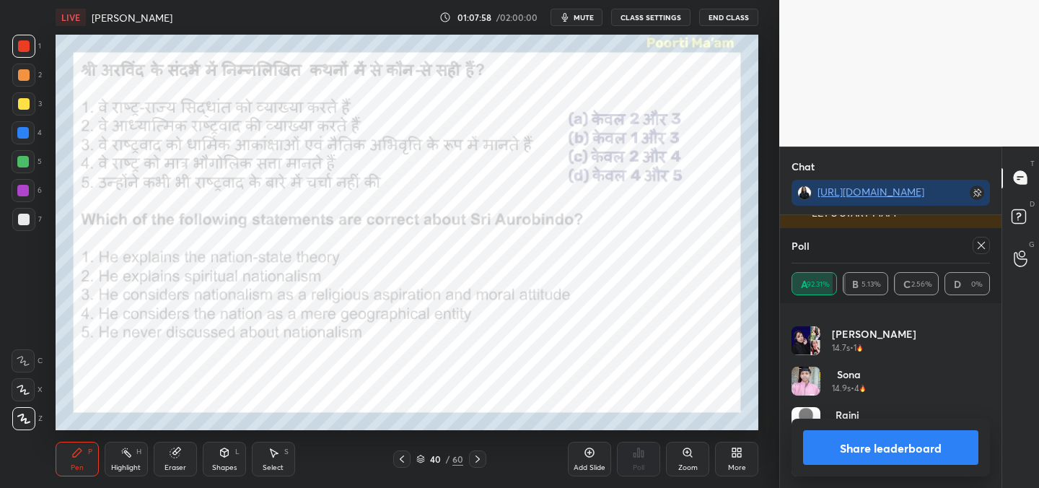
click at [987, 247] on div at bounding box center [980, 245] width 17 height 17
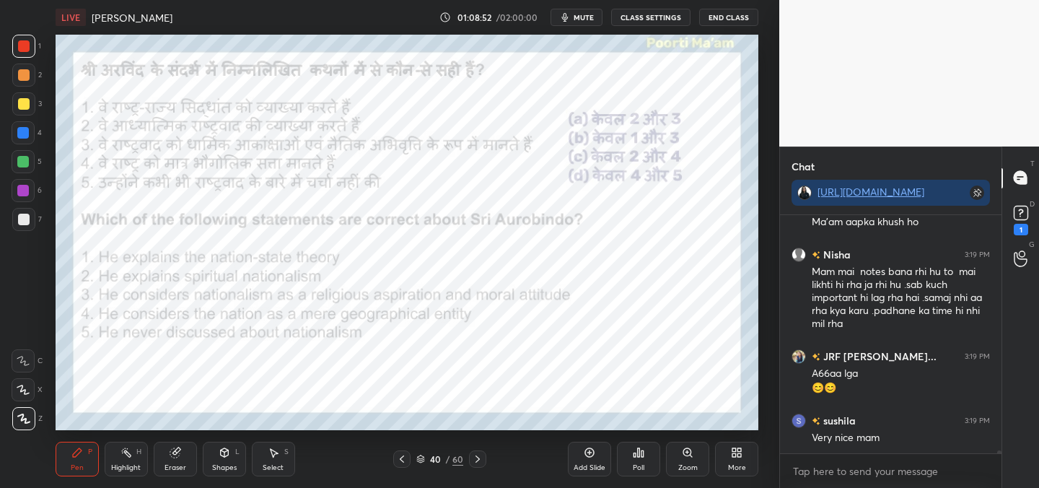
scroll to position [19945, 0]
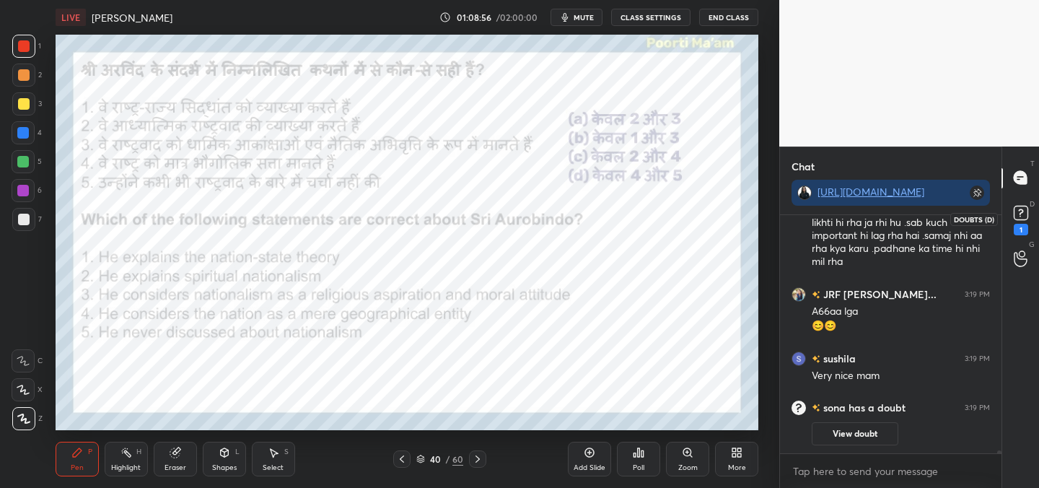
click at [1023, 221] on icon at bounding box center [1021, 213] width 22 height 22
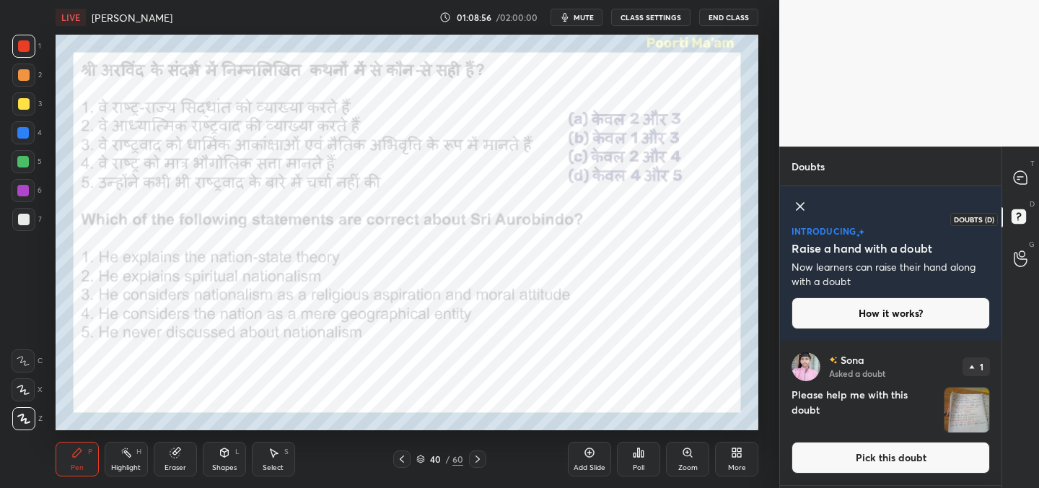
scroll to position [142, 217]
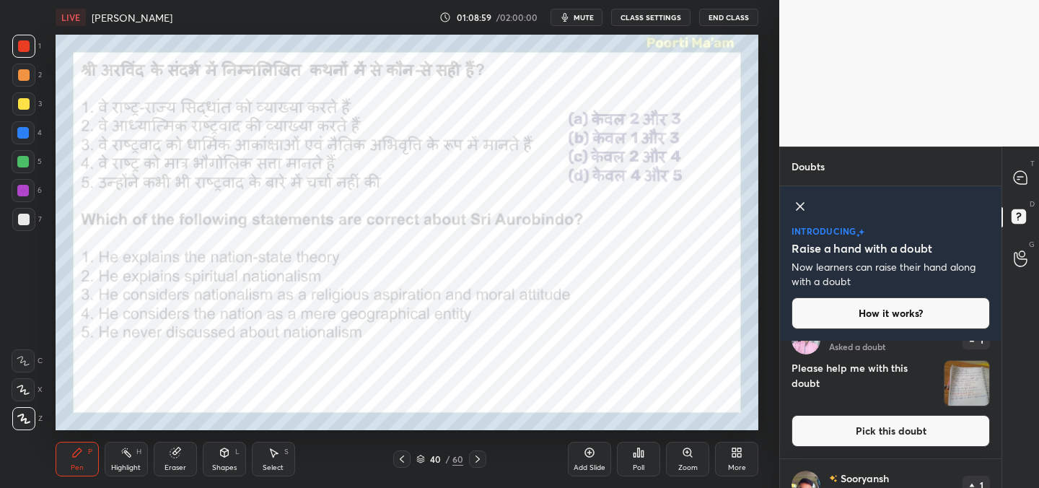
click at [962, 375] on img "grid" at bounding box center [966, 383] width 45 height 45
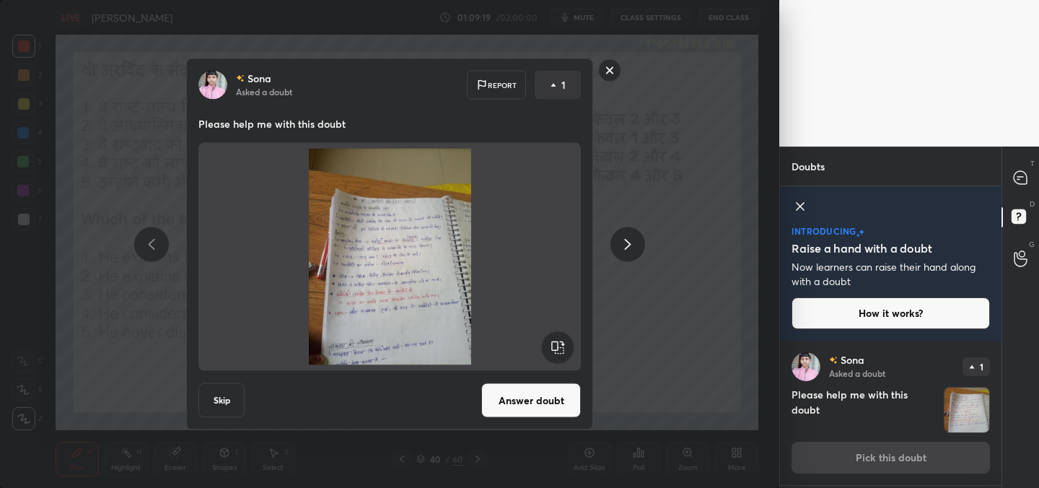
click at [614, 76] on rect at bounding box center [610, 70] width 22 height 22
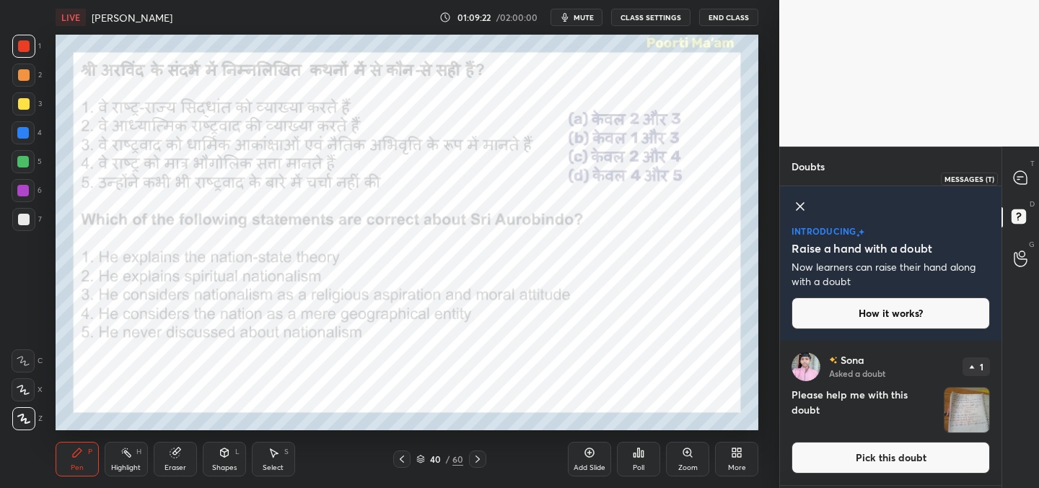
click at [1023, 183] on icon at bounding box center [1019, 177] width 13 height 13
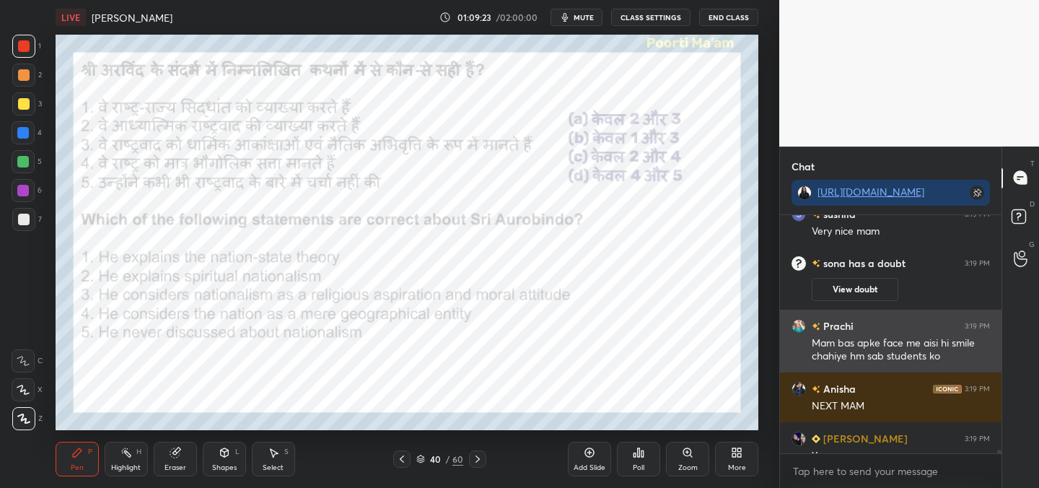
scroll to position [20000, 0]
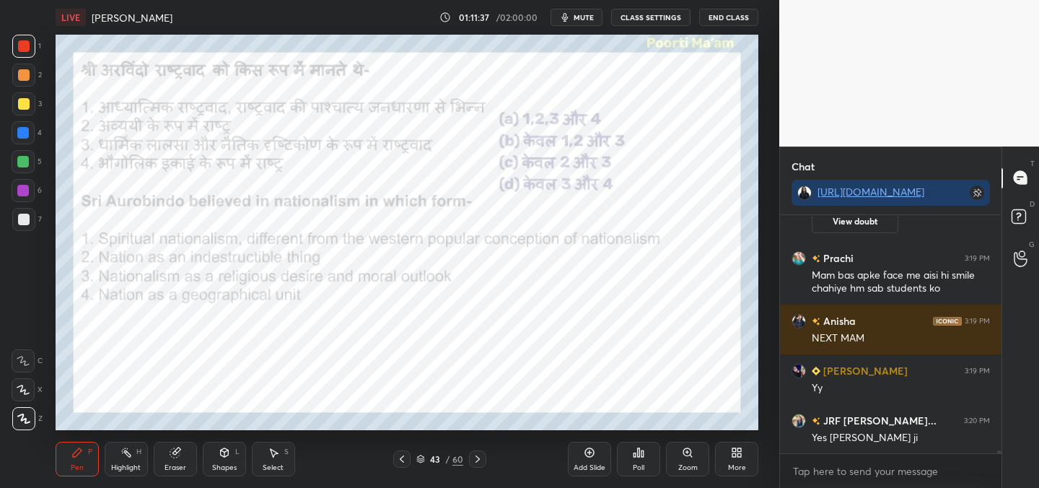
click at [634, 457] on icon at bounding box center [639, 452] width 12 height 12
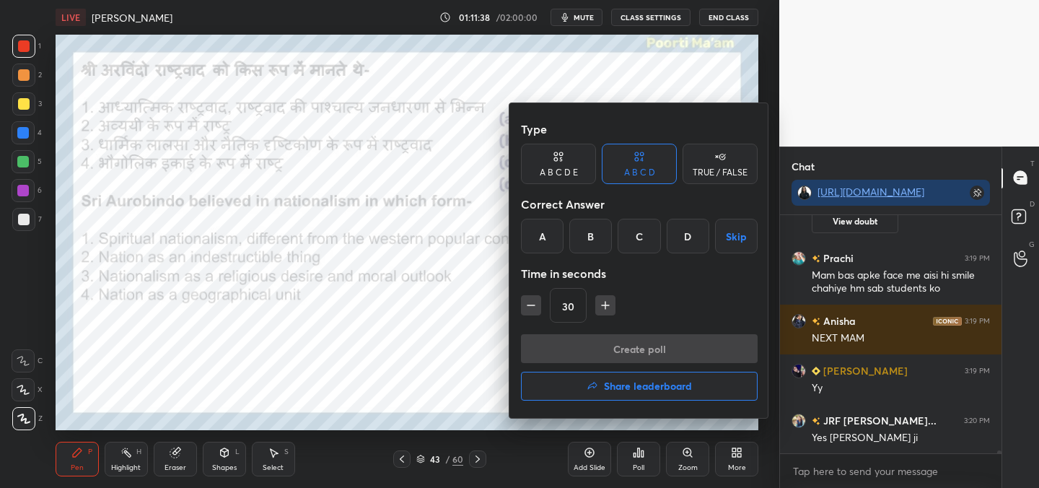
scroll to position [20050, 0]
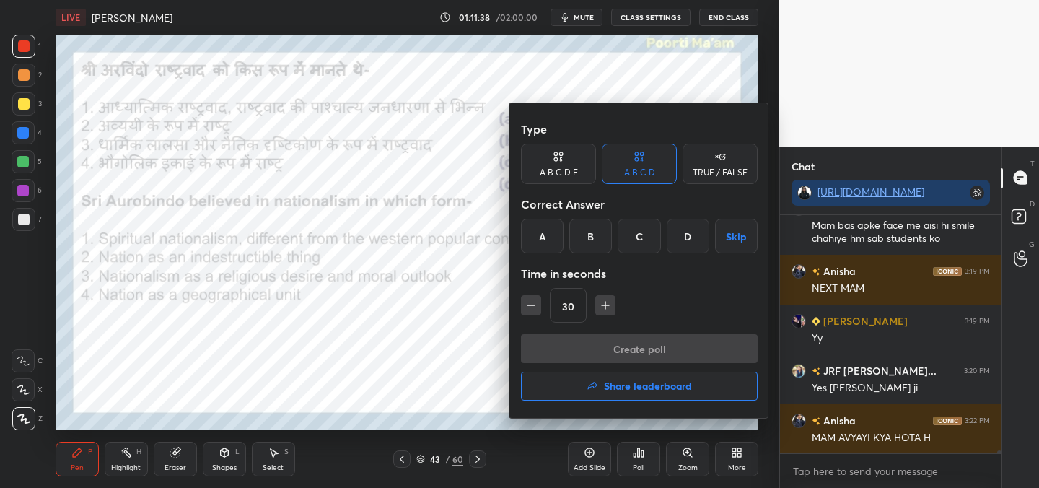
click at [596, 241] on div "B" at bounding box center [590, 236] width 43 height 35
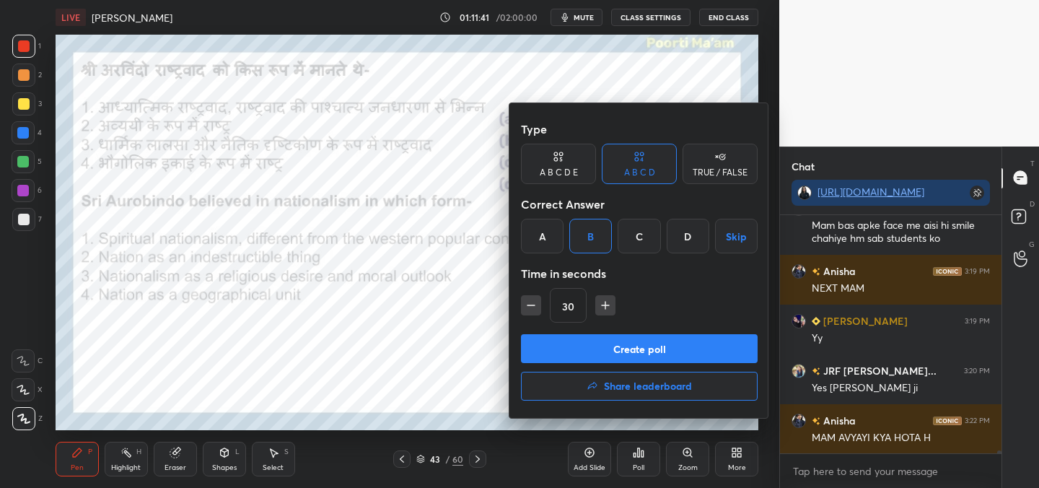
click at [604, 347] on button "Create poll" at bounding box center [639, 348] width 237 height 29
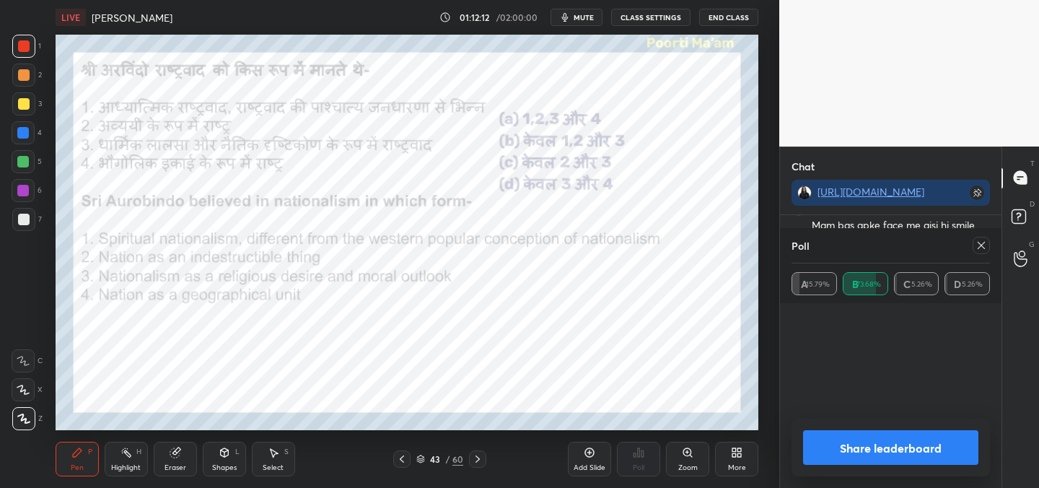
scroll to position [0, 0]
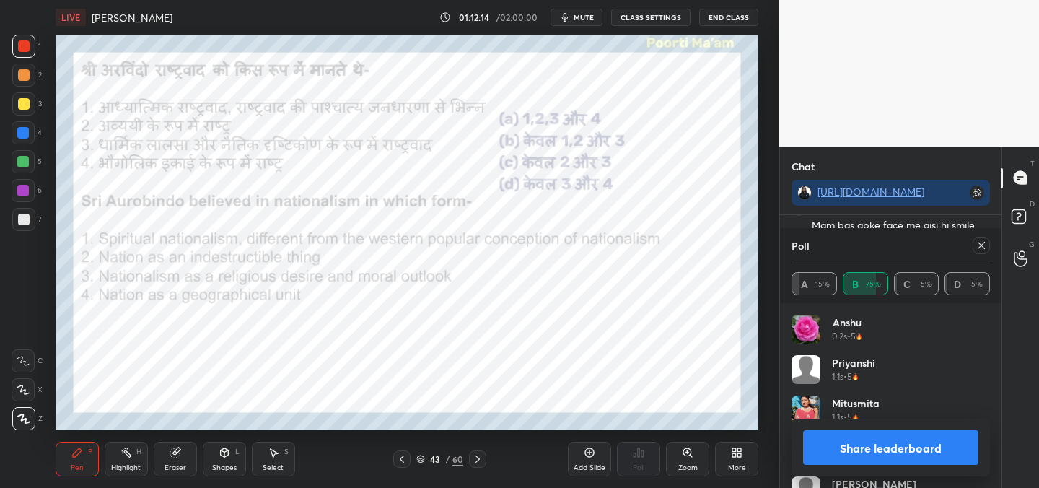
click at [984, 242] on icon at bounding box center [981, 245] width 12 height 12
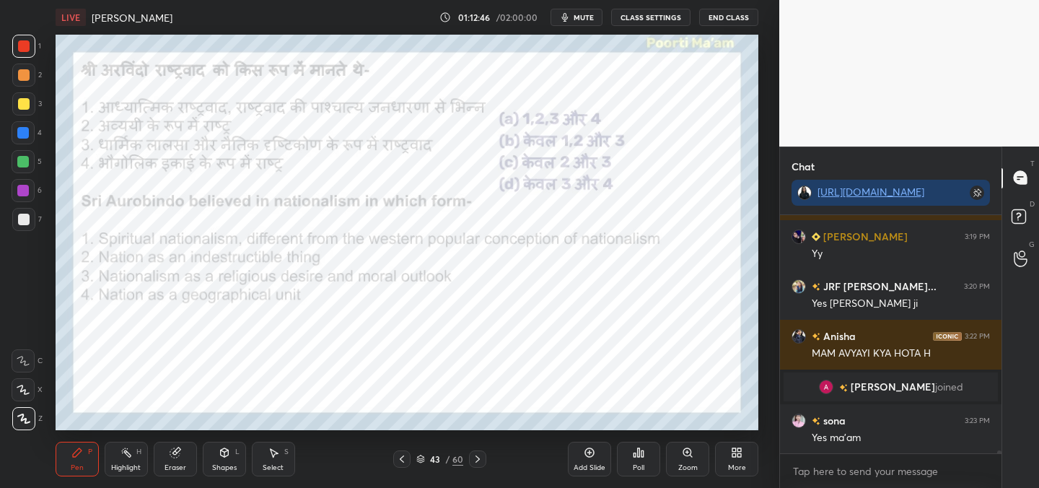
scroll to position [20005, 0]
click at [172, 459] on div "Eraser" at bounding box center [175, 458] width 43 height 35
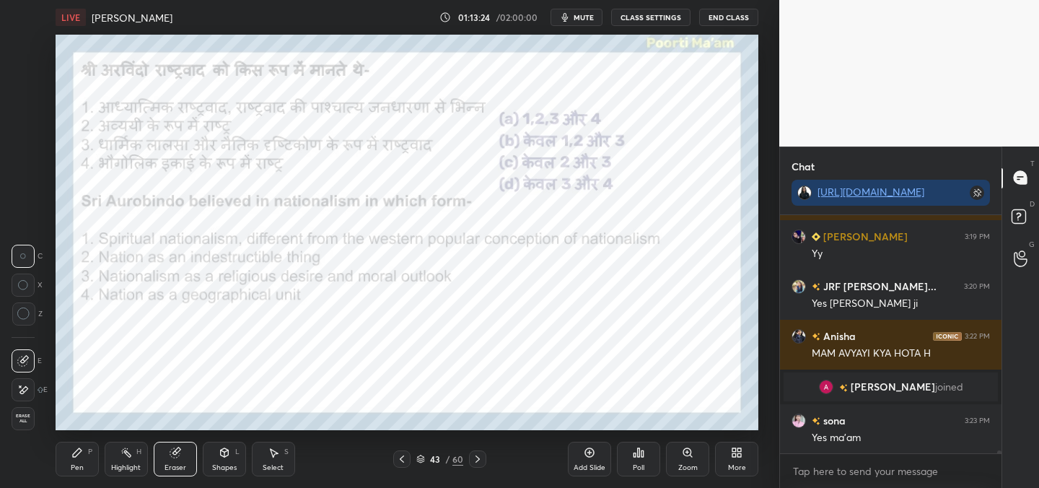
scroll to position [20055, 0]
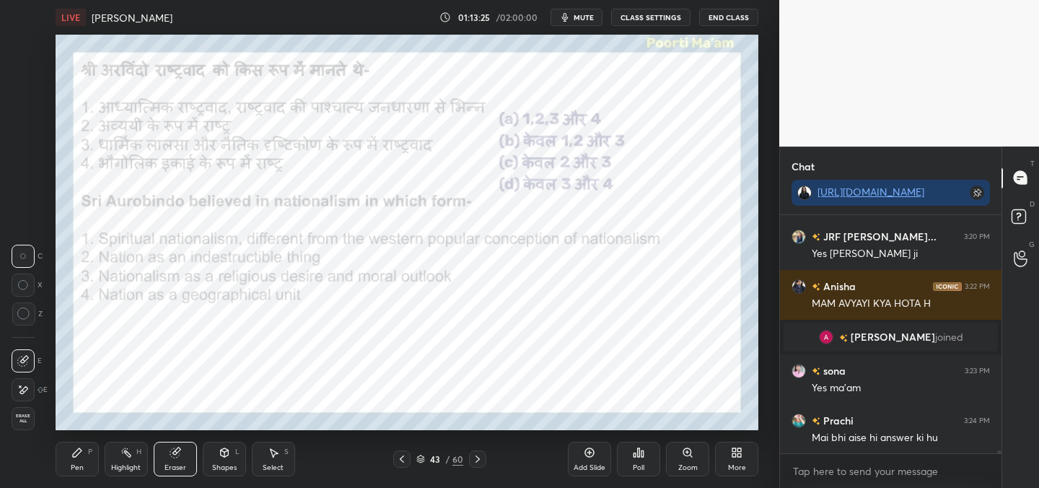
click at [24, 416] on span "Erase all" at bounding box center [23, 418] width 22 height 10
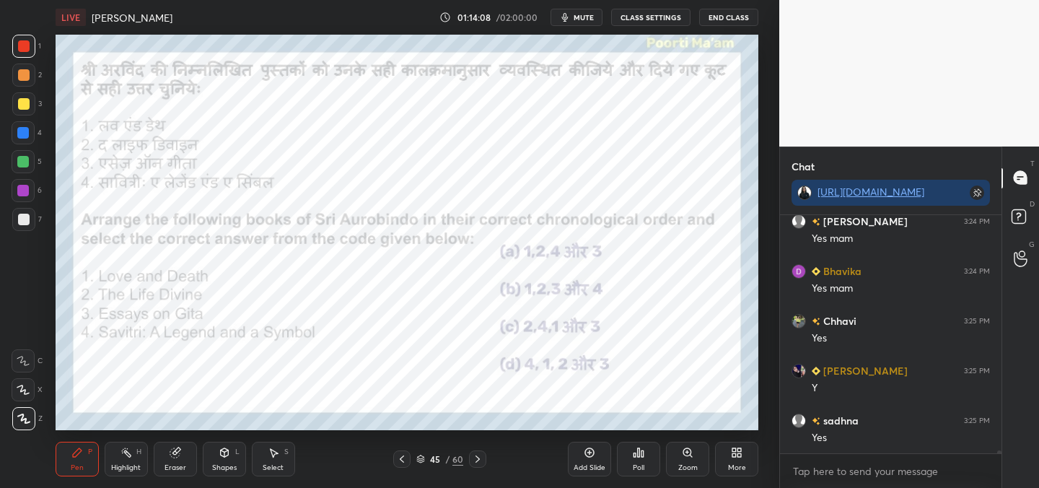
scroll to position [20403, 0]
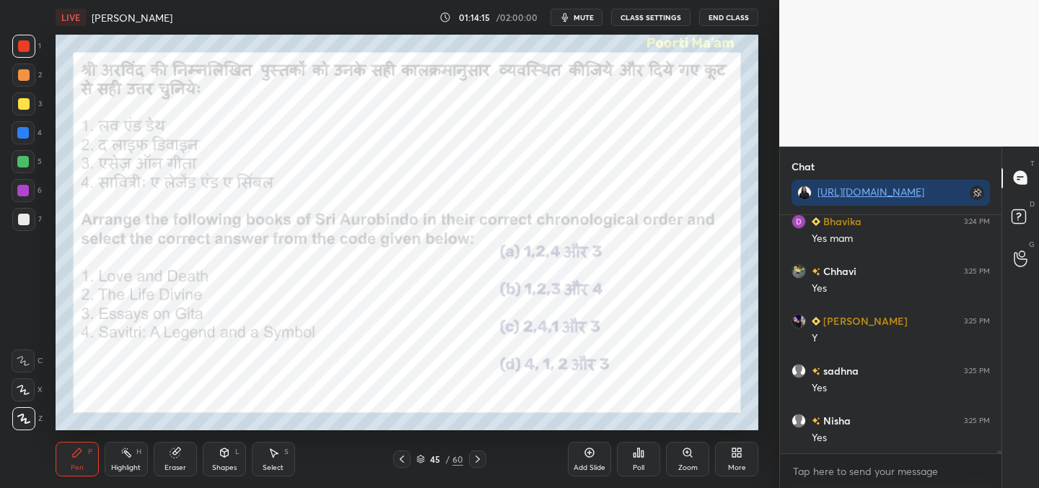
click at [636, 452] on icon at bounding box center [639, 452] width 12 height 12
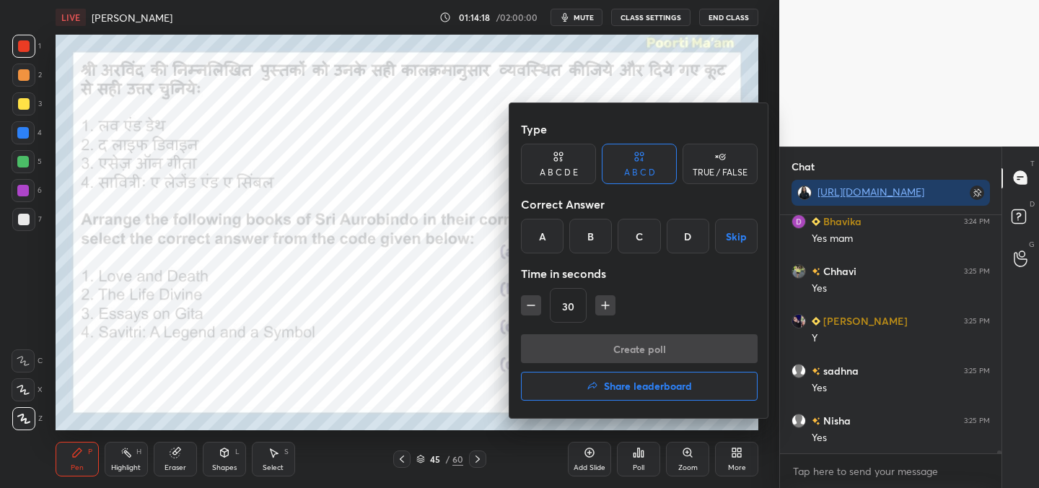
click at [541, 235] on div "A" at bounding box center [542, 236] width 43 height 35
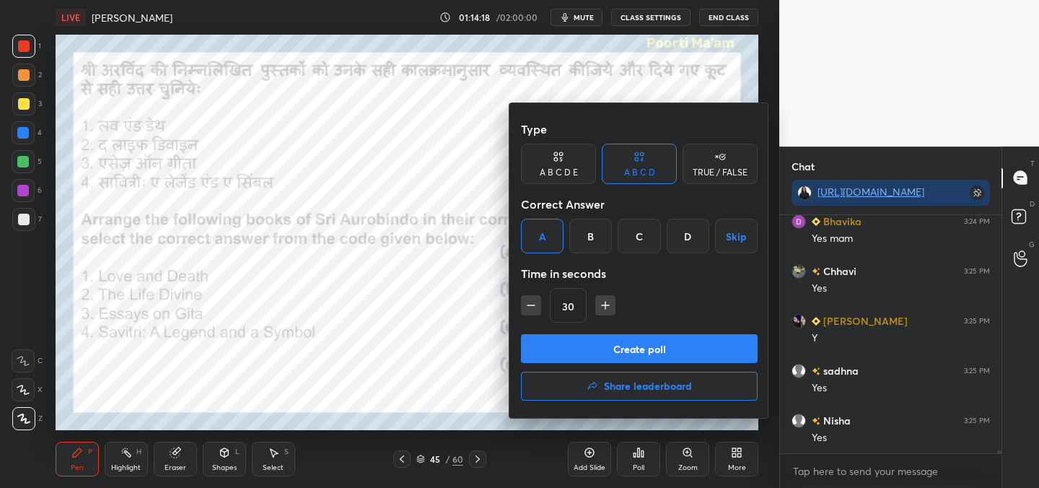
drag, startPoint x: 575, startPoint y: 332, endPoint x: 588, endPoint y: 341, distance: 16.0
click at [576, 331] on div "Type A B C D E A B C D TRUE / FALSE Correct Answer A B C D Skip Time in seconds…" at bounding box center [639, 260] width 260 height 314
click at [576, 345] on button "Create poll" at bounding box center [639, 348] width 237 height 29
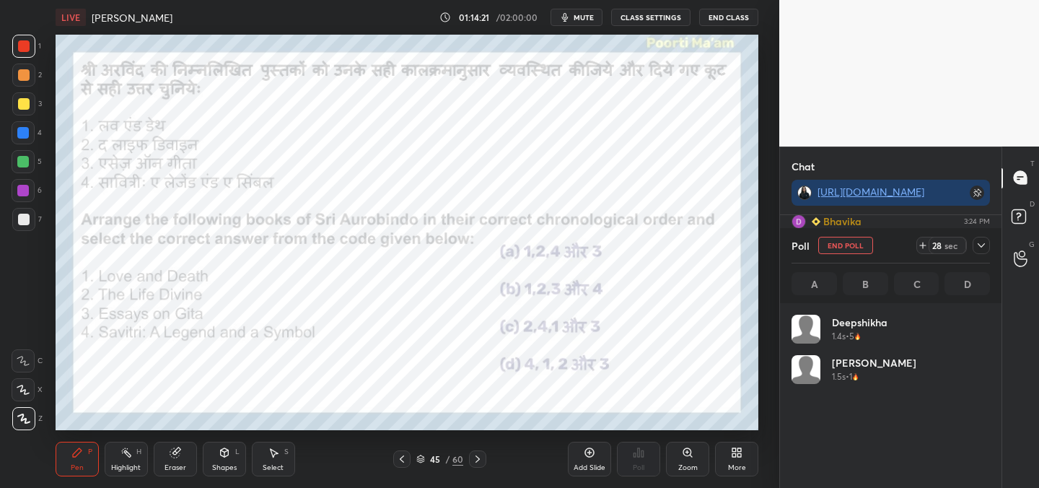
scroll to position [5, 5]
click at [852, 245] on button "End Poll" at bounding box center [845, 245] width 55 height 17
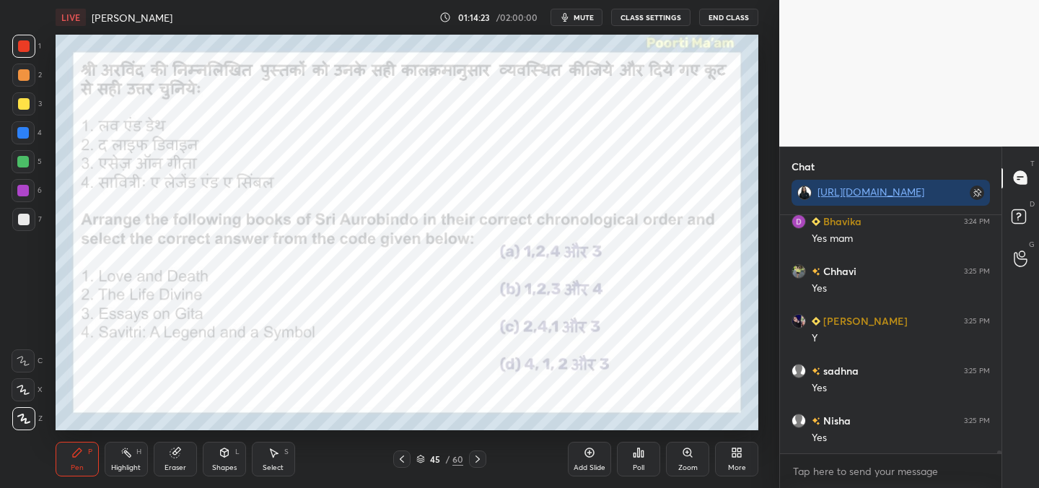
click at [635, 464] on div "Poll" at bounding box center [639, 467] width 12 height 7
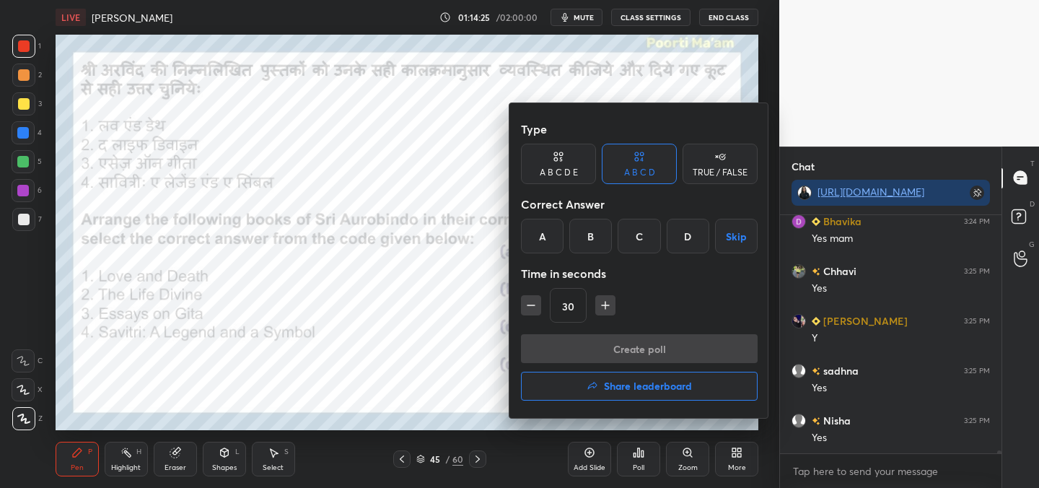
click at [594, 237] on div "B" at bounding box center [590, 236] width 43 height 35
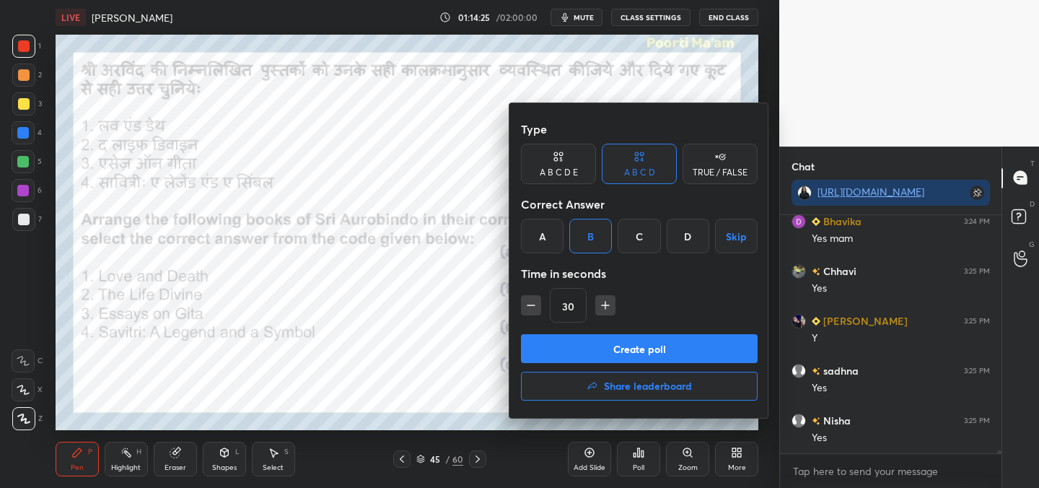
click at [625, 354] on button "Create poll" at bounding box center [639, 348] width 237 height 29
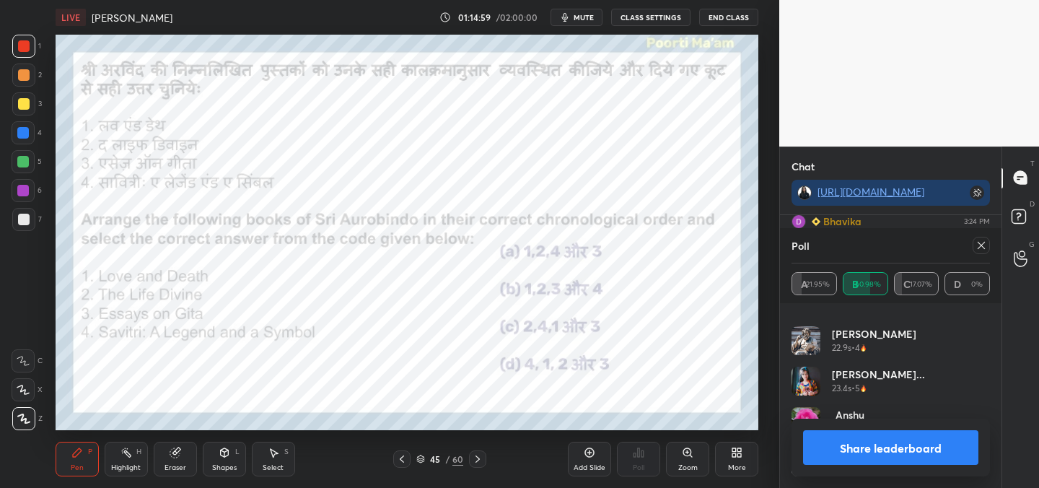
click at [977, 247] on icon at bounding box center [981, 245] width 12 height 12
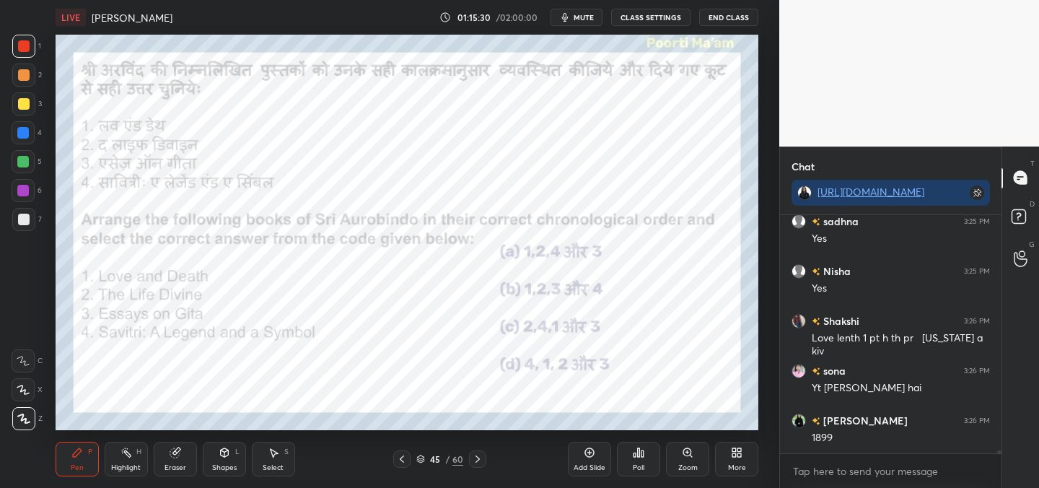
scroll to position [20603, 0]
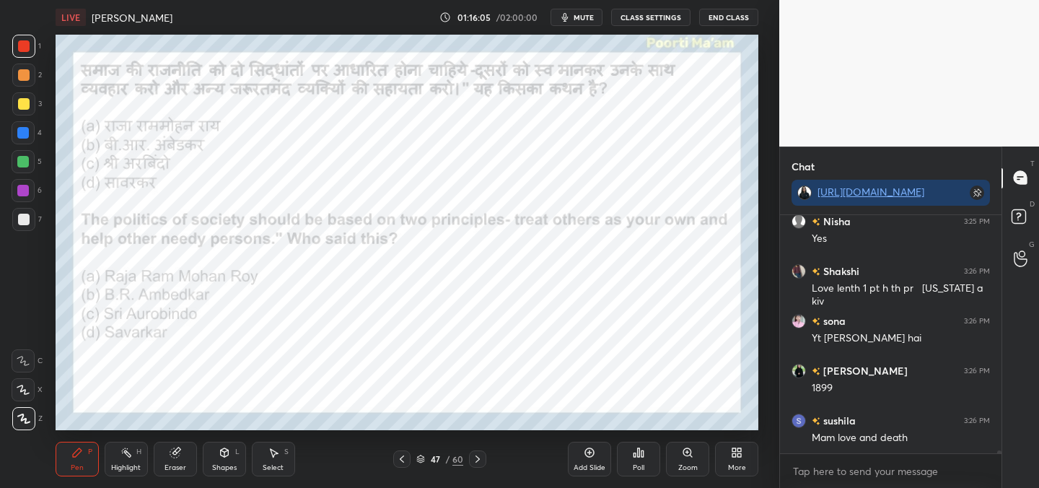
click at [639, 464] on div "Poll" at bounding box center [639, 467] width 12 height 7
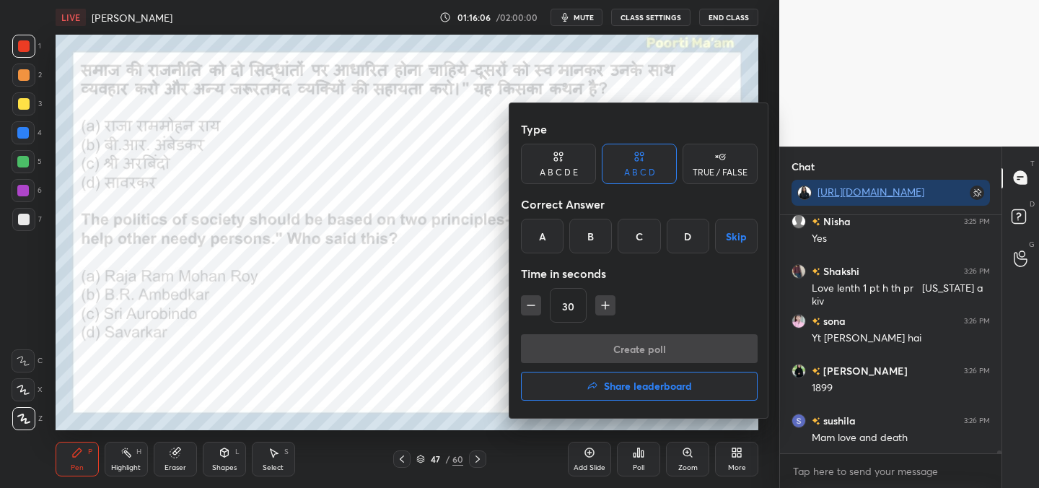
click at [635, 235] on div "C" at bounding box center [638, 236] width 43 height 35
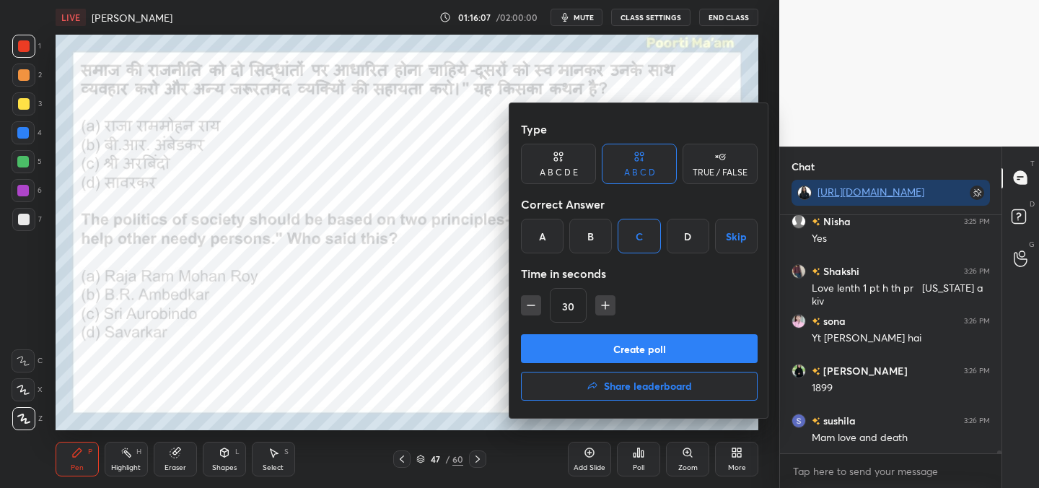
click at [648, 347] on button "Create poll" at bounding box center [639, 348] width 237 height 29
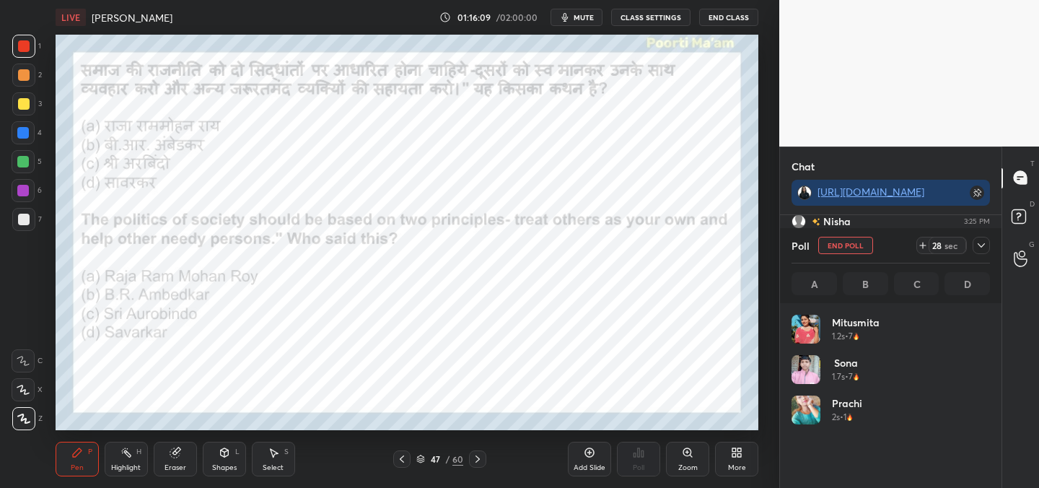
scroll to position [169, 194]
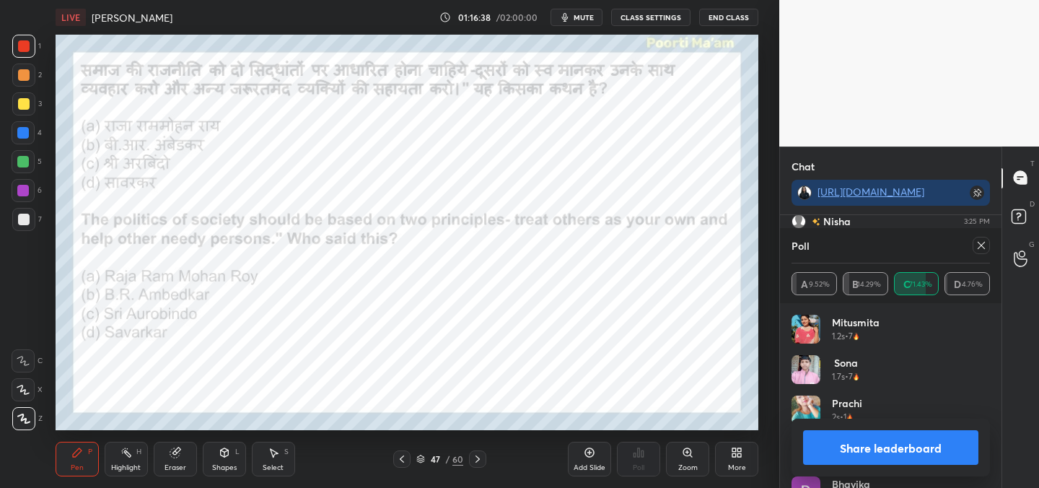
click at [979, 246] on icon at bounding box center [981, 245] width 12 height 12
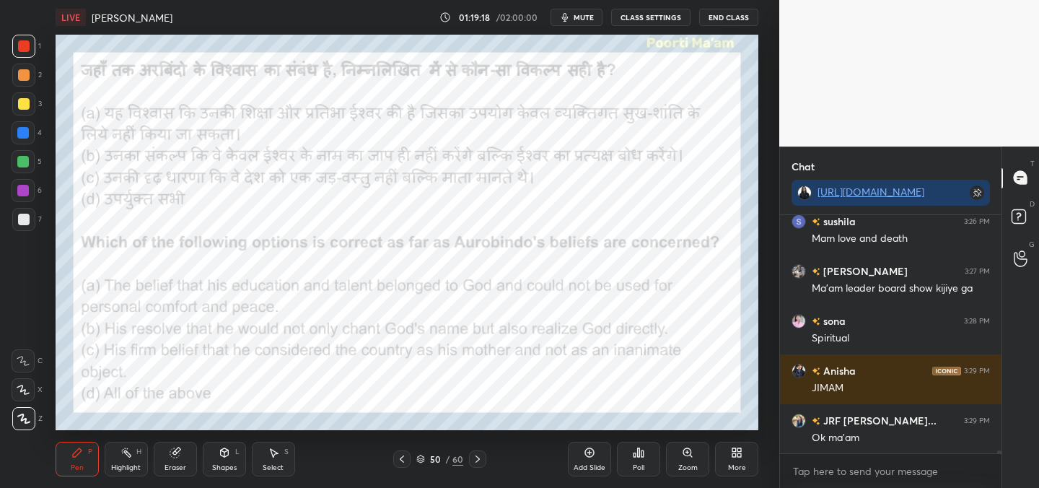
scroll to position [20851, 0]
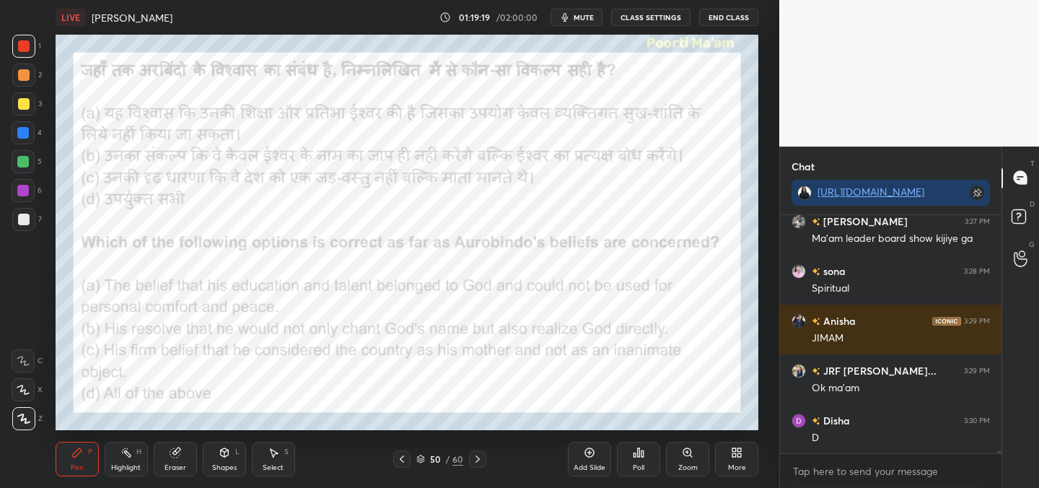
click at [643, 460] on div "Poll" at bounding box center [638, 458] width 43 height 35
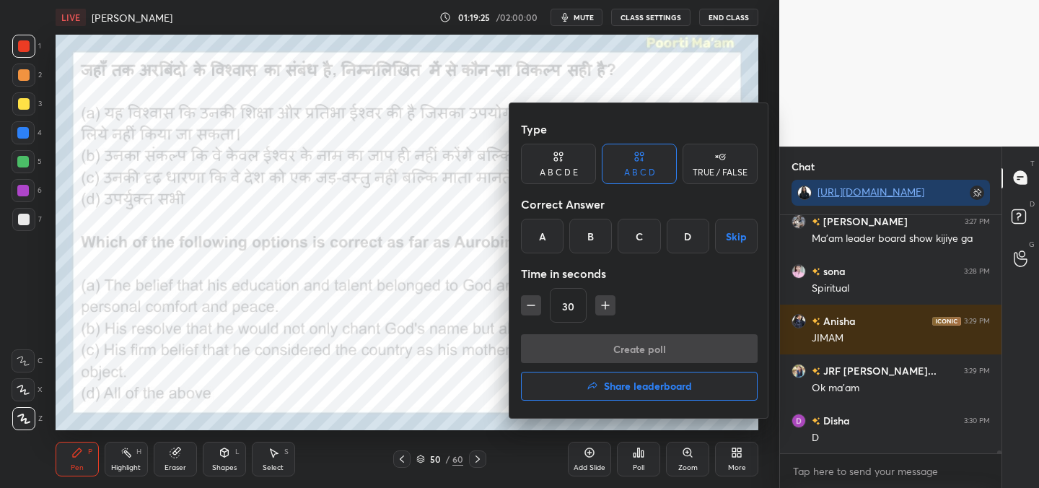
click at [683, 237] on div "D" at bounding box center [687, 236] width 43 height 35
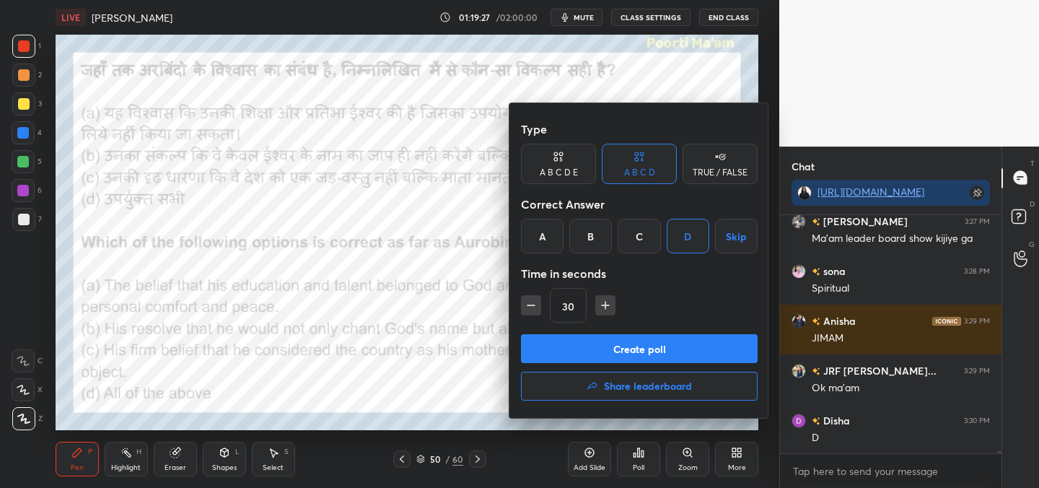
click at [631, 353] on button "Create poll" at bounding box center [639, 348] width 237 height 29
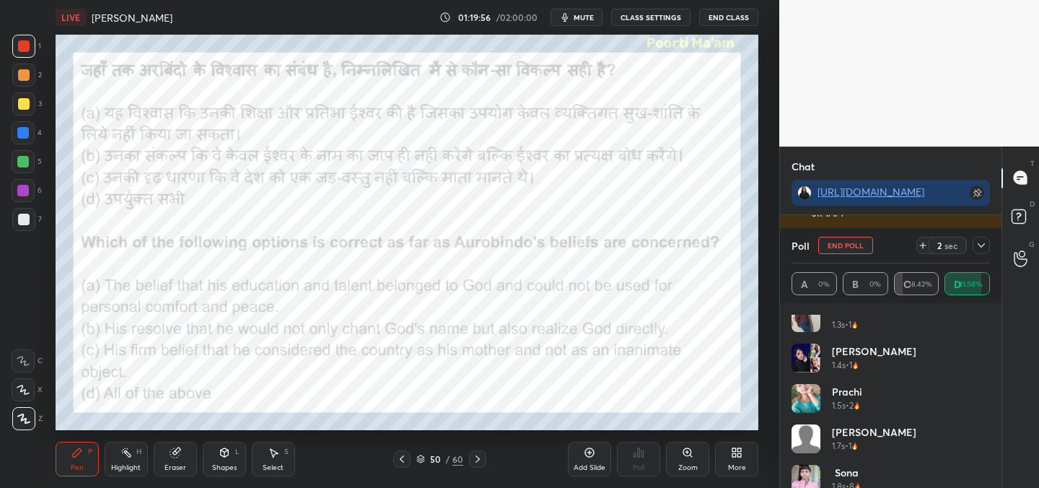
scroll to position [0, 0]
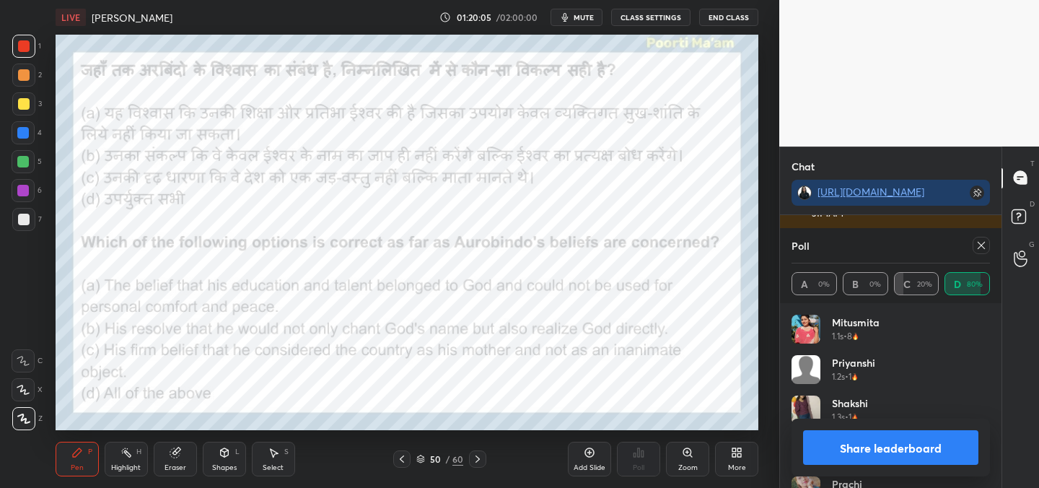
click at [984, 247] on icon at bounding box center [981, 245] width 12 height 12
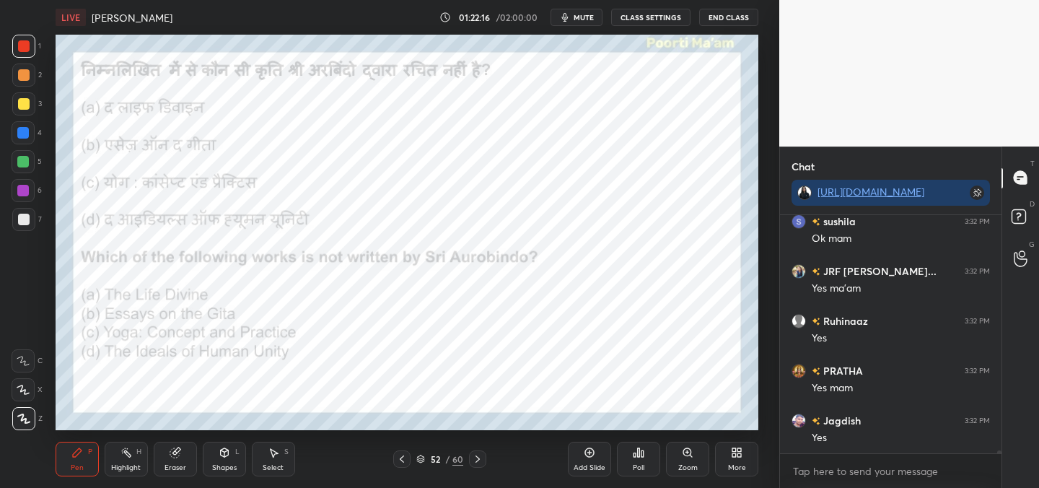
scroll to position [21725, 0]
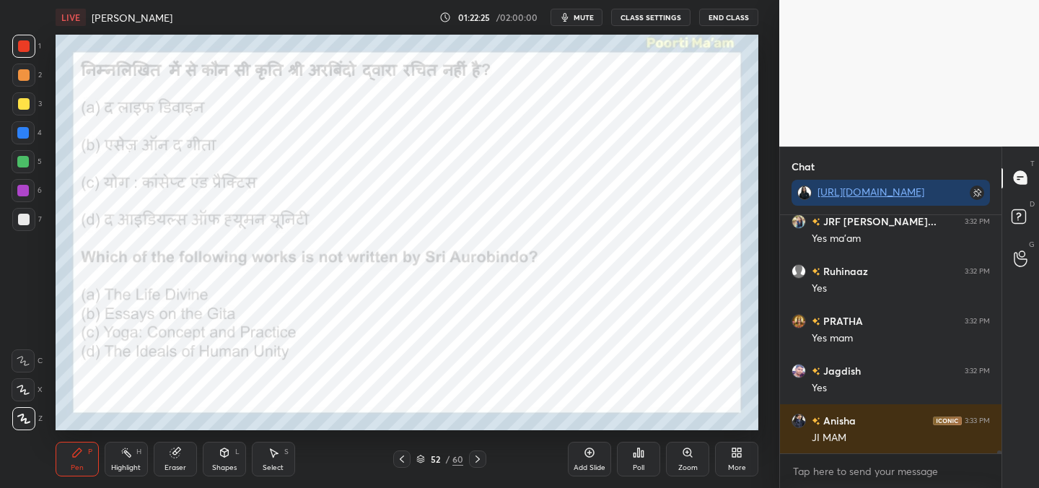
click at [634, 458] on div "Poll" at bounding box center [638, 458] width 43 height 35
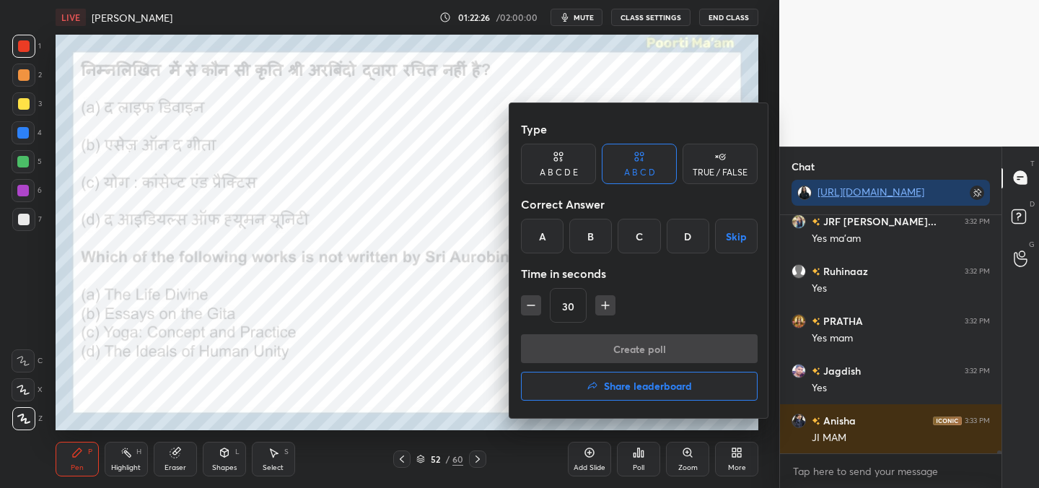
click at [642, 242] on div "C" at bounding box center [638, 236] width 43 height 35
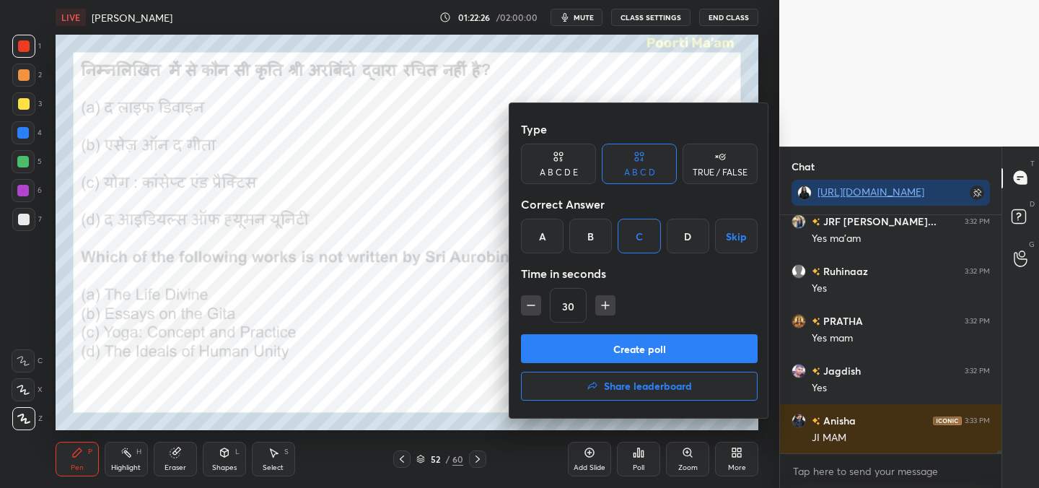
drag, startPoint x: 643, startPoint y: 348, endPoint x: 663, endPoint y: 345, distance: 20.4
click at [643, 348] on button "Create poll" at bounding box center [639, 348] width 237 height 29
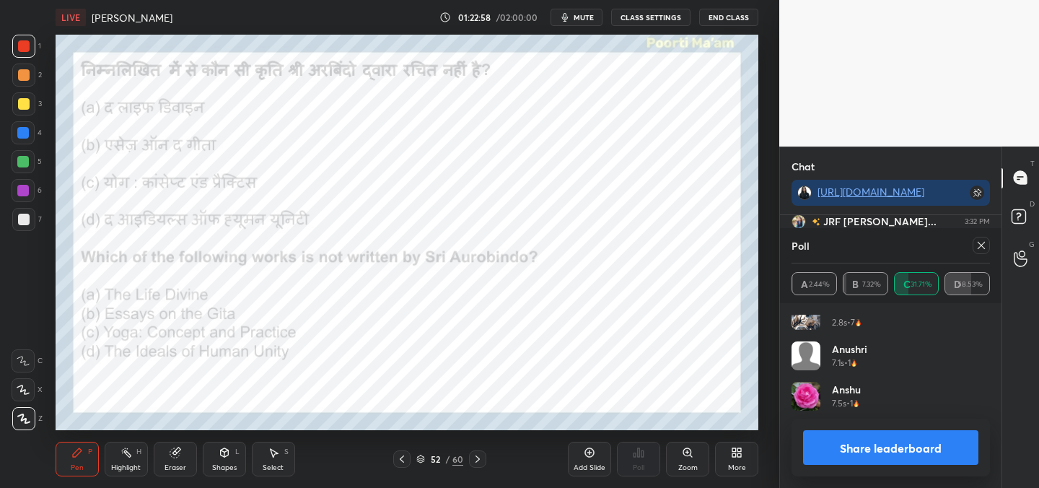
scroll to position [0, 0]
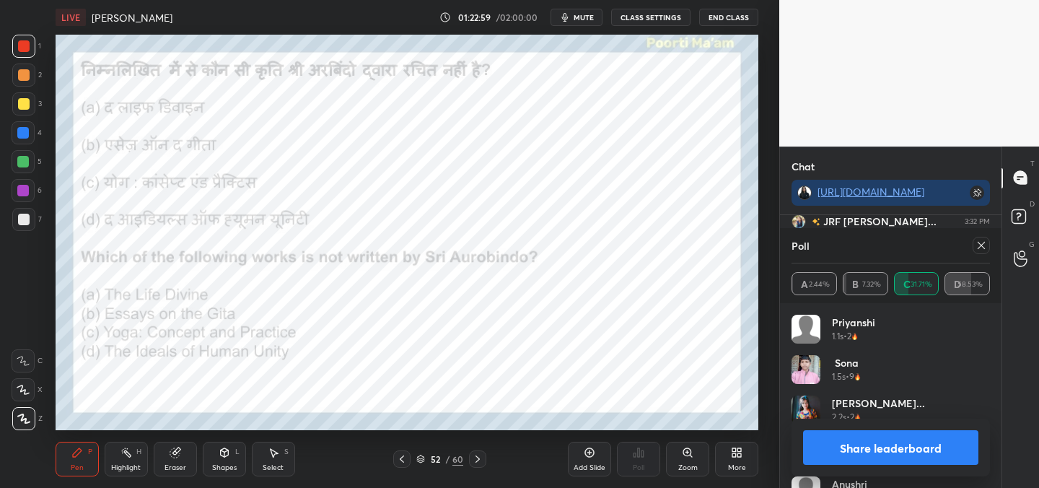
click at [985, 245] on icon at bounding box center [981, 245] width 12 height 12
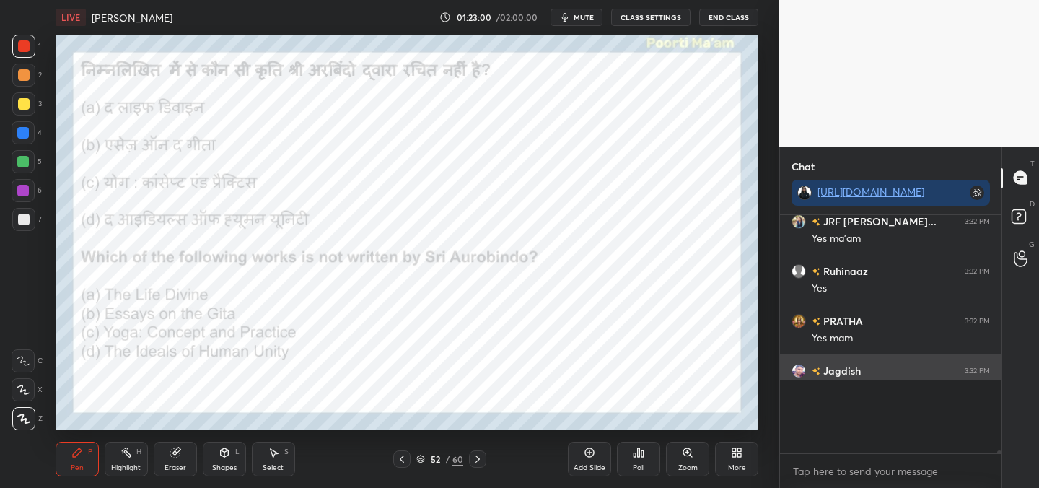
scroll to position [113, 217]
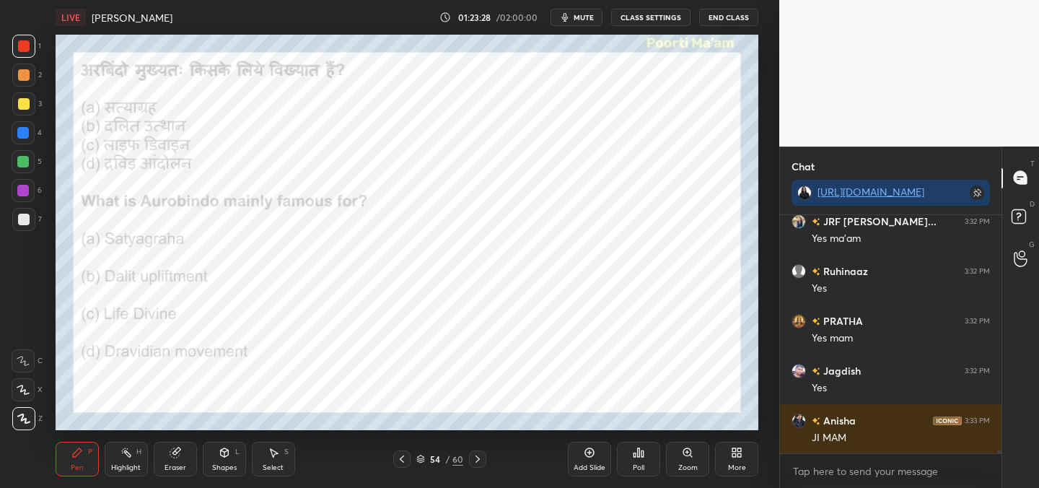
click at [640, 457] on icon at bounding box center [639, 452] width 12 height 12
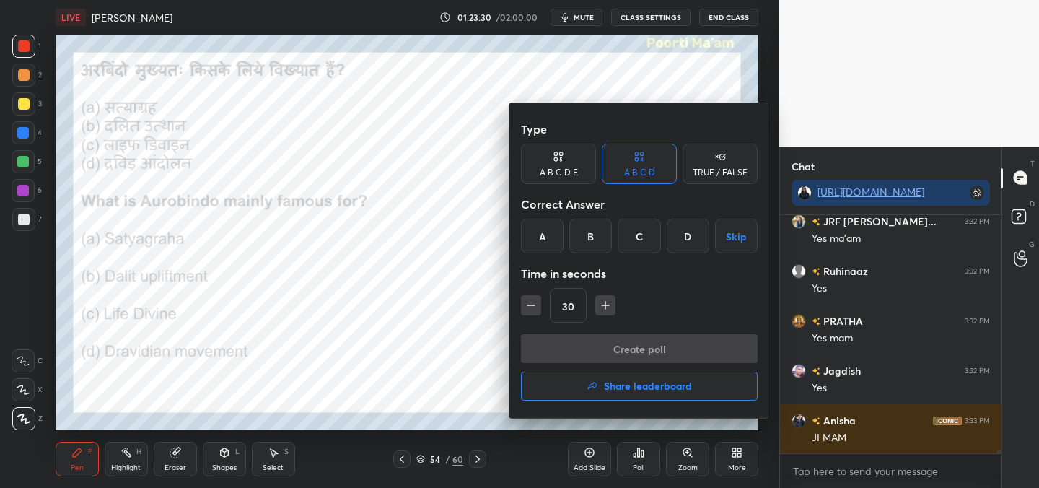
click at [633, 228] on div "C" at bounding box center [638, 236] width 43 height 35
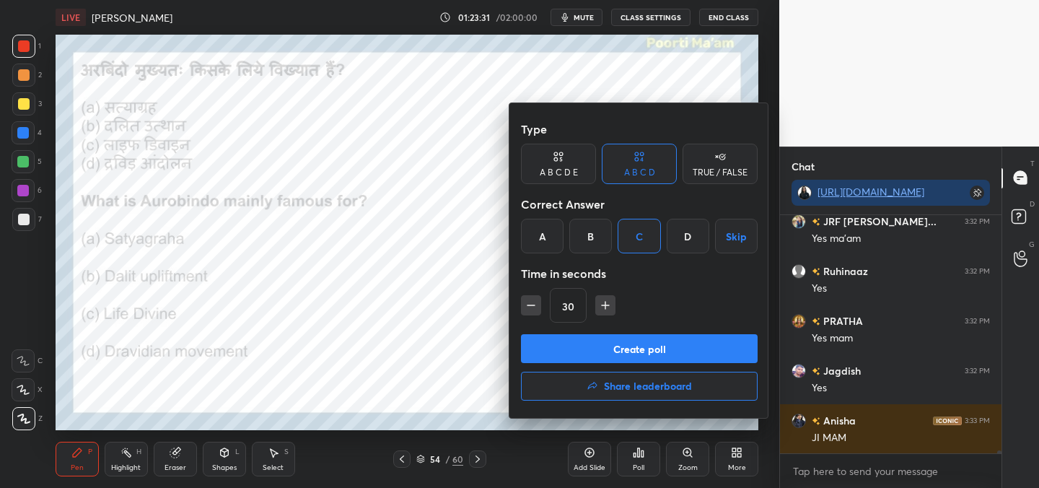
click at [633, 353] on button "Create poll" at bounding box center [639, 348] width 237 height 29
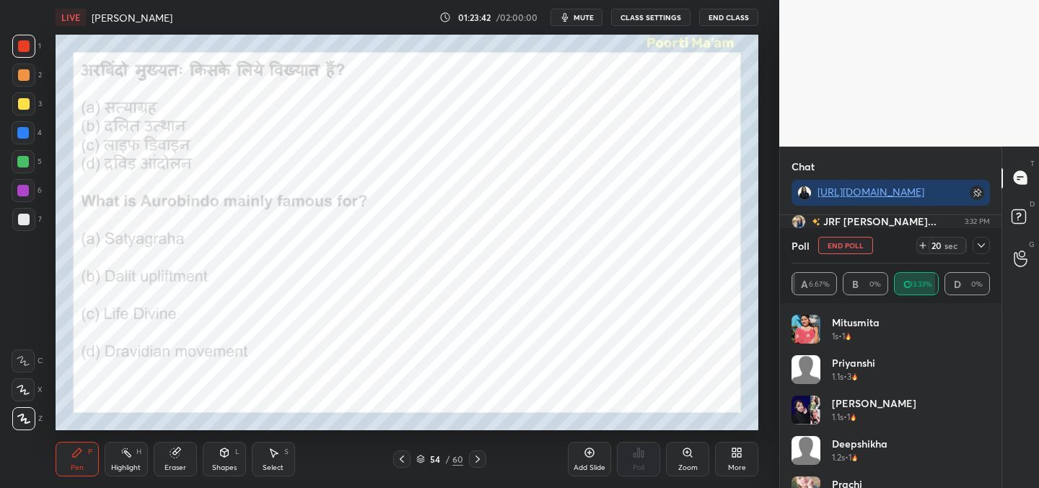
scroll to position [169, 194]
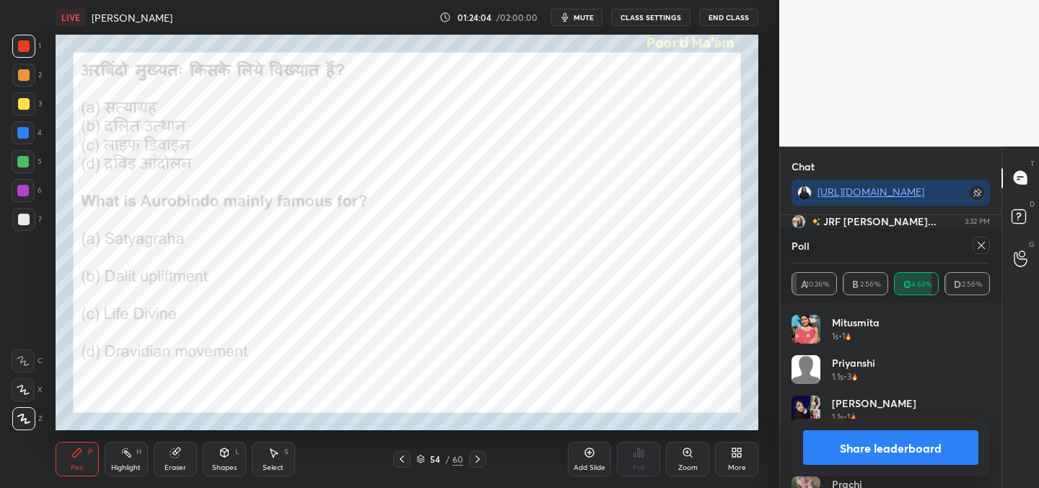
click at [988, 239] on div at bounding box center [980, 245] width 17 height 17
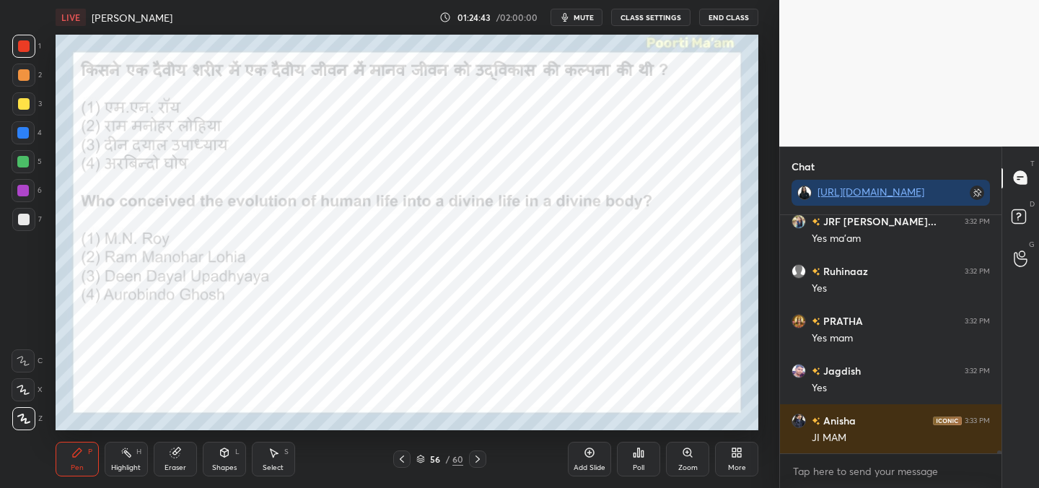
scroll to position [21775, 0]
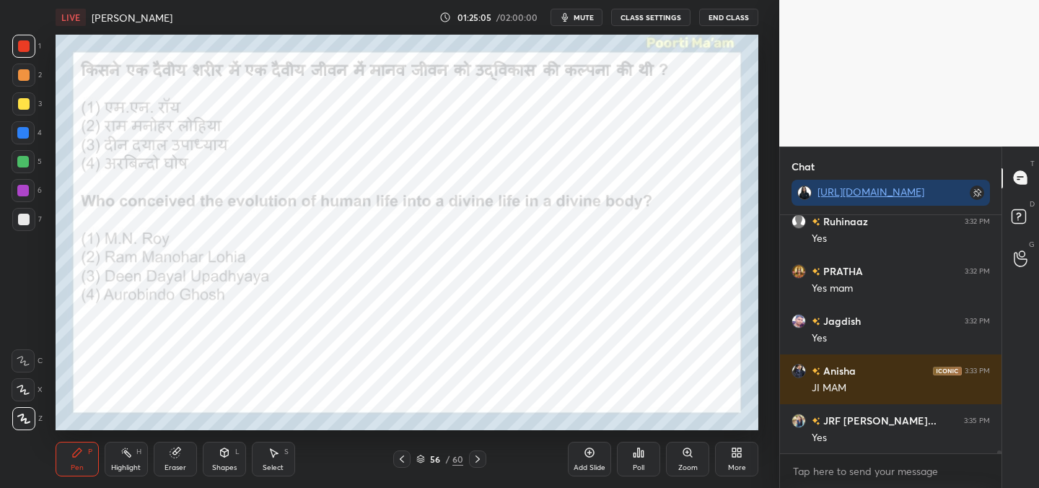
click at [633, 465] on div "Poll" at bounding box center [639, 467] width 12 height 7
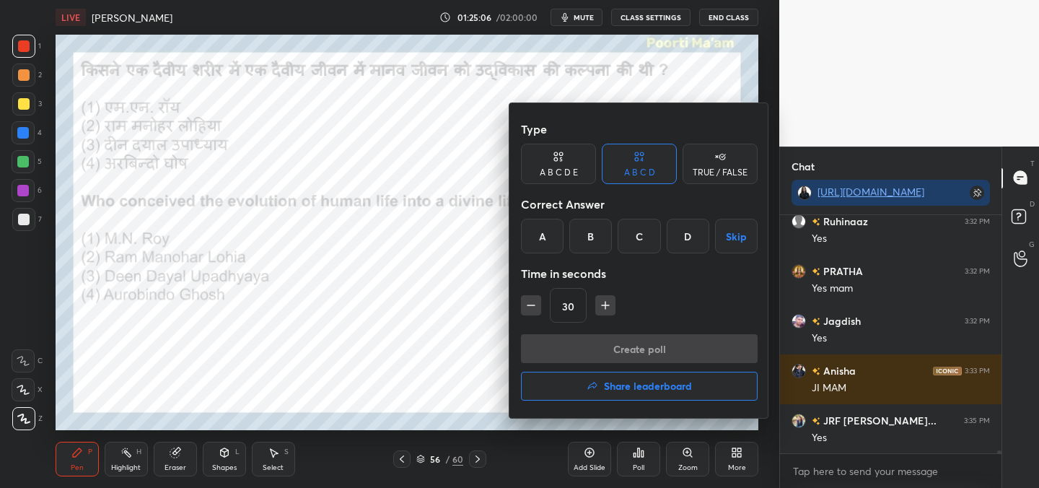
click at [687, 232] on div "D" at bounding box center [687, 236] width 43 height 35
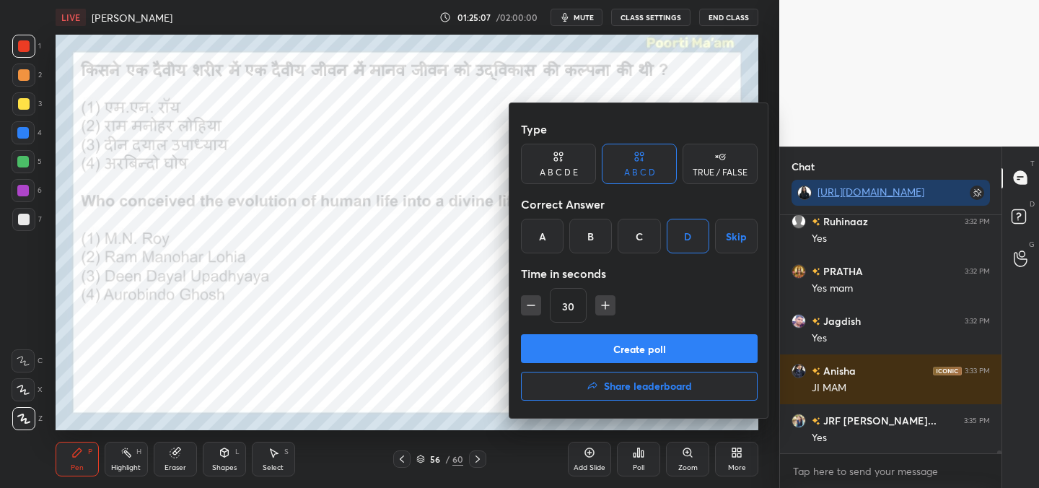
click at [651, 356] on button "Create poll" at bounding box center [639, 348] width 237 height 29
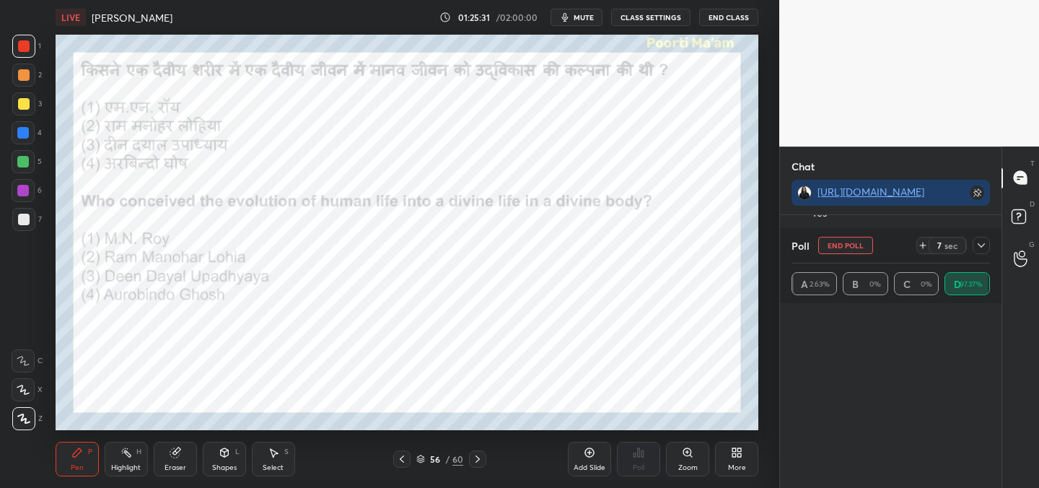
scroll to position [1321, 0]
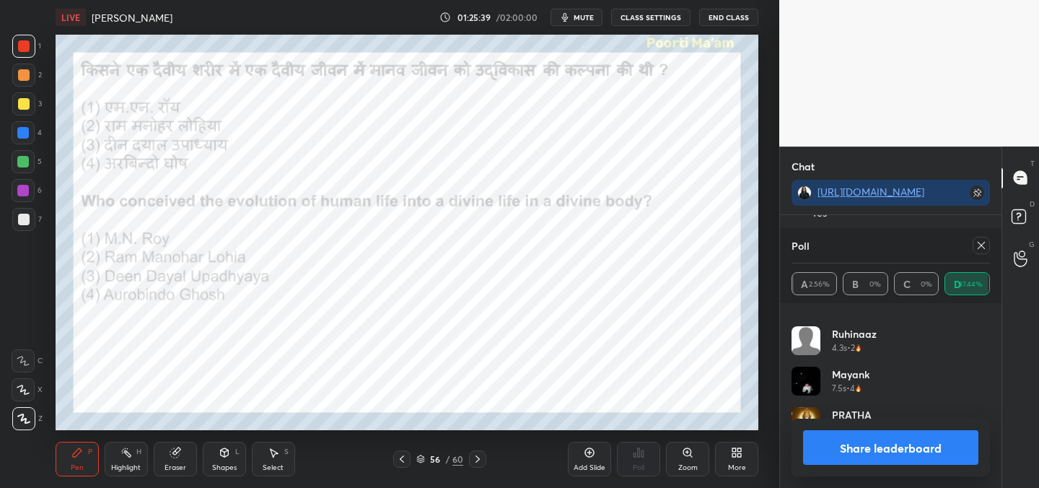
click at [979, 249] on icon at bounding box center [981, 245] width 12 height 12
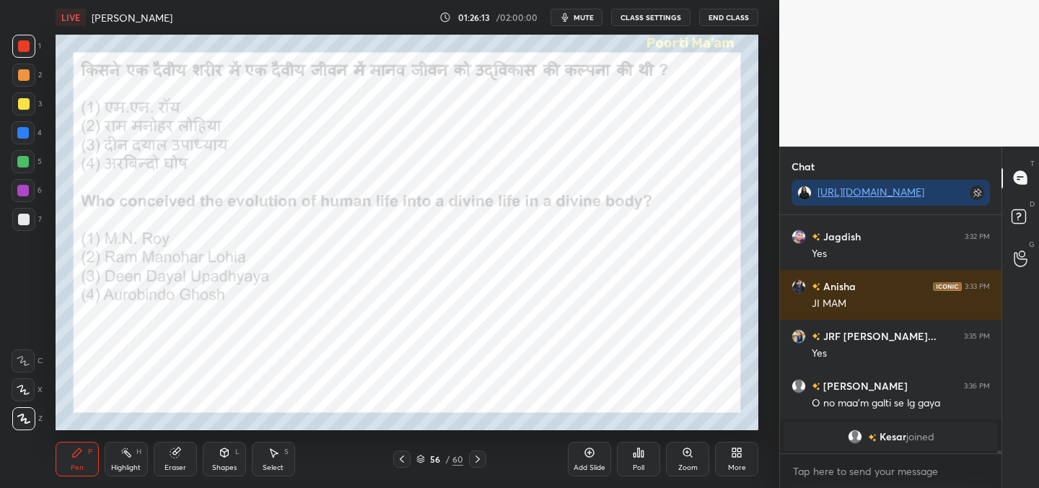
scroll to position [21270, 0]
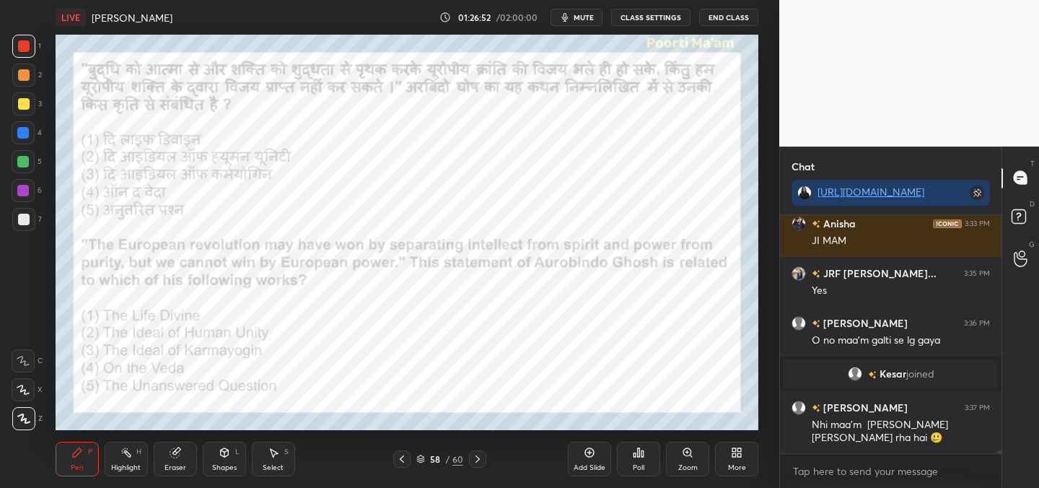
click at [639, 469] on div "Poll" at bounding box center [639, 467] width 12 height 7
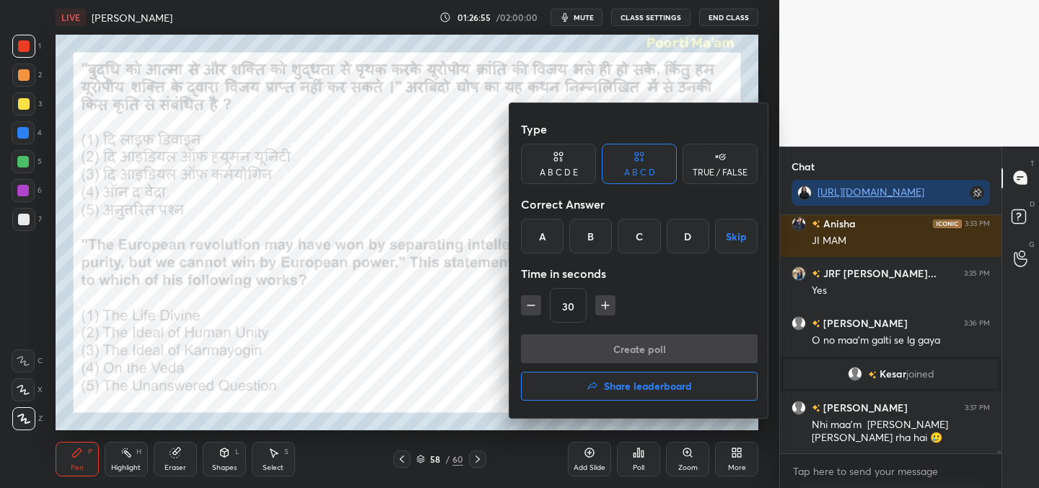
click at [646, 241] on div "C" at bounding box center [638, 236] width 43 height 35
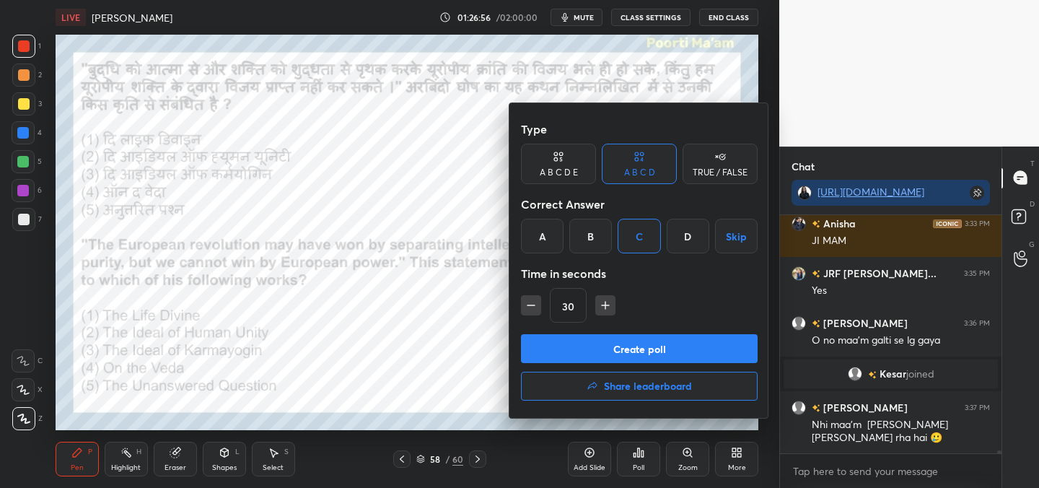
click at [663, 351] on button "Create poll" at bounding box center [639, 348] width 237 height 29
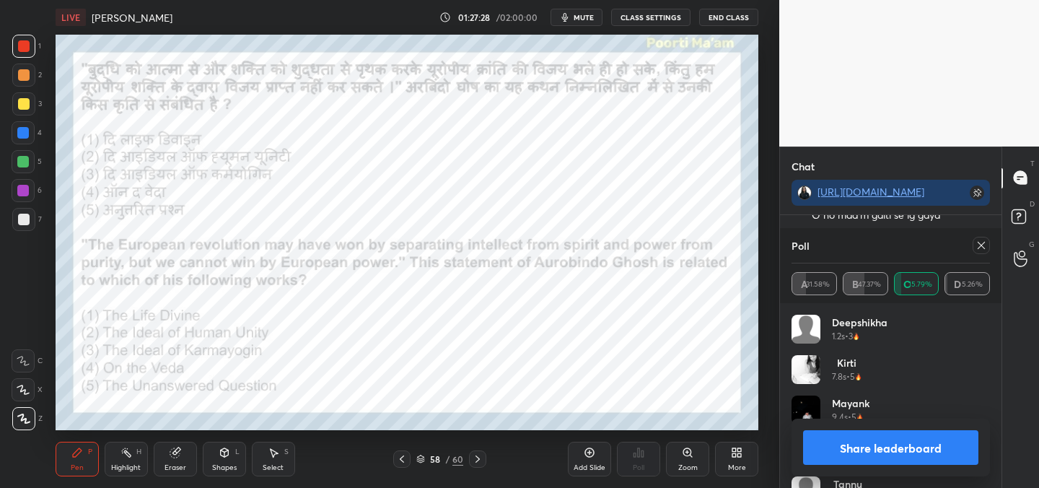
scroll to position [69, 0]
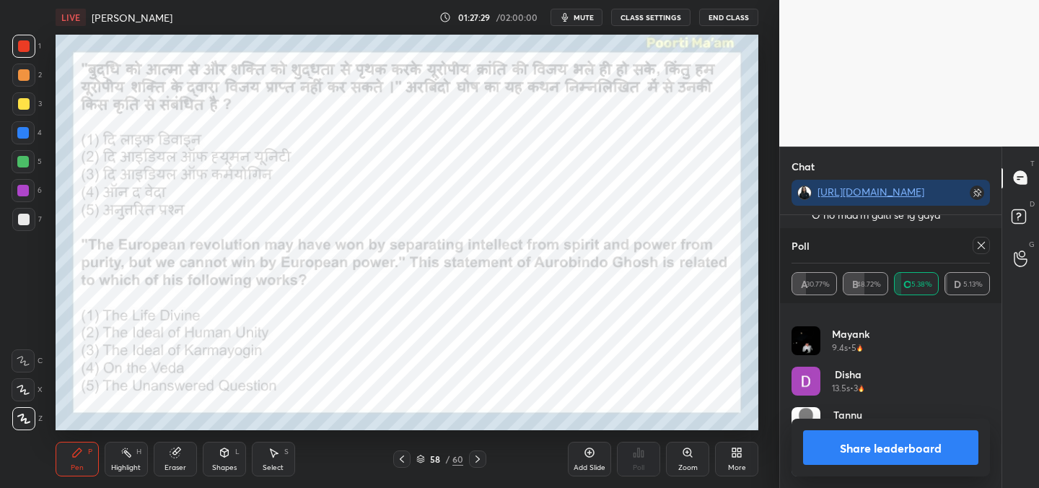
click at [980, 249] on icon at bounding box center [981, 245] width 12 height 12
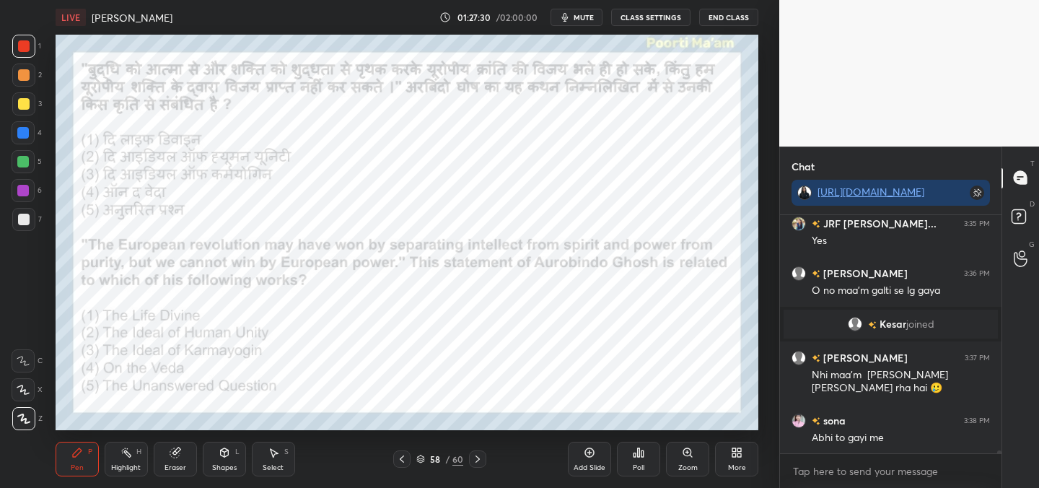
scroll to position [21319, 0]
click at [34, 325] on div "1 2 3 4 5 6 7 C X Z C X Z E E Erase all H H" at bounding box center [23, 232] width 46 height 395
click at [174, 456] on icon at bounding box center [174, 452] width 9 height 9
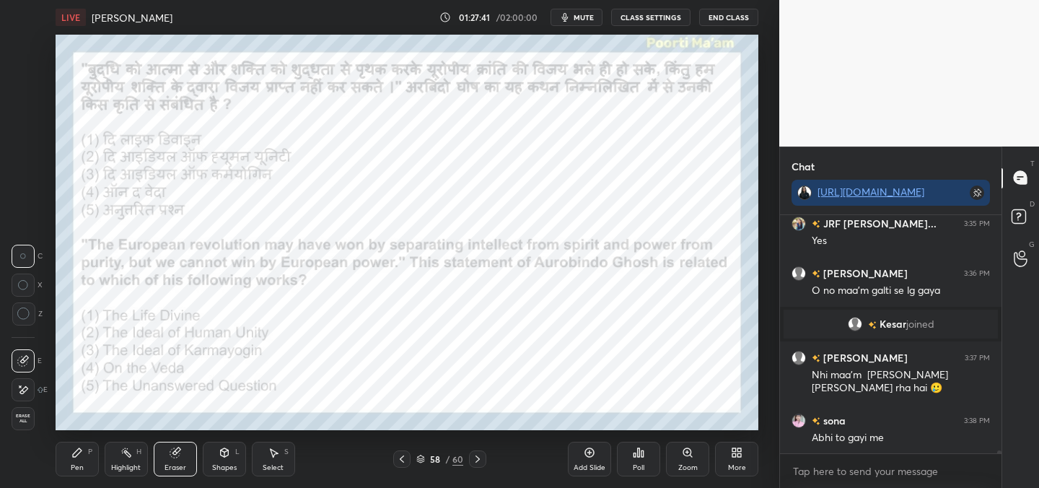
click at [21, 426] on div "Erase all" at bounding box center [23, 418] width 23 height 23
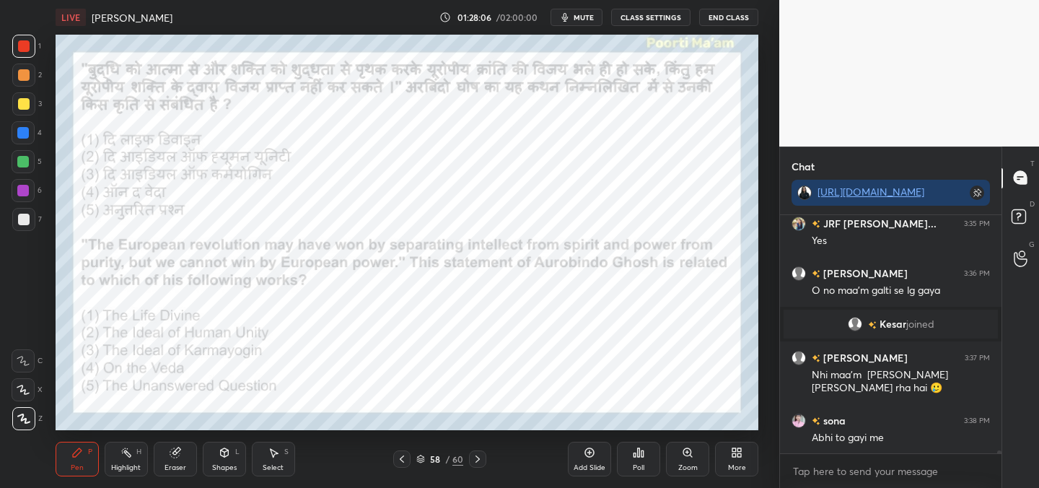
click at [122, 18] on div "LIVE [PERSON_NAME] 01:28:06 / 02:00:00 mute CLASS SETTINGS End Class Setting up…" at bounding box center [406, 244] width 721 height 488
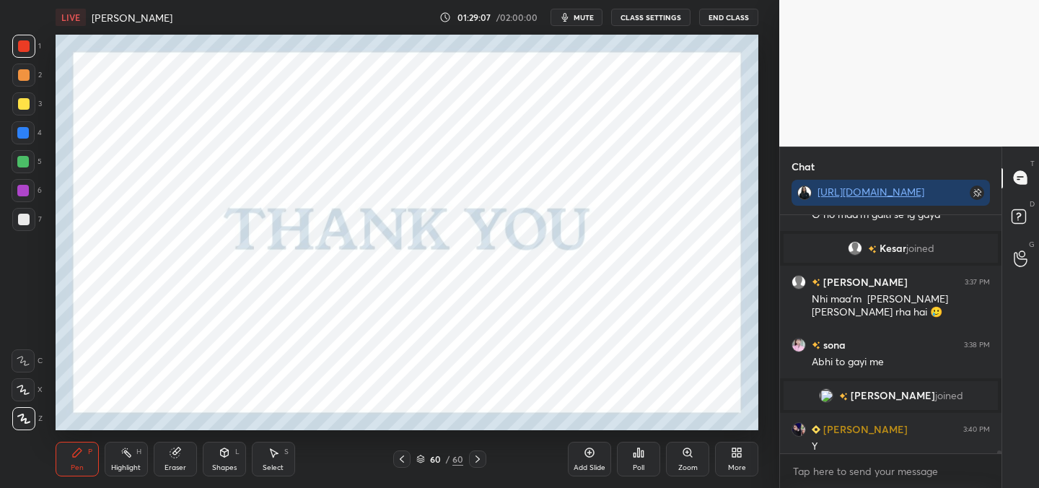
scroll to position [21363, 0]
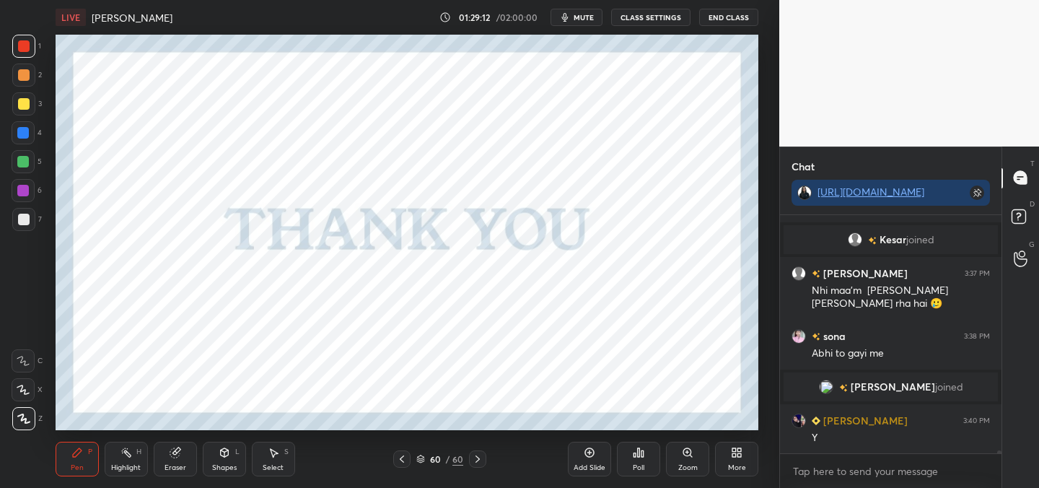
click at [643, 454] on icon at bounding box center [642, 453] width 2 height 6
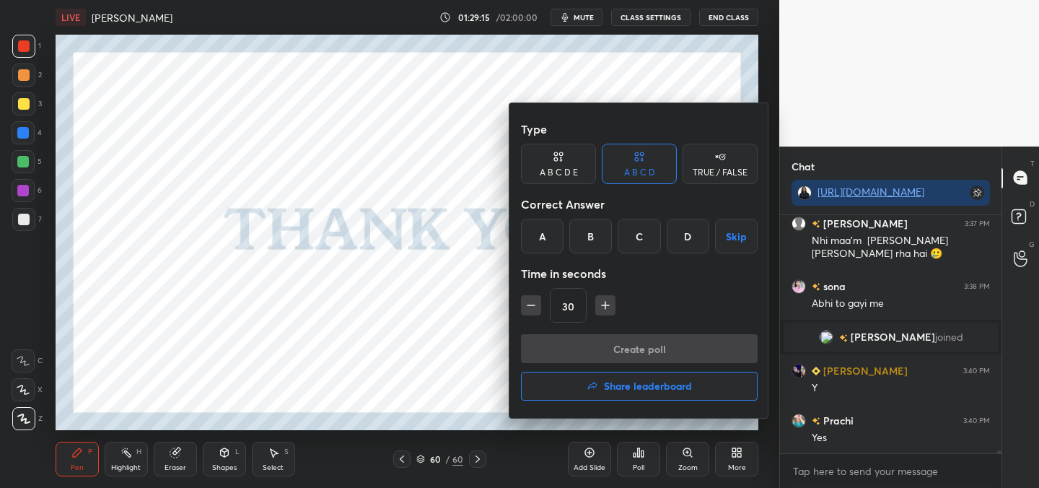
scroll to position [21462, 0]
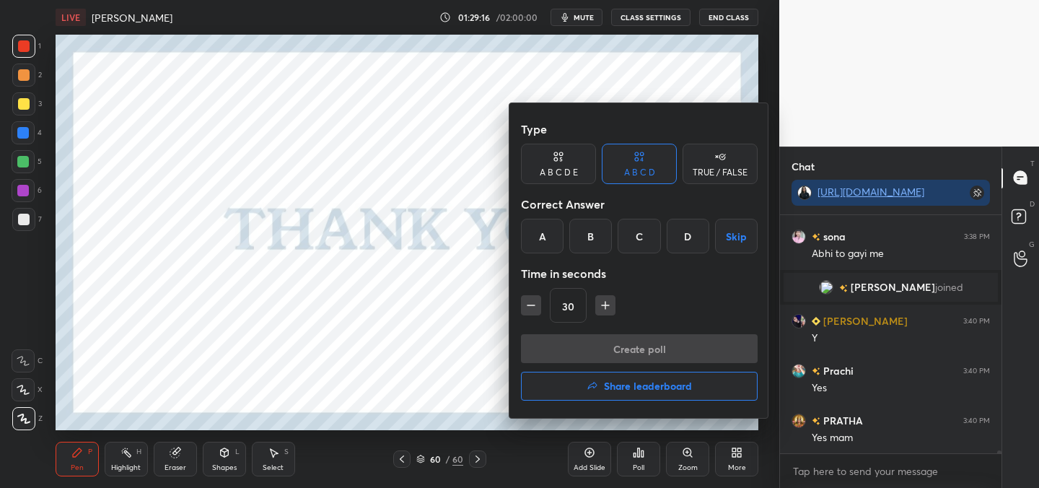
click at [716, 180] on div "TRUE / FALSE" at bounding box center [719, 164] width 75 height 40
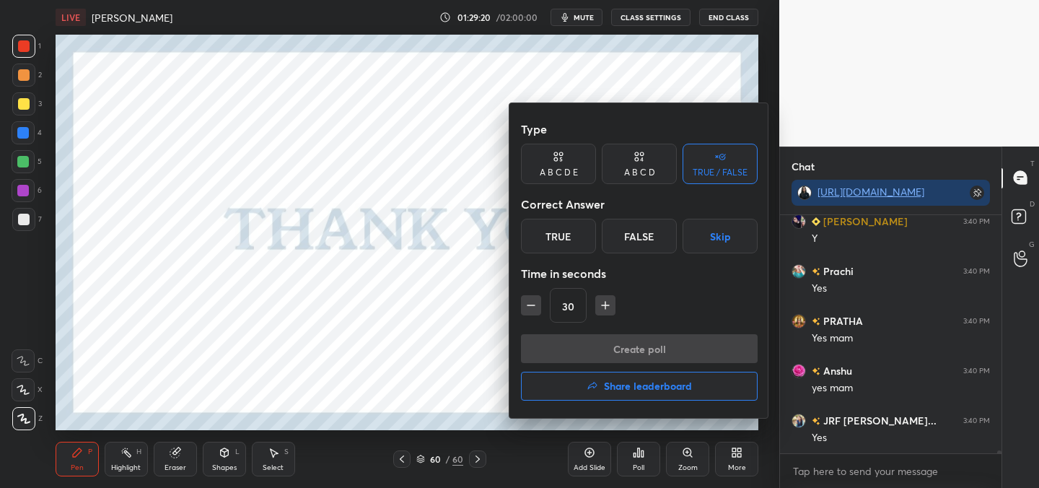
scroll to position [21612, 0]
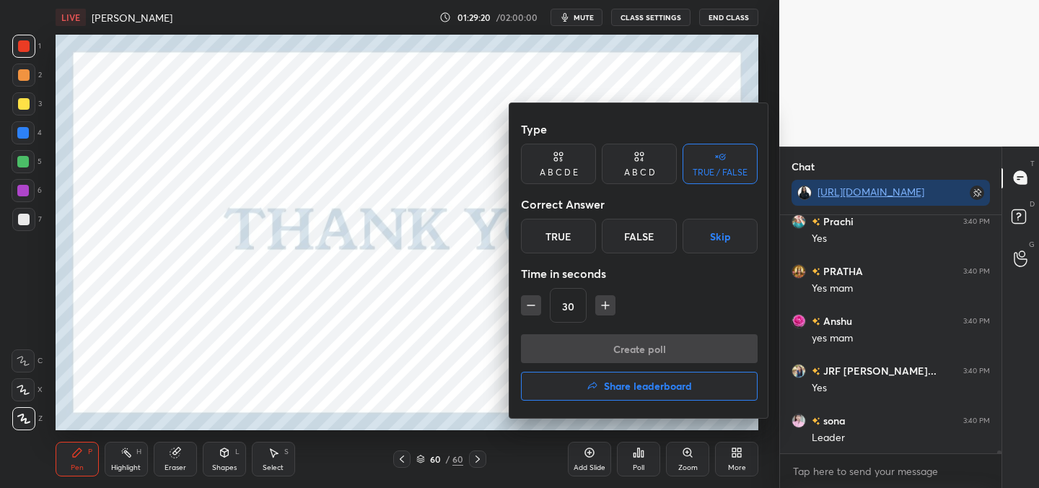
click at [570, 235] on div "True" at bounding box center [558, 236] width 75 height 35
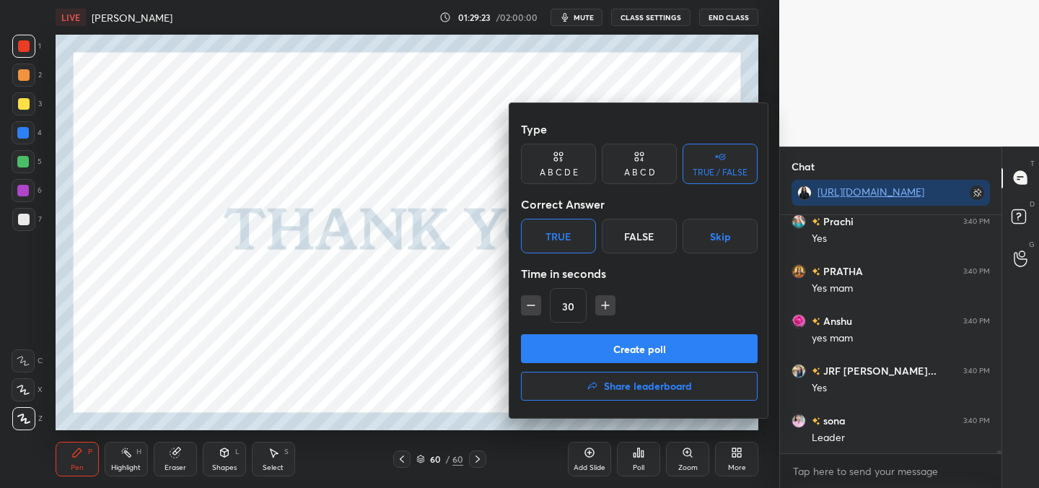
click at [660, 345] on button "Create poll" at bounding box center [639, 348] width 237 height 29
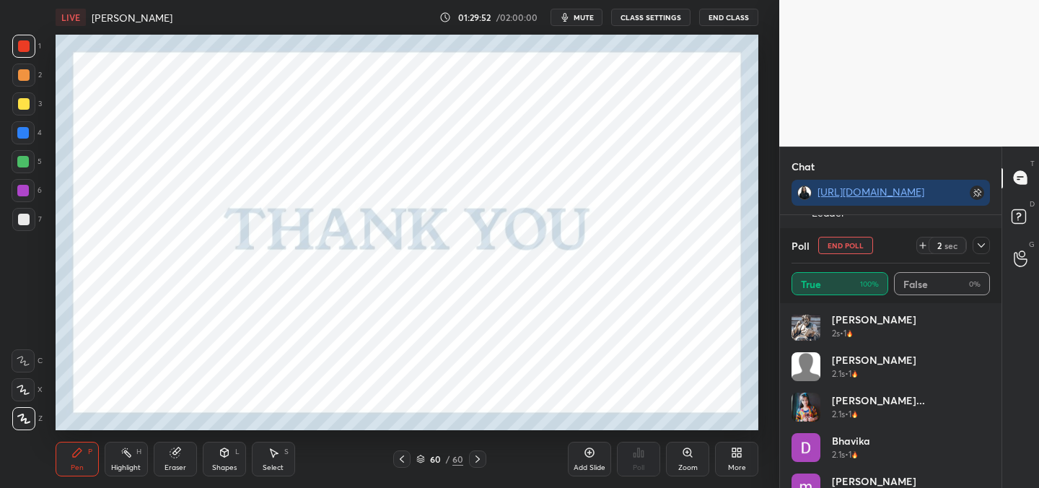
scroll to position [1135, 0]
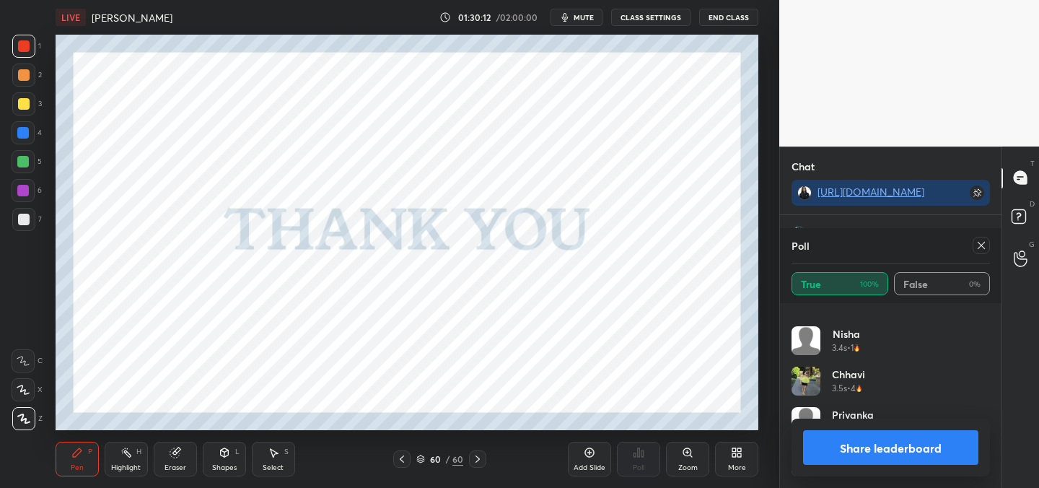
click at [984, 241] on icon at bounding box center [981, 245] width 12 height 12
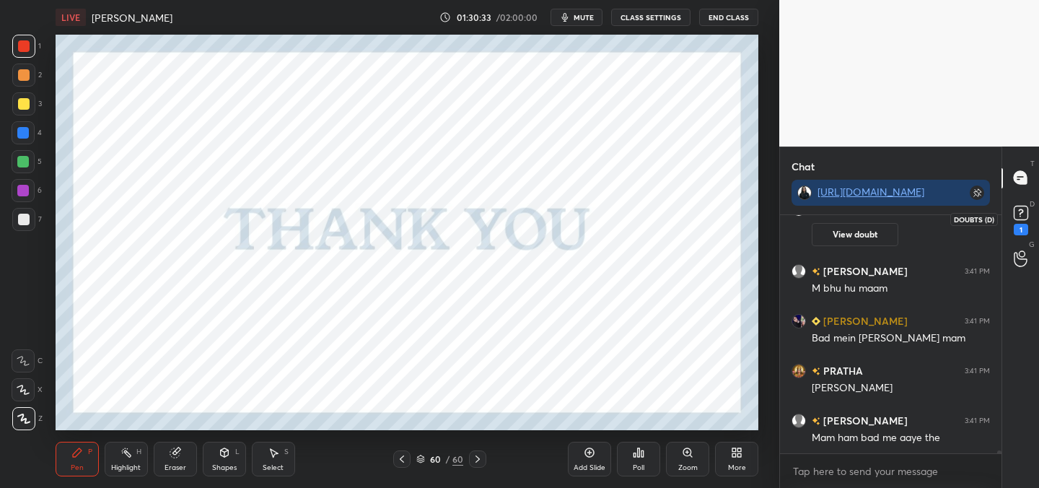
click at [1016, 226] on div "1" at bounding box center [1020, 230] width 14 height 12
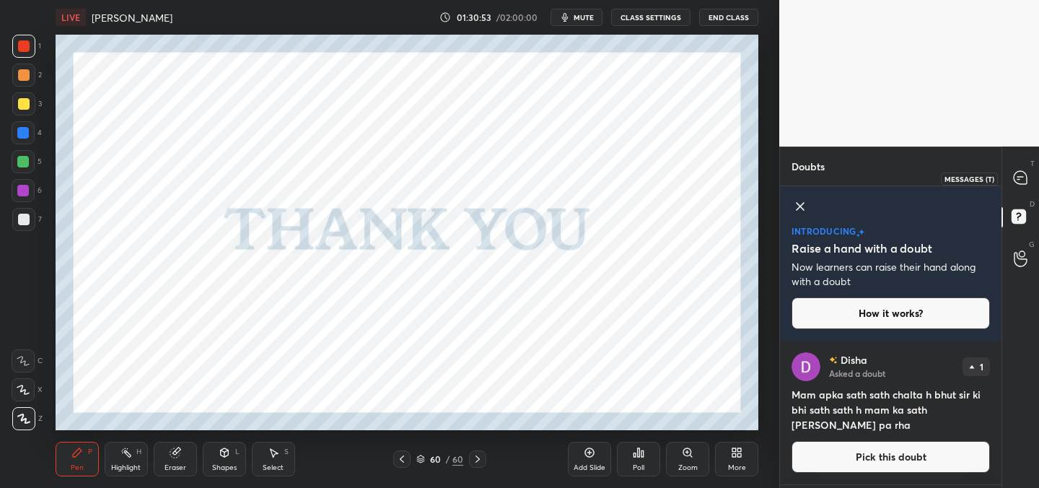
click at [1017, 180] on icon at bounding box center [1019, 177] width 13 height 13
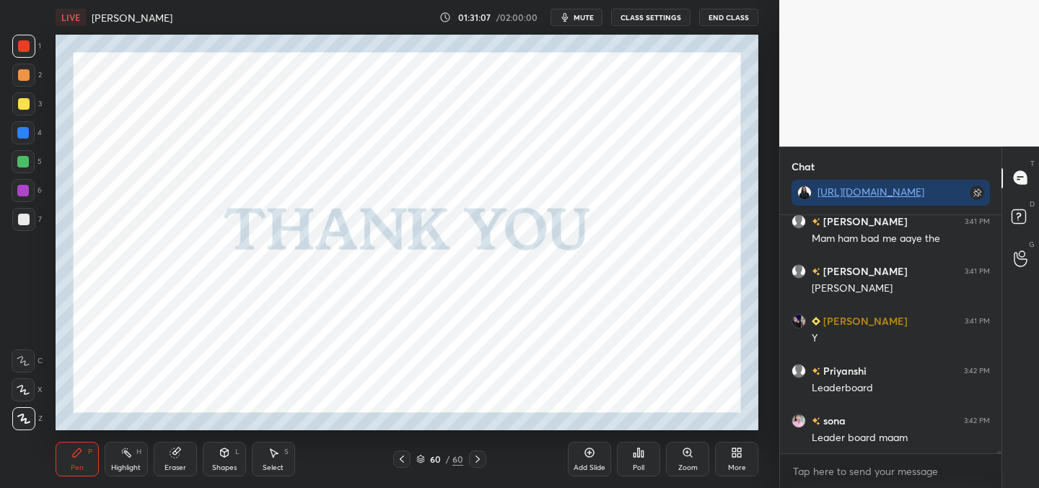
click at [648, 461] on div "Poll" at bounding box center [638, 458] width 43 height 35
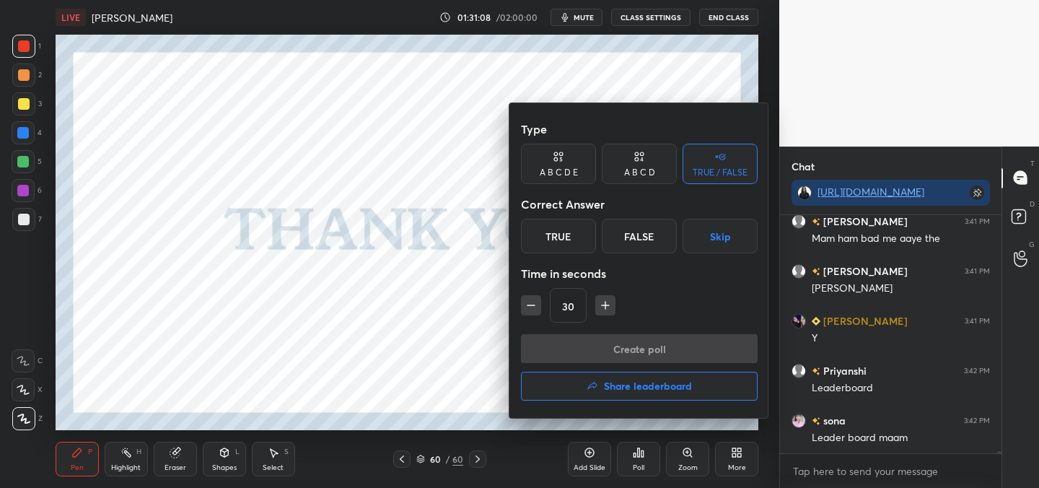
click at [409, 310] on div at bounding box center [519, 244] width 1039 height 488
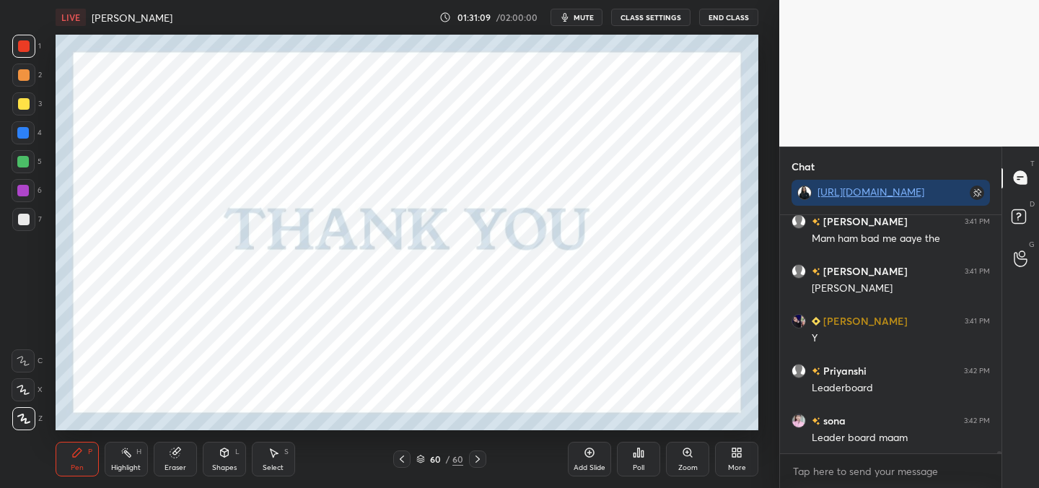
click at [638, 460] on div "Poll" at bounding box center [638, 458] width 43 height 35
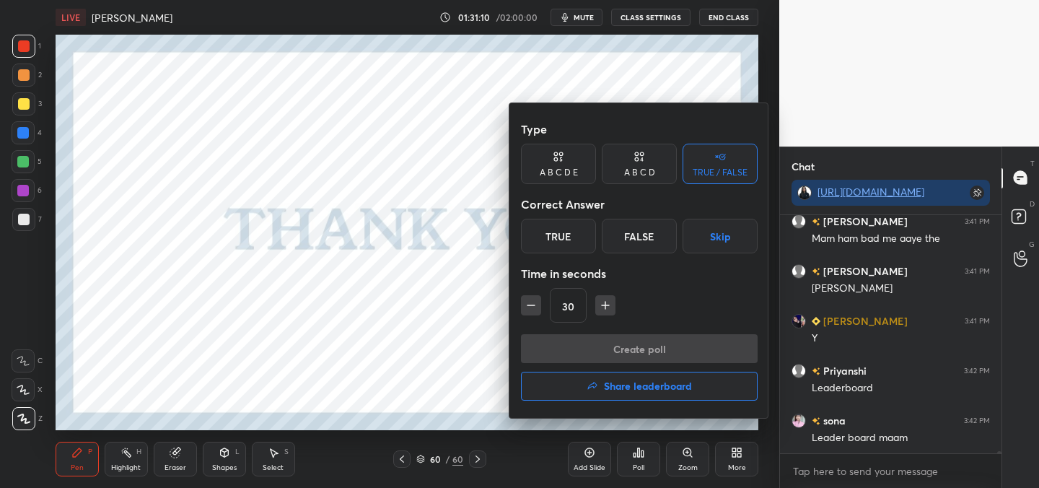
click at [625, 387] on h4 "Share leaderboard" at bounding box center [648, 386] width 88 height 10
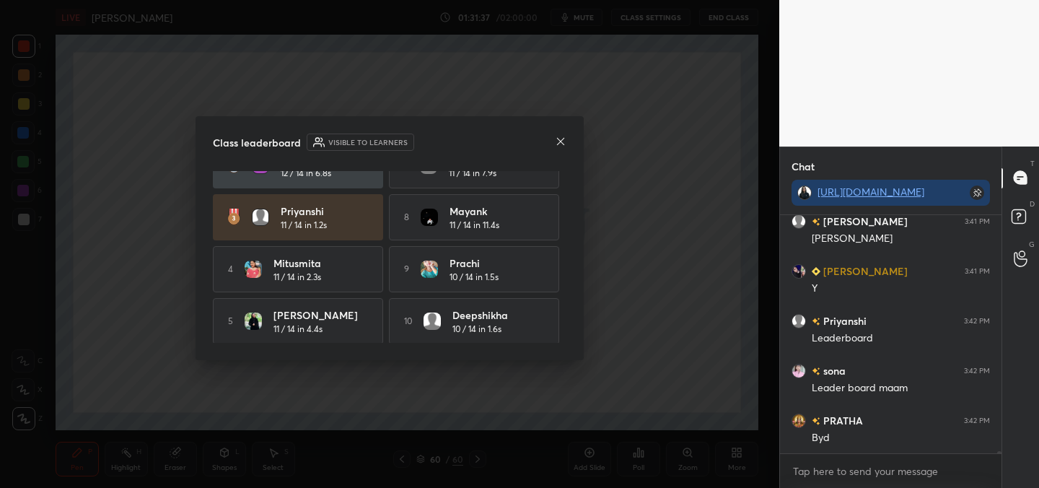
scroll to position [87, 0]
click at [557, 139] on icon at bounding box center [561, 142] width 12 height 12
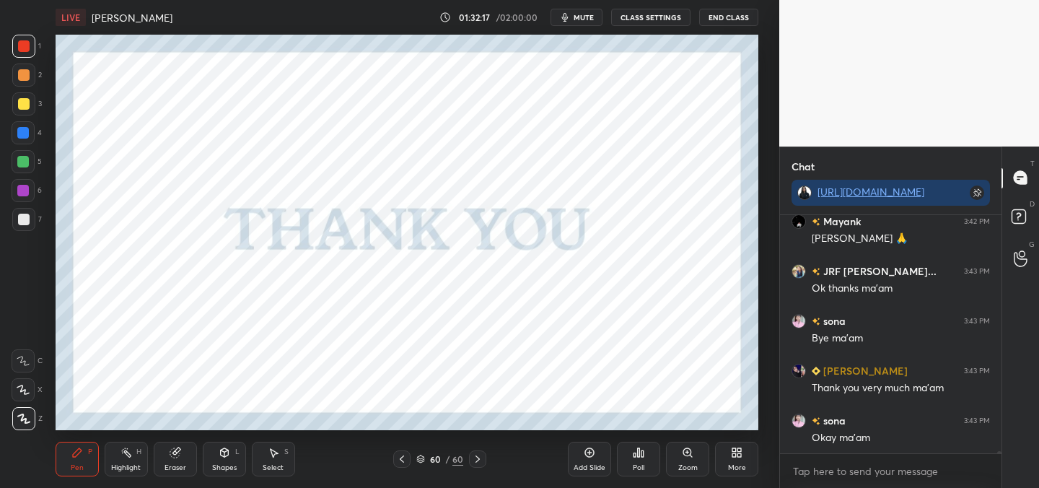
scroll to position [23856, 0]
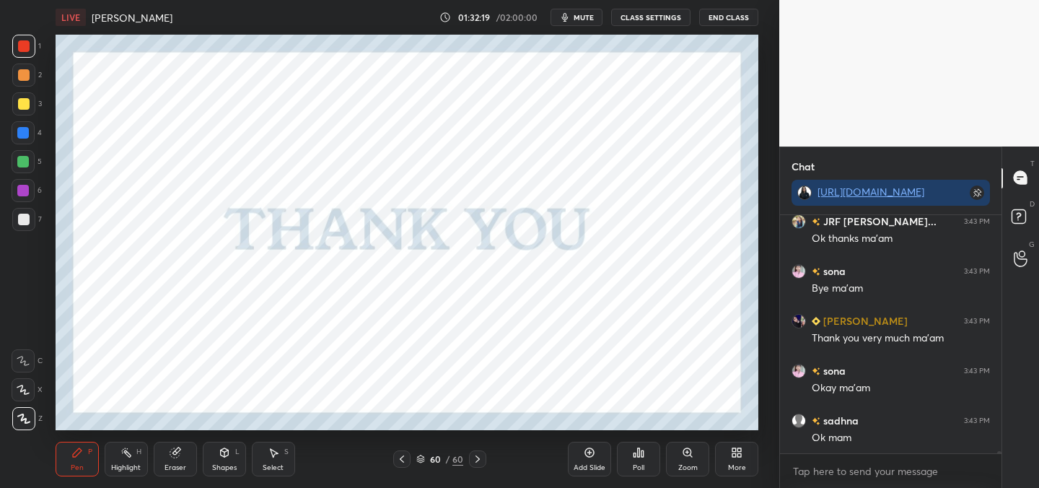
click at [727, 19] on button "End Class" at bounding box center [728, 17] width 59 height 17
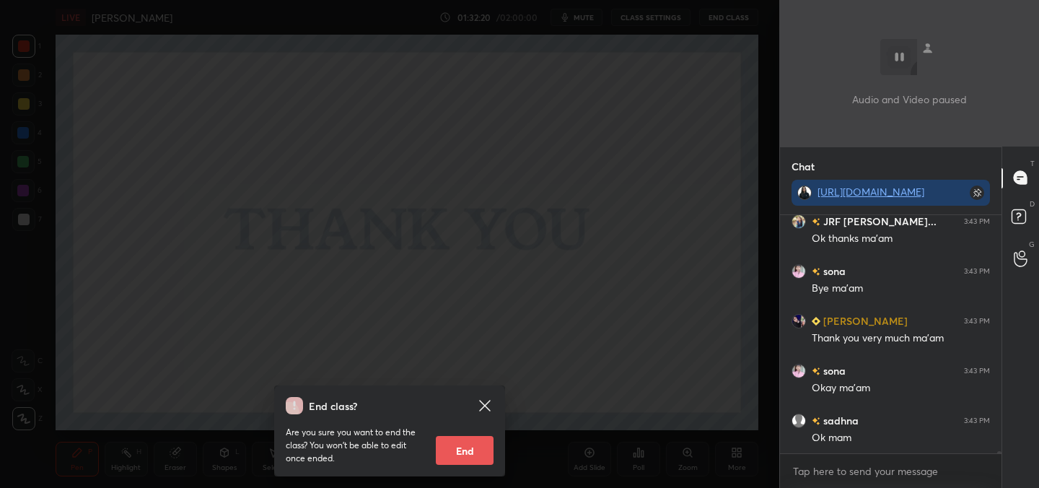
scroll to position [23906, 0]
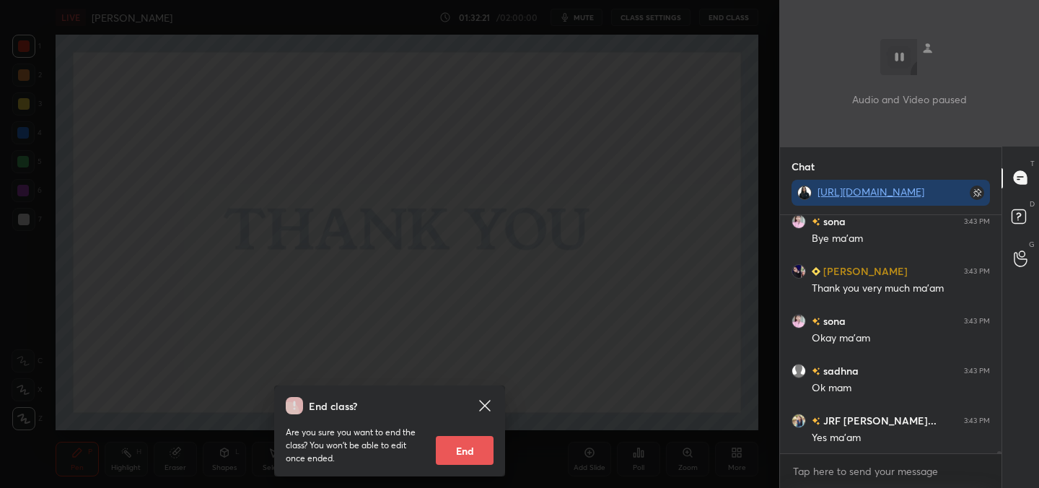
click at [472, 447] on button "End" at bounding box center [465, 450] width 58 height 29
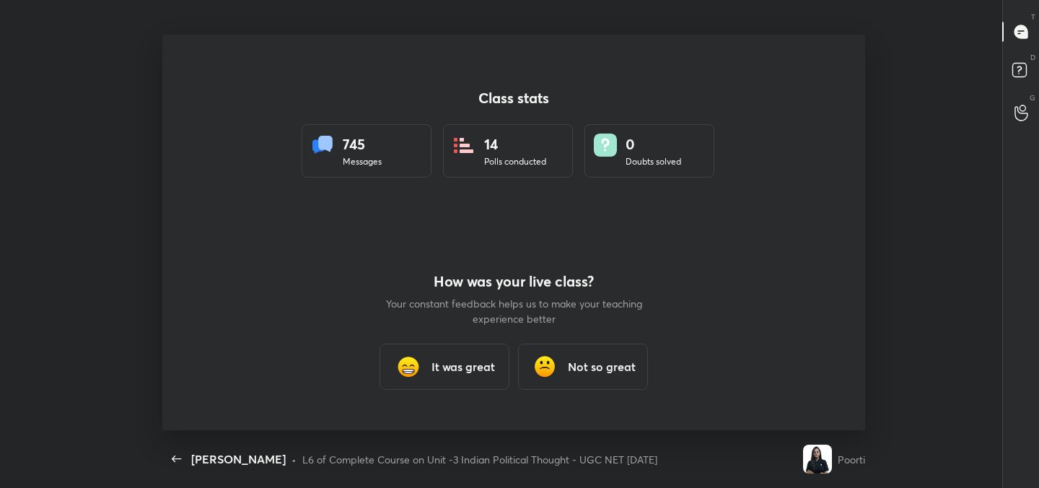
scroll to position [0, 0]
